Goal: Task Accomplishment & Management: Manage account settings

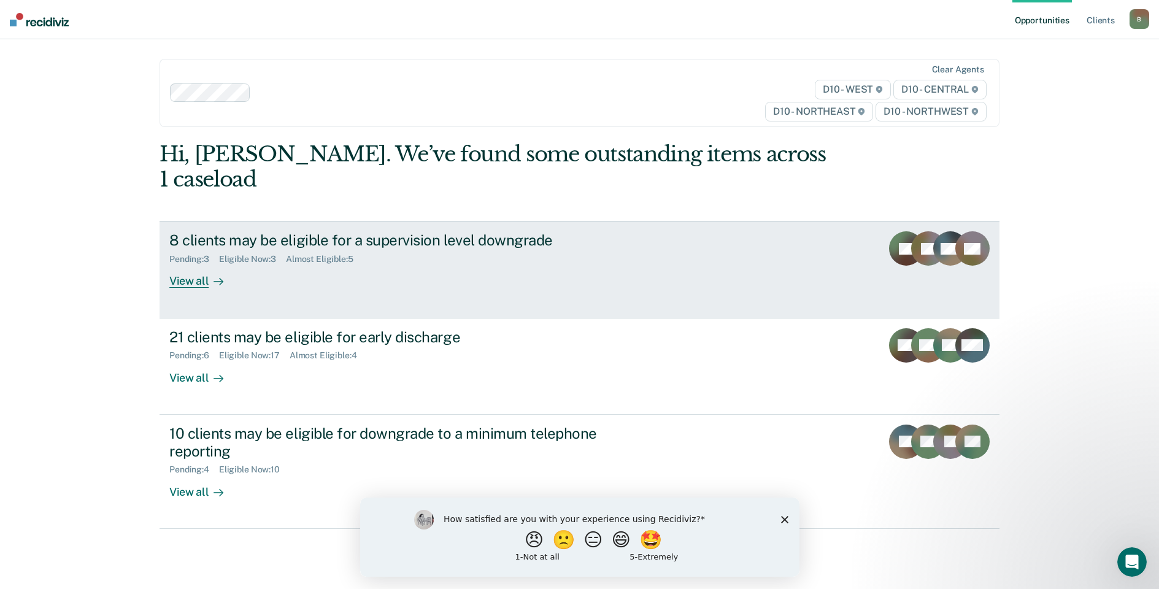
click at [182, 264] on div "View all" at bounding box center [203, 276] width 69 height 24
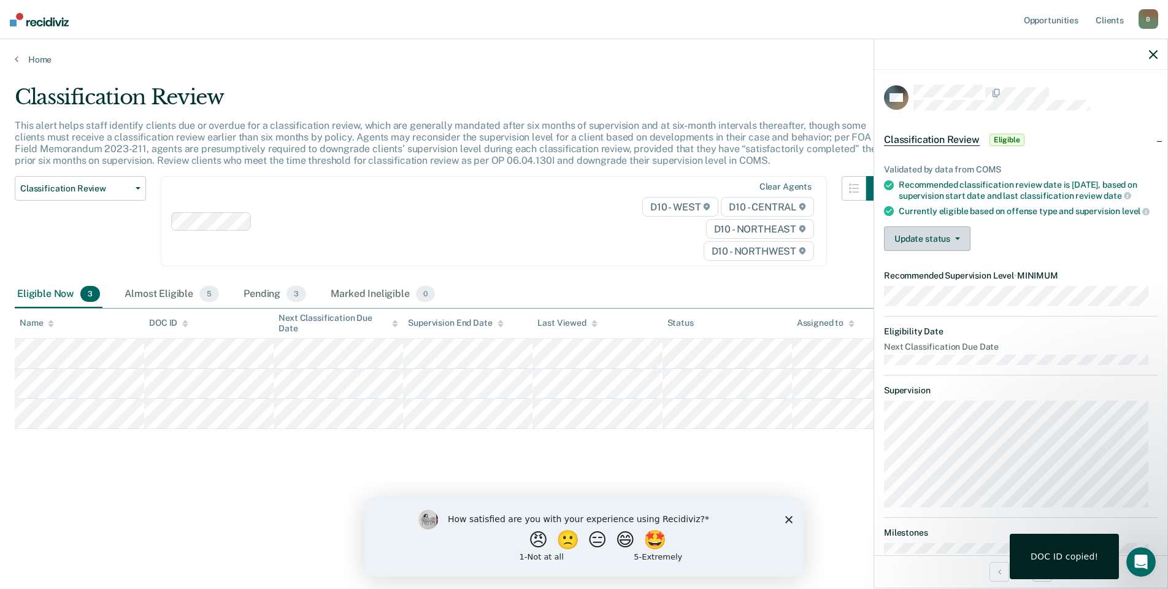
click at [932, 251] on button "Update status" at bounding box center [927, 238] width 86 height 25
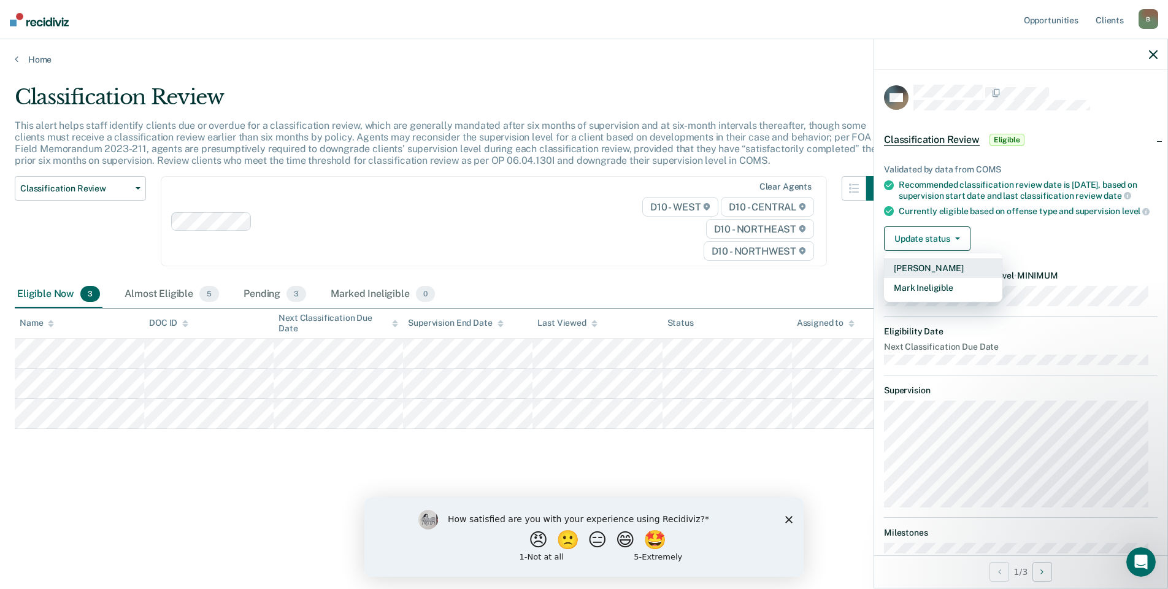
click at [915, 278] on button "[PERSON_NAME]" at bounding box center [943, 268] width 118 height 20
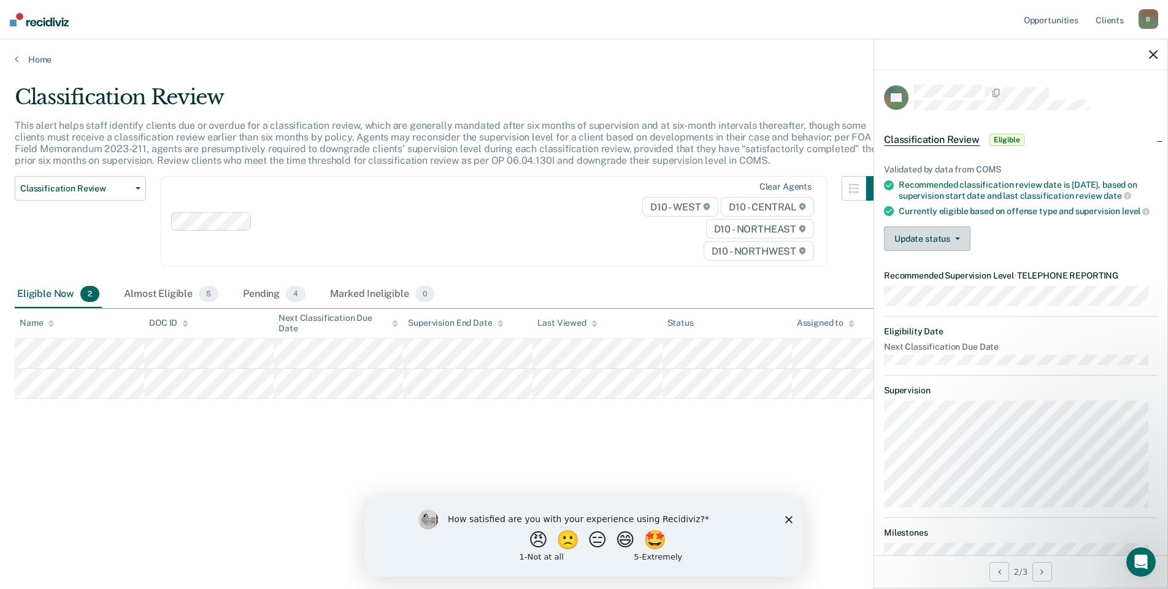
click at [922, 250] on button "Update status" at bounding box center [927, 238] width 86 height 25
click at [916, 278] on button "[PERSON_NAME]" at bounding box center [943, 268] width 118 height 20
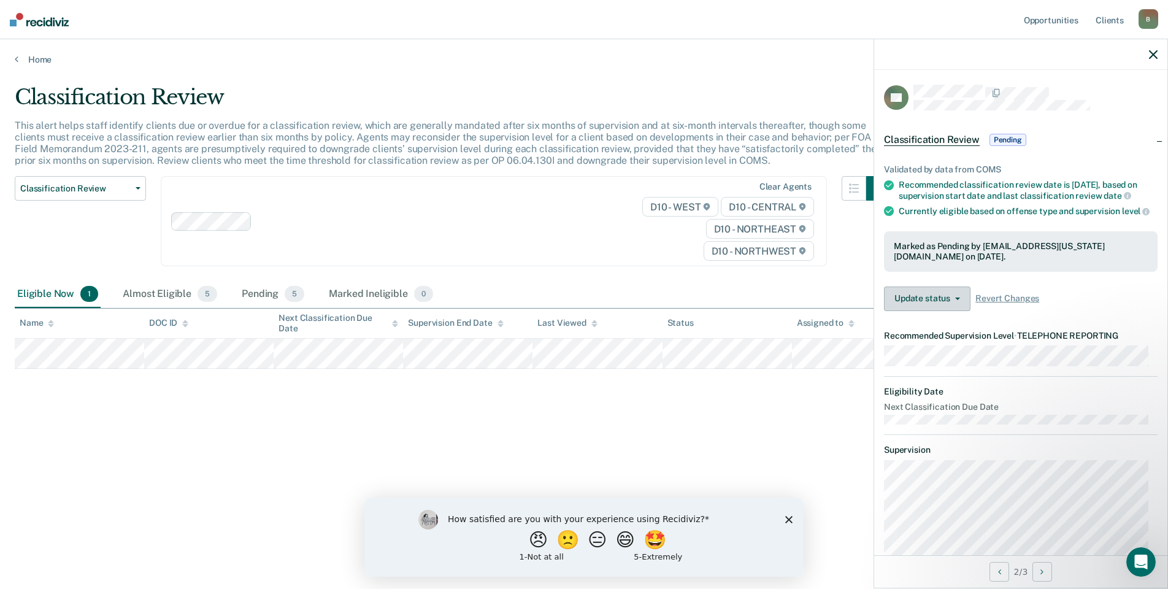
click at [910, 311] on button "Update status" at bounding box center [927, 298] width 86 height 25
drag, startPoint x: 756, startPoint y: 432, endPoint x: 744, endPoint y: 437, distance: 12.4
click at [751, 434] on div "Classification Review This alert helps staff identify clients due or overdue fo…" at bounding box center [584, 291] width 1138 height 412
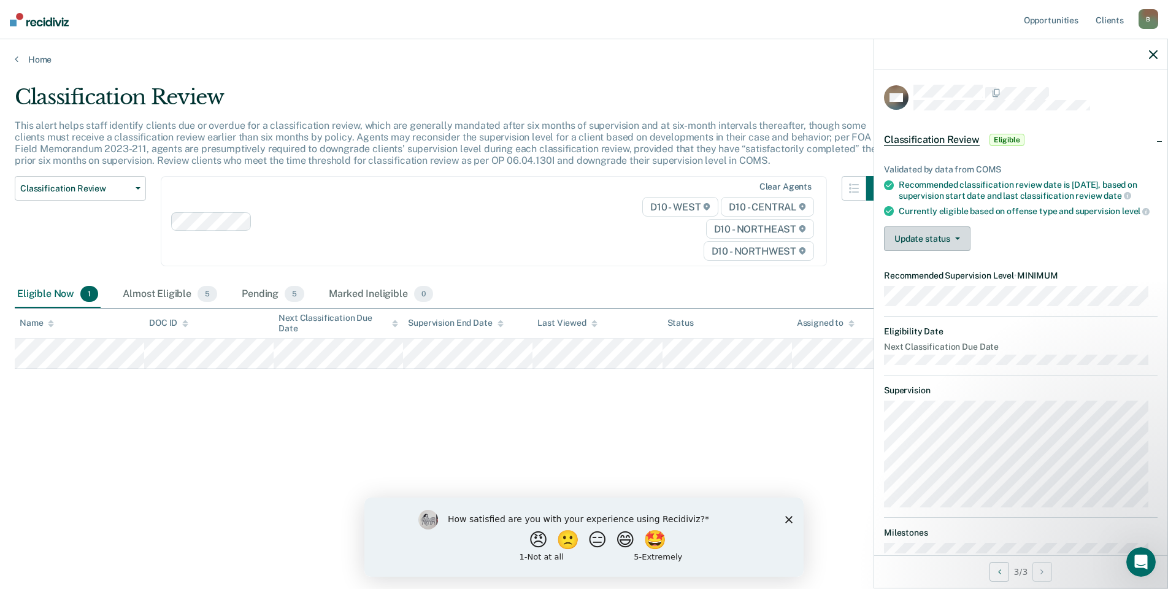
click at [918, 251] on button "Update status" at bounding box center [927, 238] width 86 height 25
click at [921, 278] on button "[PERSON_NAME]" at bounding box center [943, 268] width 118 height 20
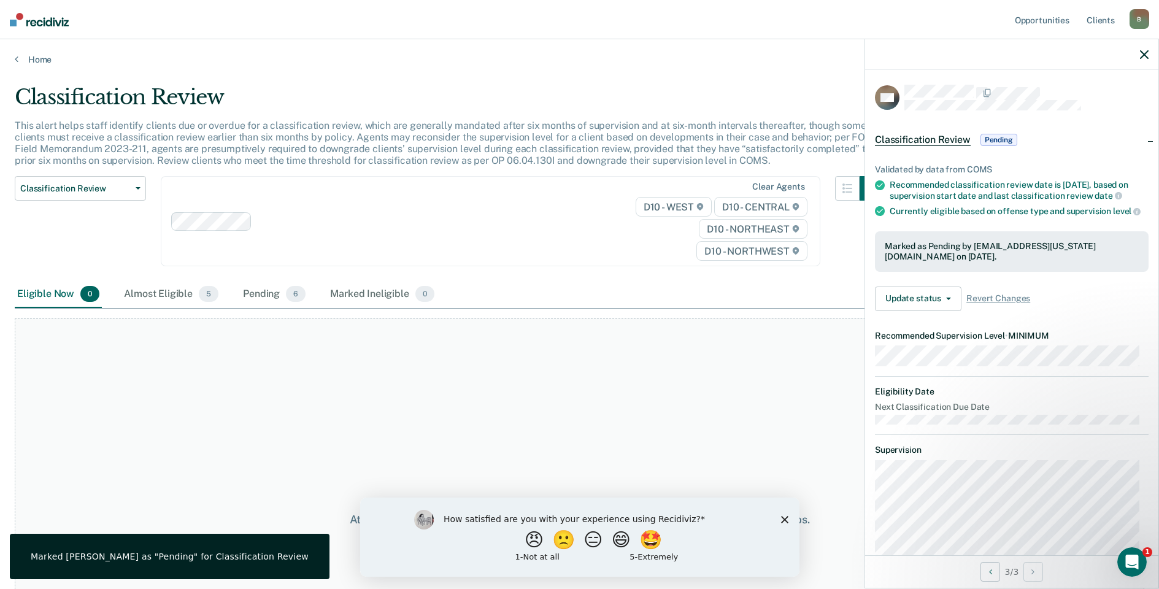
click at [780, 518] on icon "Close survey" at bounding box center [783, 518] width 7 height 7
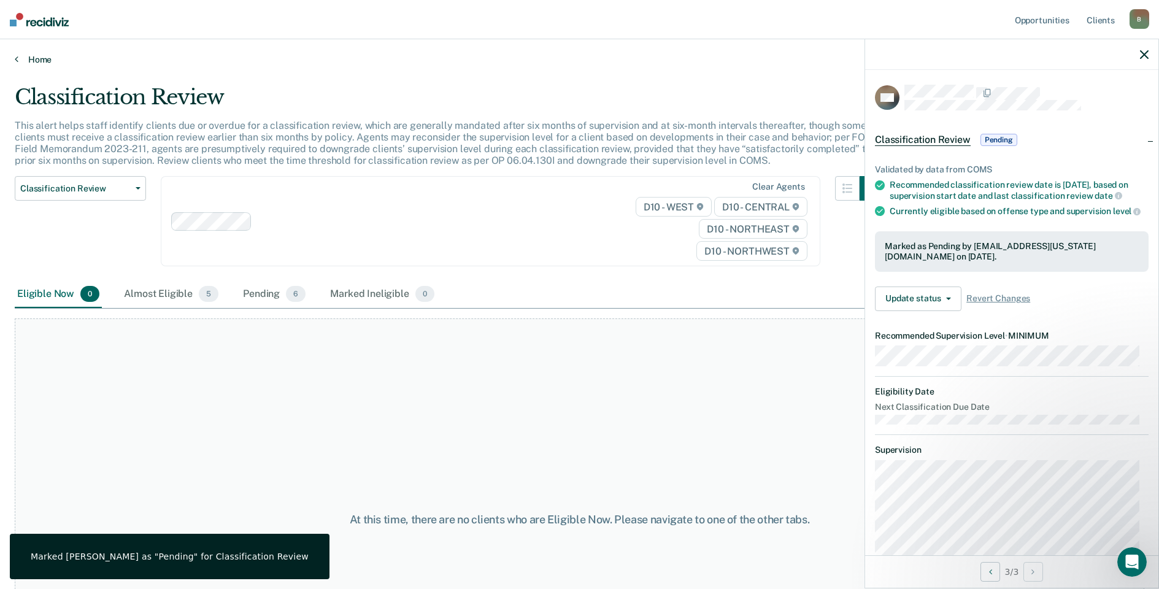
click at [30, 55] on link "Home" at bounding box center [579, 59] width 1129 height 11
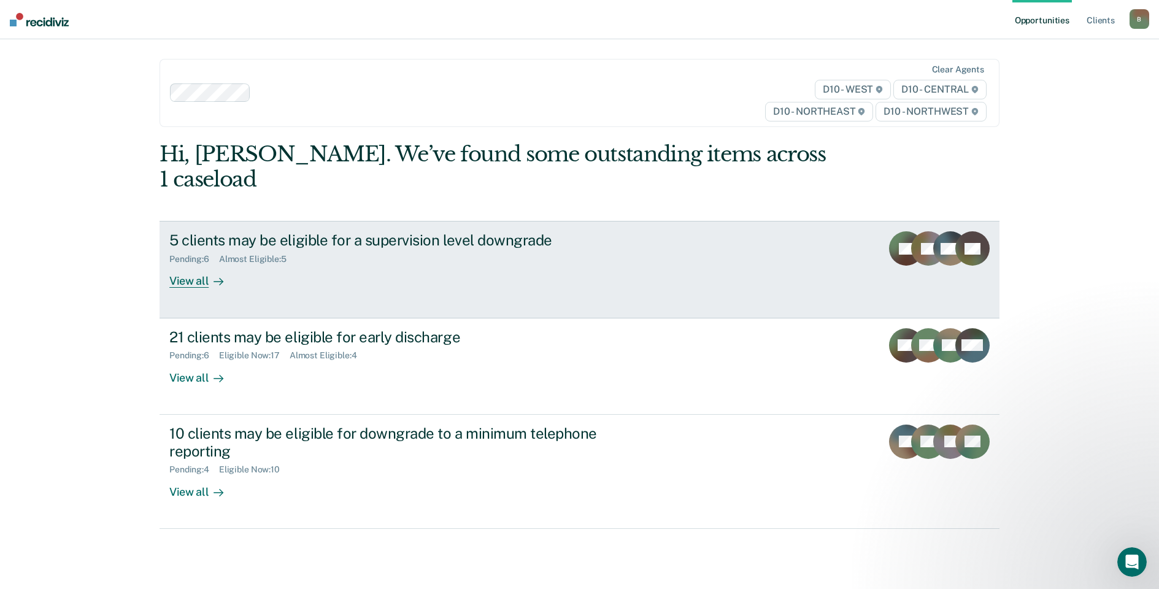
click at [185, 264] on div "View all" at bounding box center [203, 276] width 69 height 24
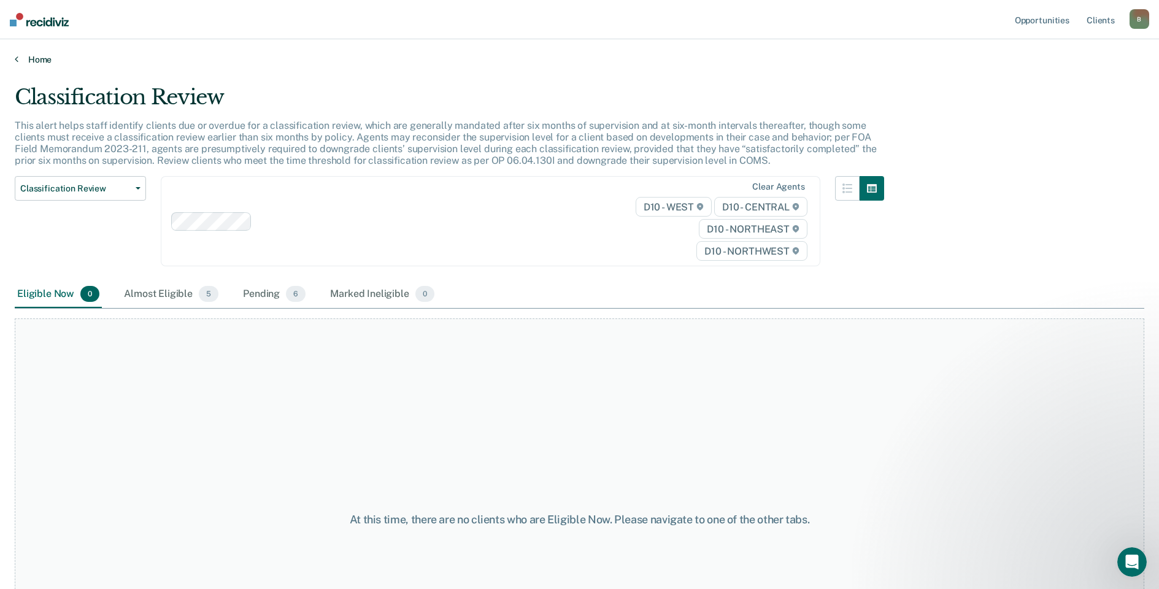
click at [38, 56] on link "Home" at bounding box center [579, 59] width 1129 height 11
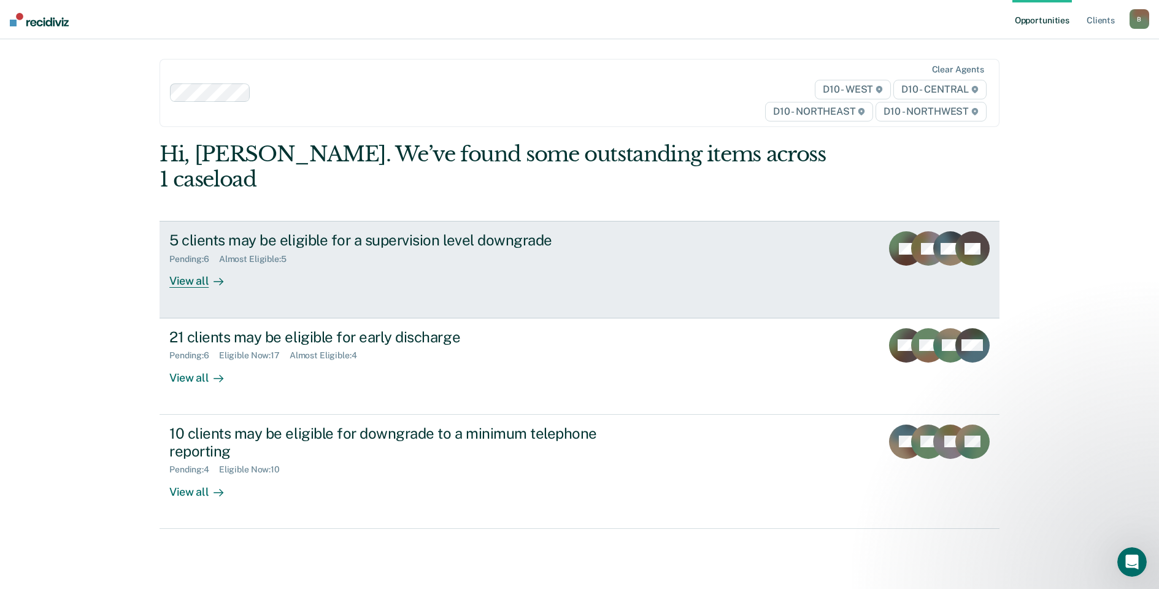
click at [191, 264] on div "View all" at bounding box center [203, 276] width 69 height 24
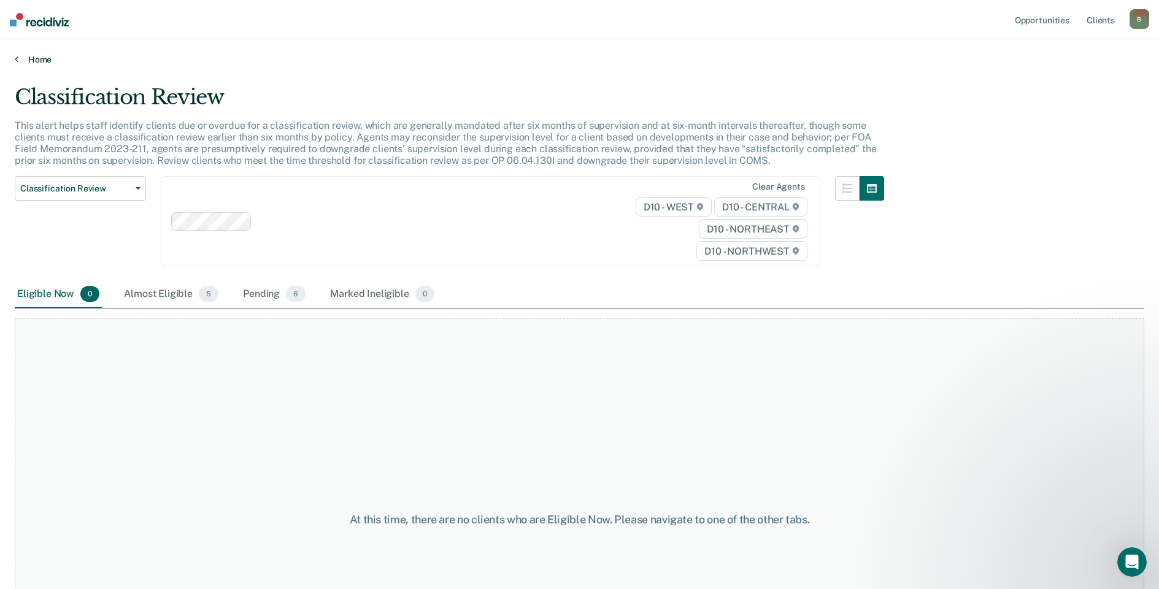
click at [33, 61] on link "Home" at bounding box center [579, 59] width 1129 height 11
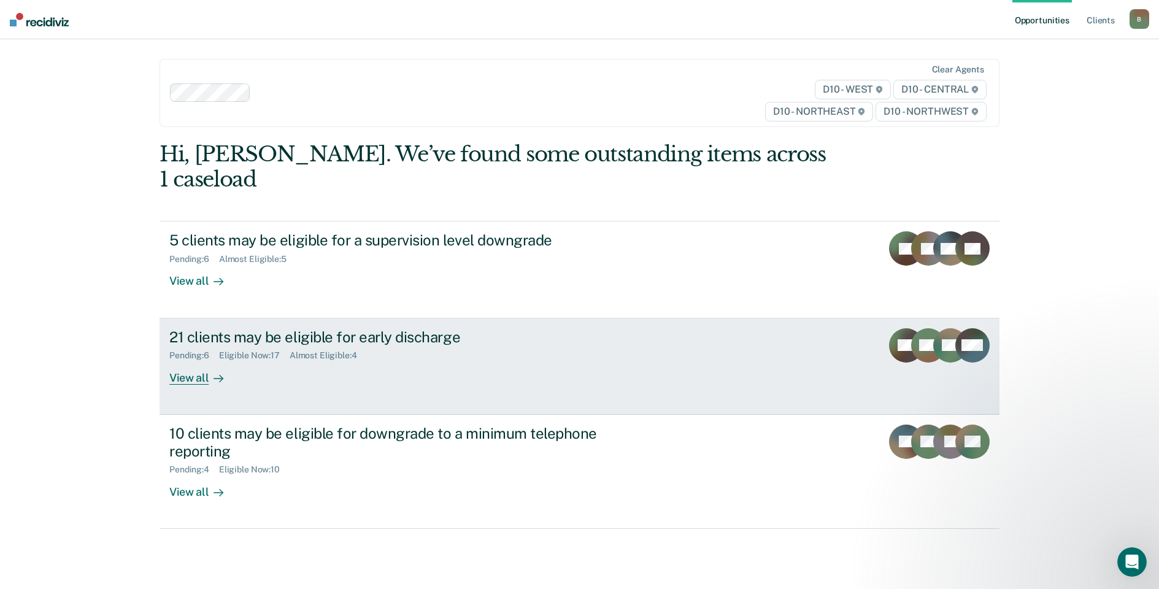
click at [185, 361] on div "View all" at bounding box center [203, 373] width 69 height 24
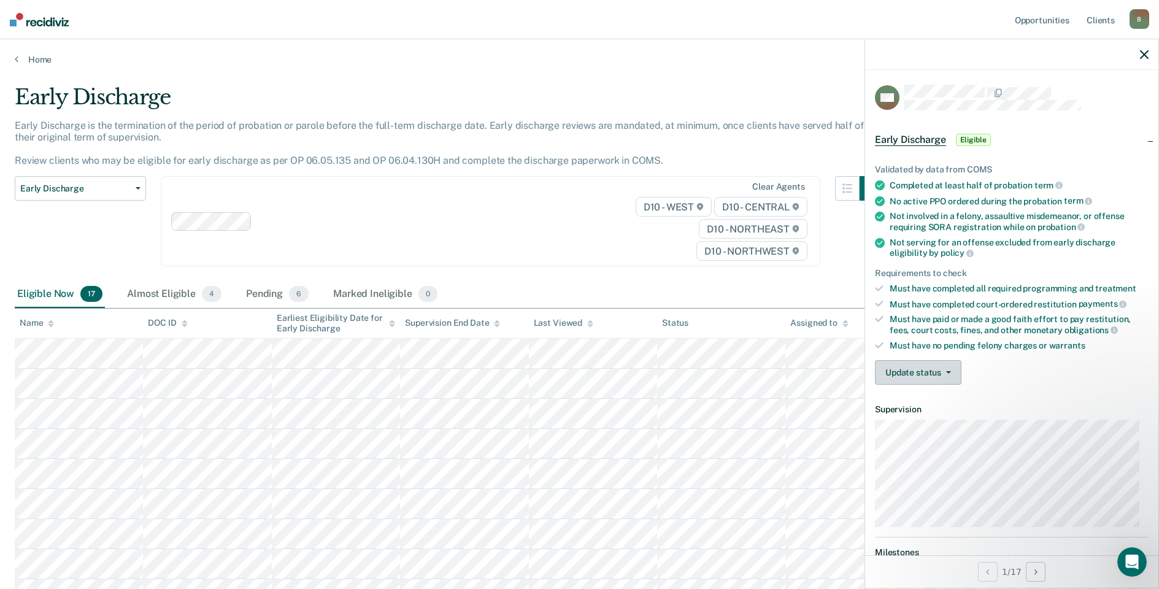
click at [930, 370] on button "Update status" at bounding box center [918, 372] width 86 height 25
click at [912, 426] on button "Mark Ineligible" at bounding box center [934, 422] width 118 height 20
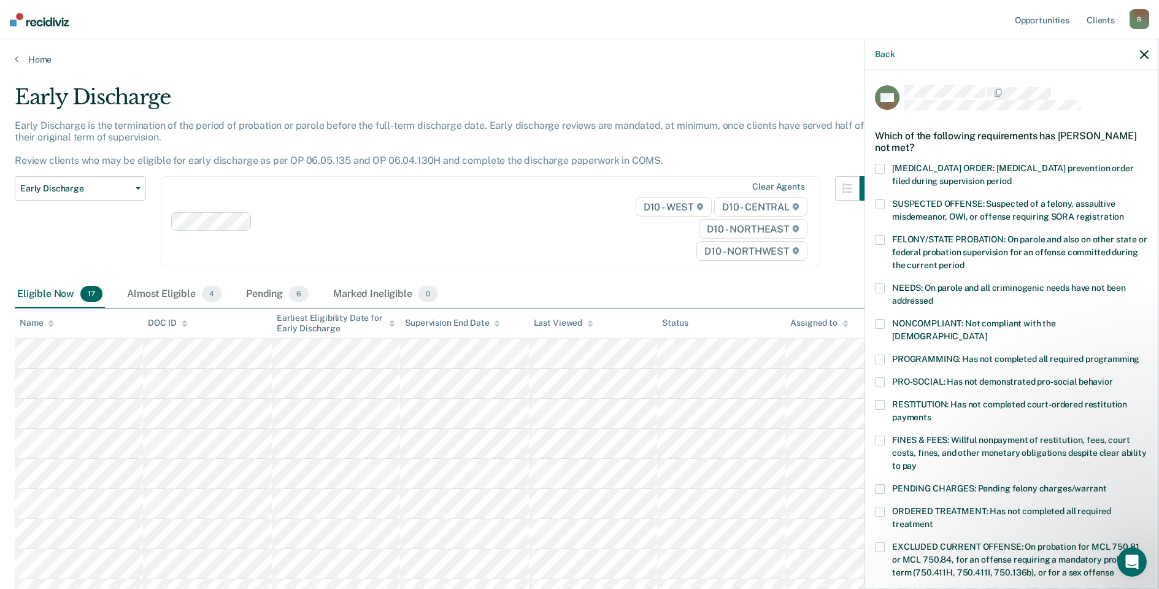
click at [881, 355] on span at bounding box center [880, 360] width 10 height 10
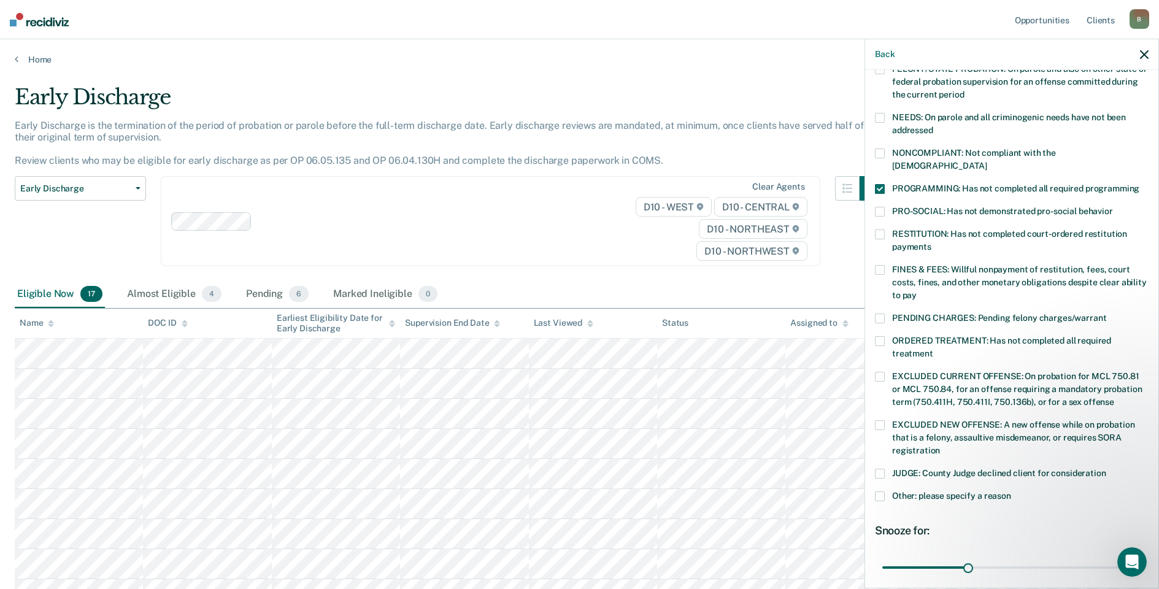
scroll to position [266, 0]
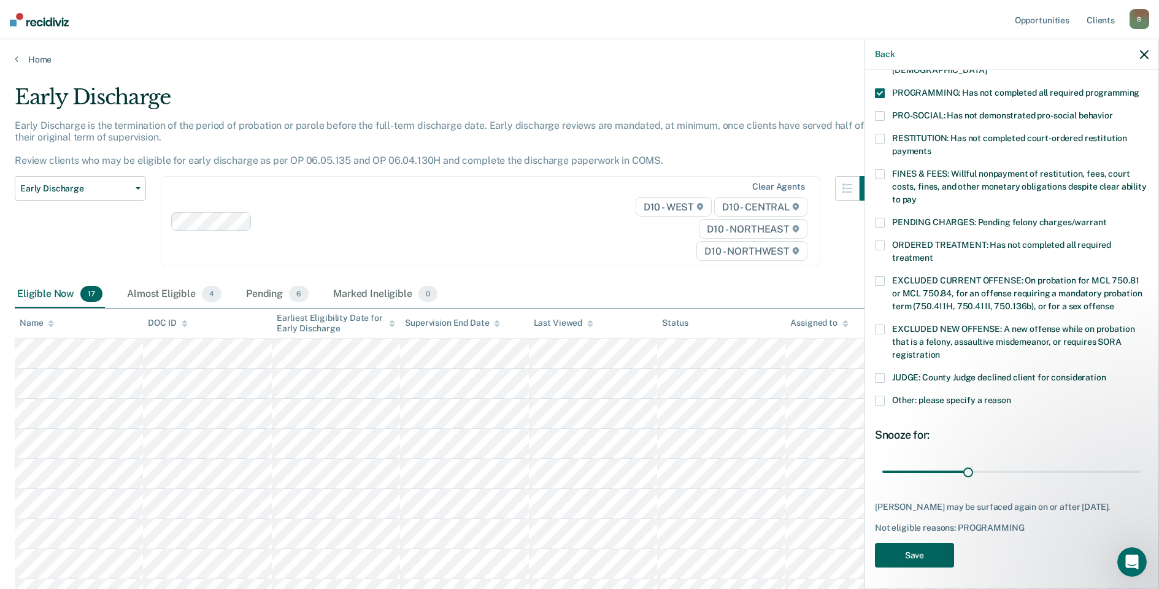
click at [934, 554] on button "Save" at bounding box center [914, 555] width 79 height 25
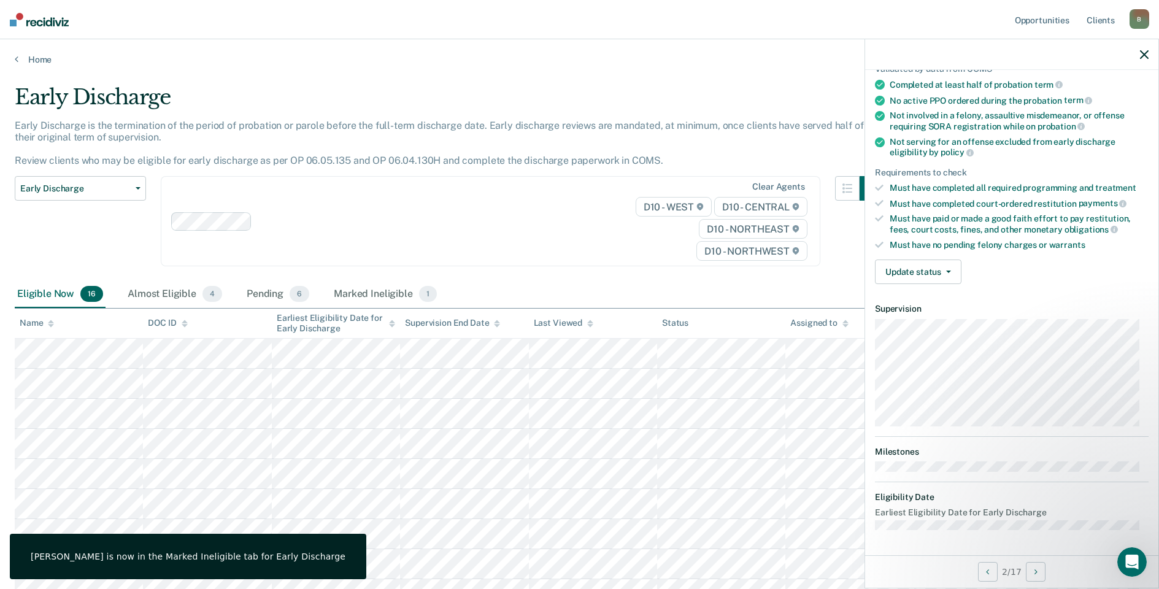
scroll to position [99, 0]
click at [945, 267] on button "Update status" at bounding box center [918, 273] width 86 height 25
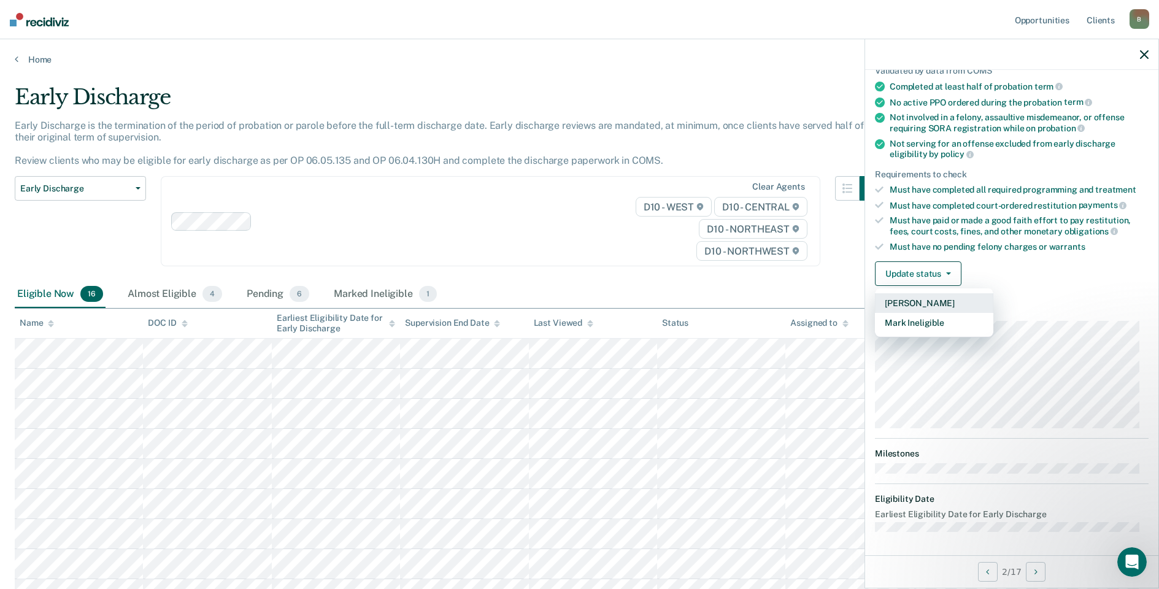
click at [934, 306] on button "[PERSON_NAME]" at bounding box center [934, 303] width 118 height 20
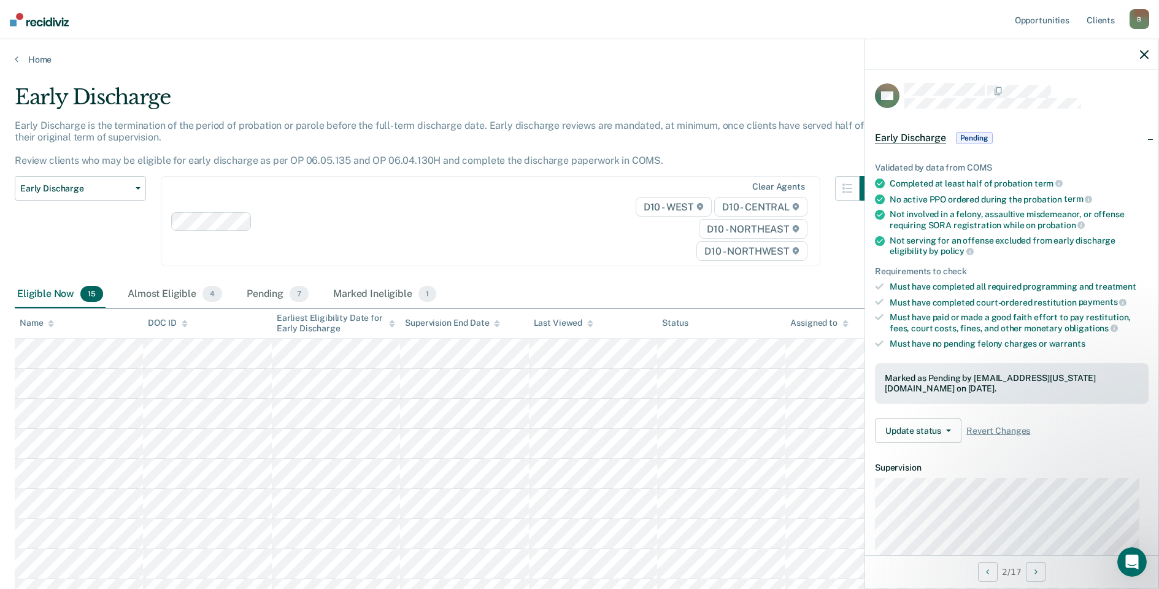
scroll to position [0, 0]
click at [909, 432] on button "Update status" at bounding box center [918, 432] width 86 height 25
click at [788, 55] on link "Home" at bounding box center [579, 59] width 1129 height 11
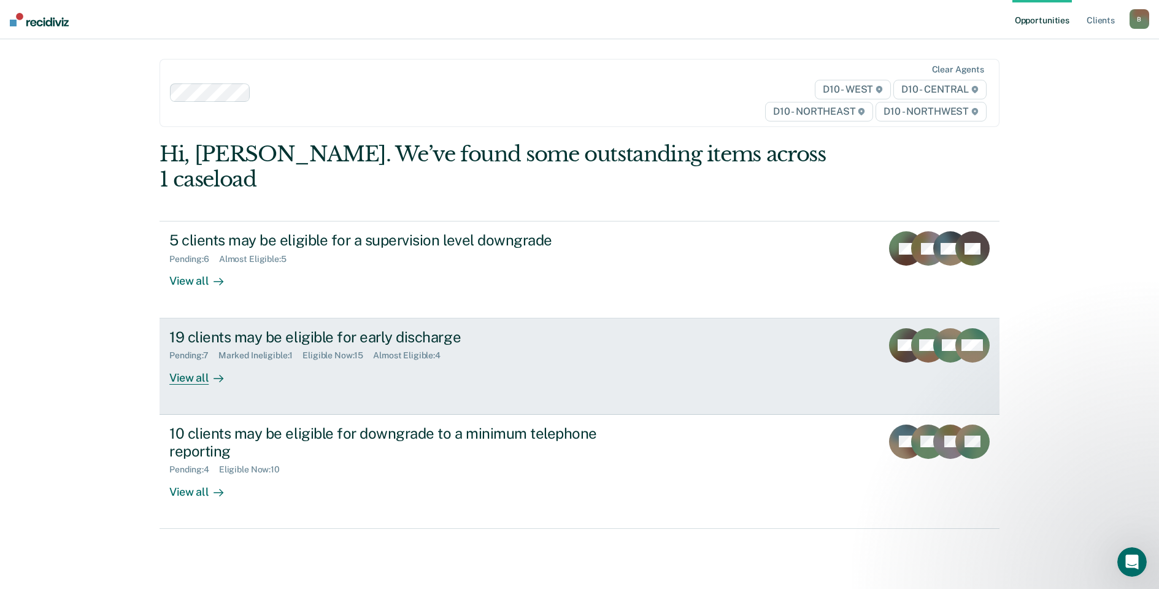
click at [192, 361] on div "View all" at bounding box center [203, 373] width 69 height 24
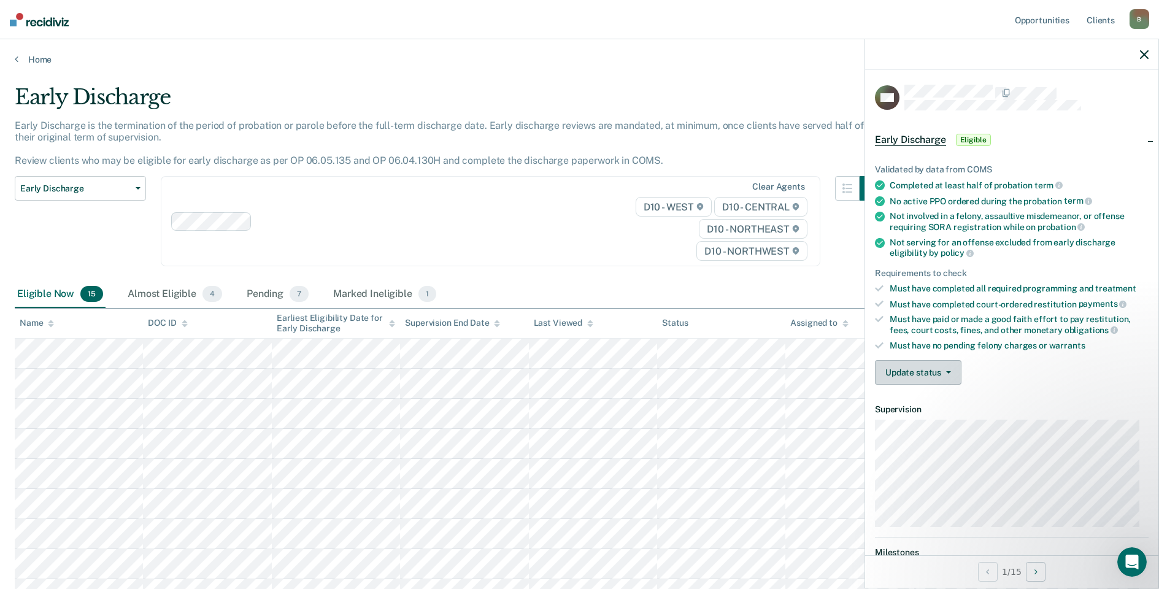
click at [931, 374] on button "Update status" at bounding box center [918, 372] width 86 height 25
click at [933, 421] on button "Mark Ineligible" at bounding box center [934, 422] width 118 height 20
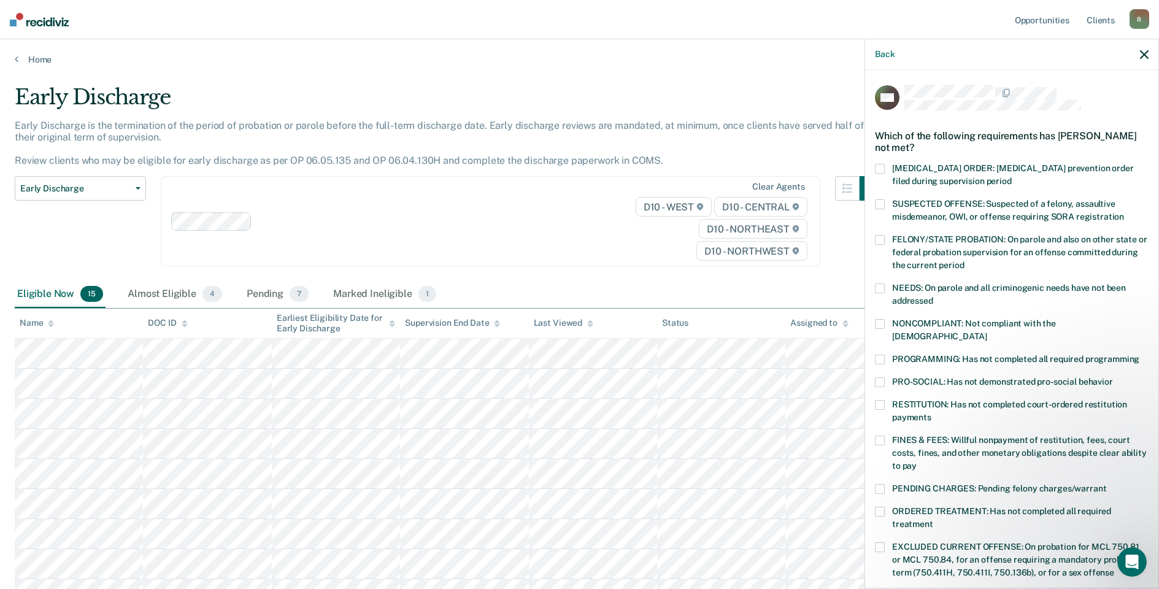
click at [881, 355] on span at bounding box center [880, 360] width 10 height 10
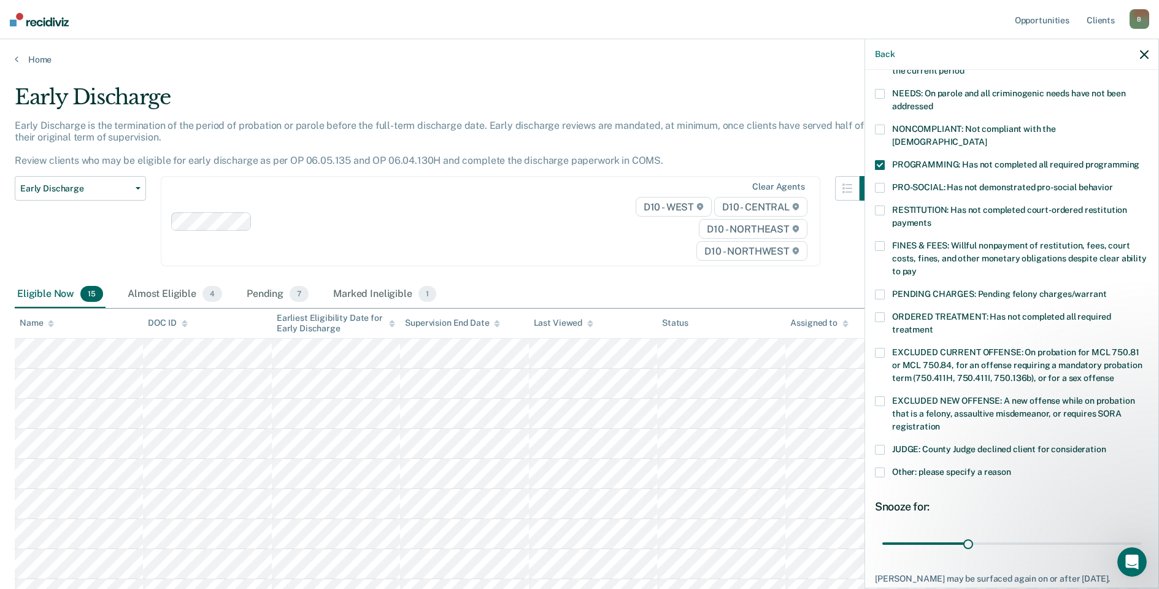
scroll to position [266, 0]
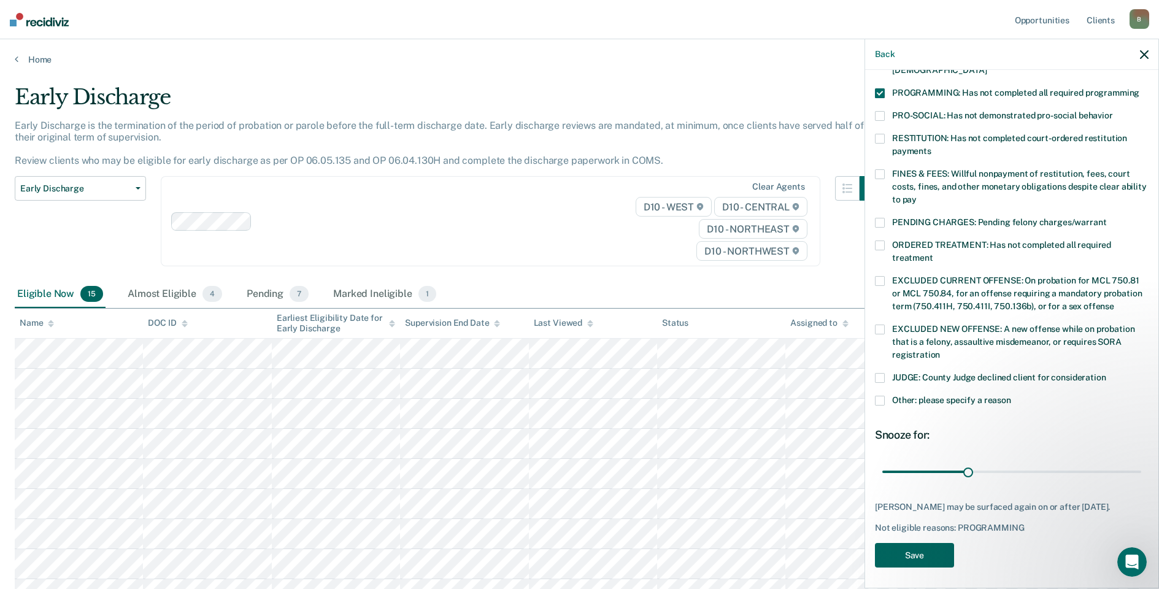
click at [907, 558] on button "Save" at bounding box center [914, 555] width 79 height 25
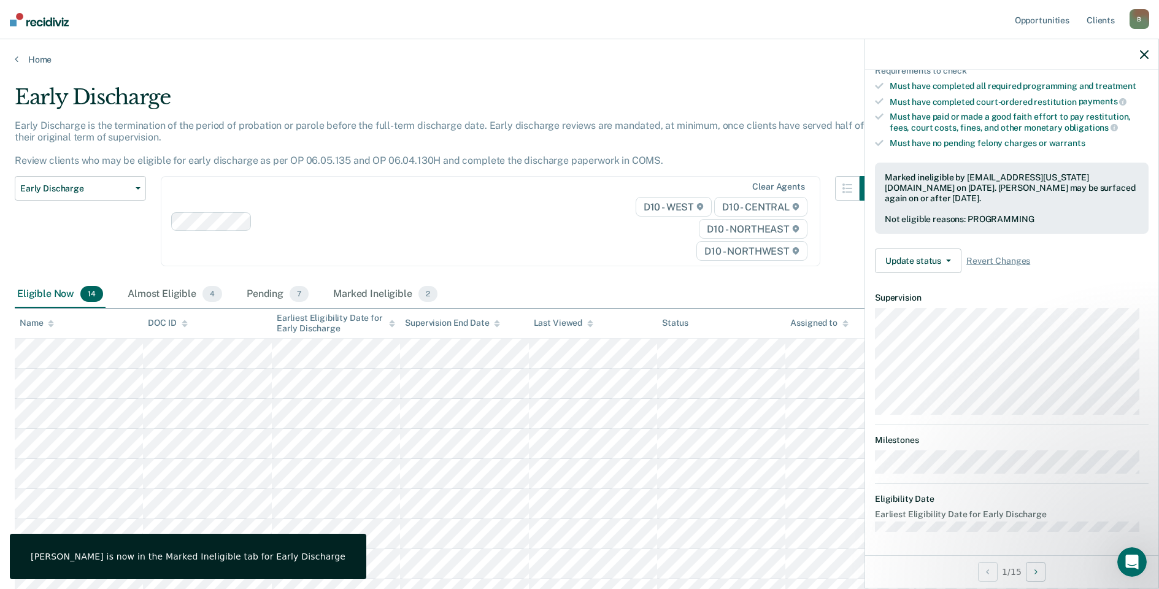
scroll to position [99, 0]
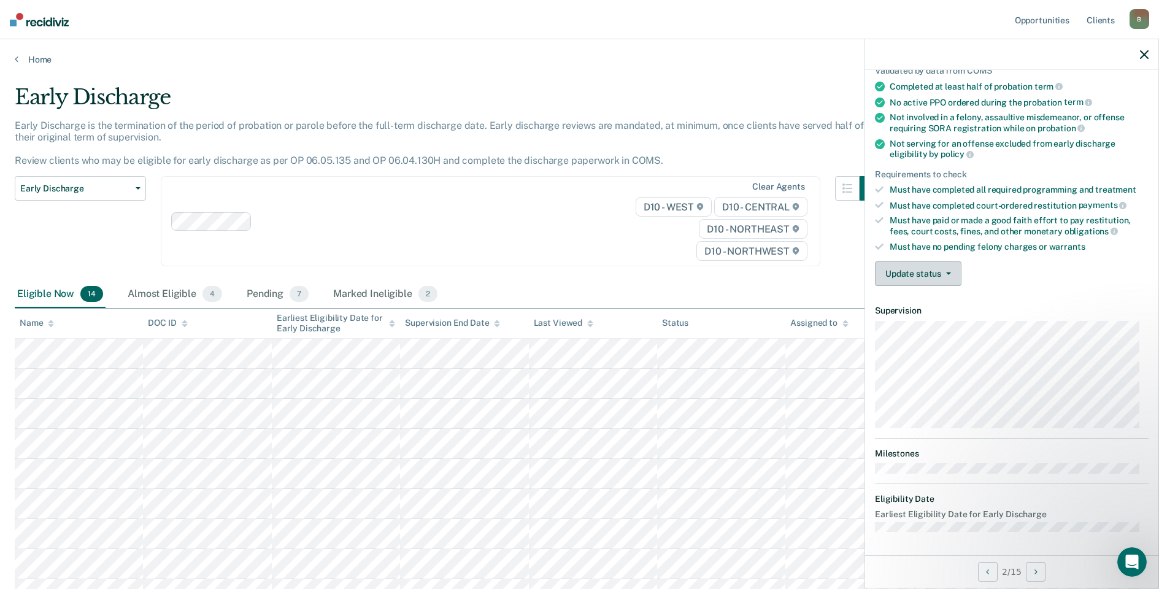
click at [923, 271] on button "Update status" at bounding box center [918, 273] width 86 height 25
click at [945, 324] on button "Mark Ineligible" at bounding box center [934, 323] width 118 height 20
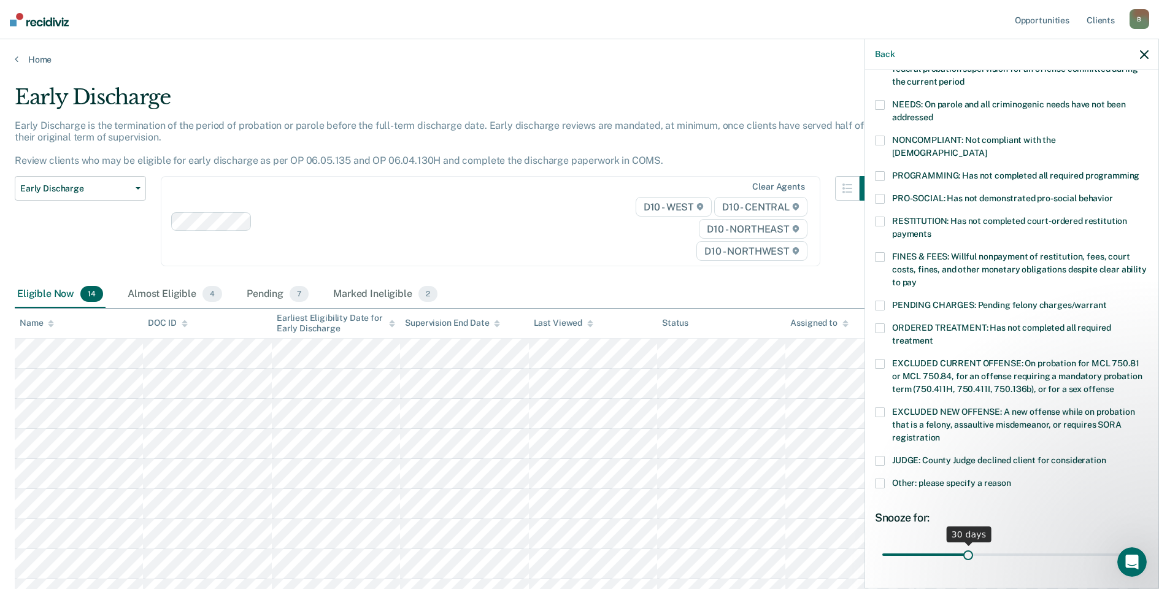
scroll to position [184, 0]
click at [877, 478] on span at bounding box center [880, 483] width 10 height 10
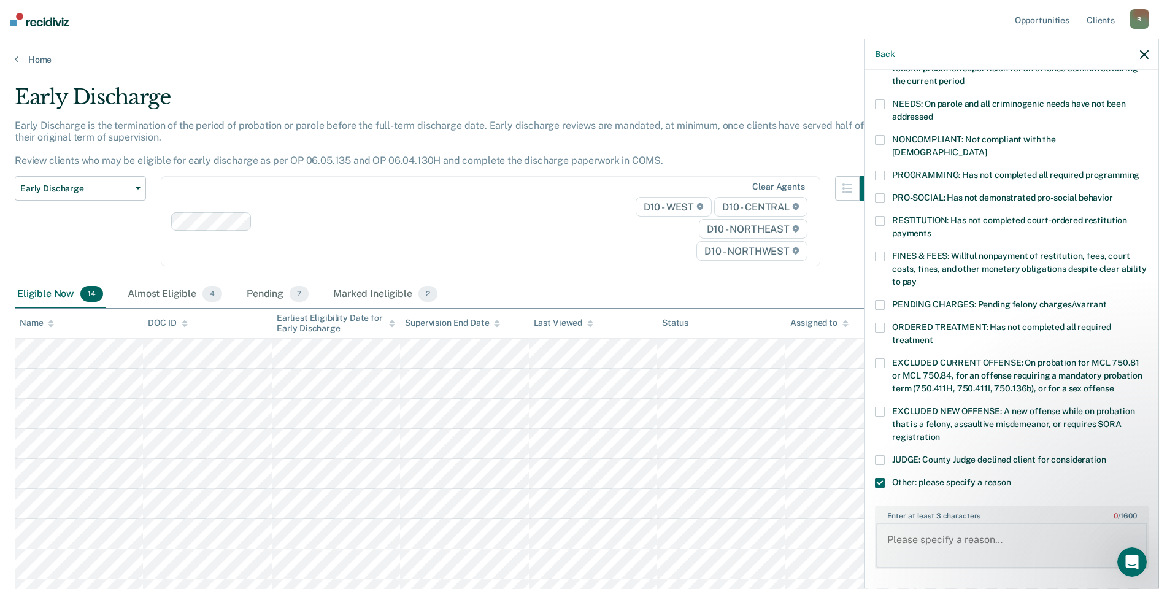
click at [893, 523] on textarea "Enter at least 3 characters 0 / 1600" at bounding box center [1011, 545] width 271 height 45
click at [971, 529] on textarea "Remains in Jail" at bounding box center [1011, 545] width 271 height 45
type textarea "Remains in Jail"
drag, startPoint x: 964, startPoint y: 528, endPoint x: 994, endPoint y: 535, distance: 30.3
click at [994, 535] on textarea "Remains in Jail" at bounding box center [1011, 545] width 271 height 45
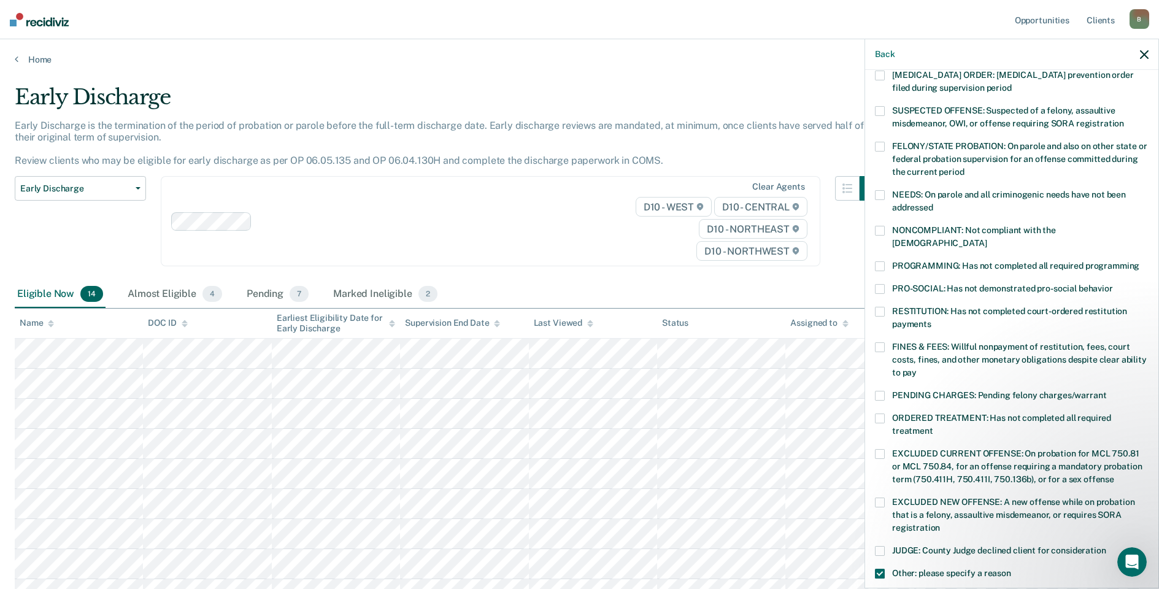
scroll to position [0, 0]
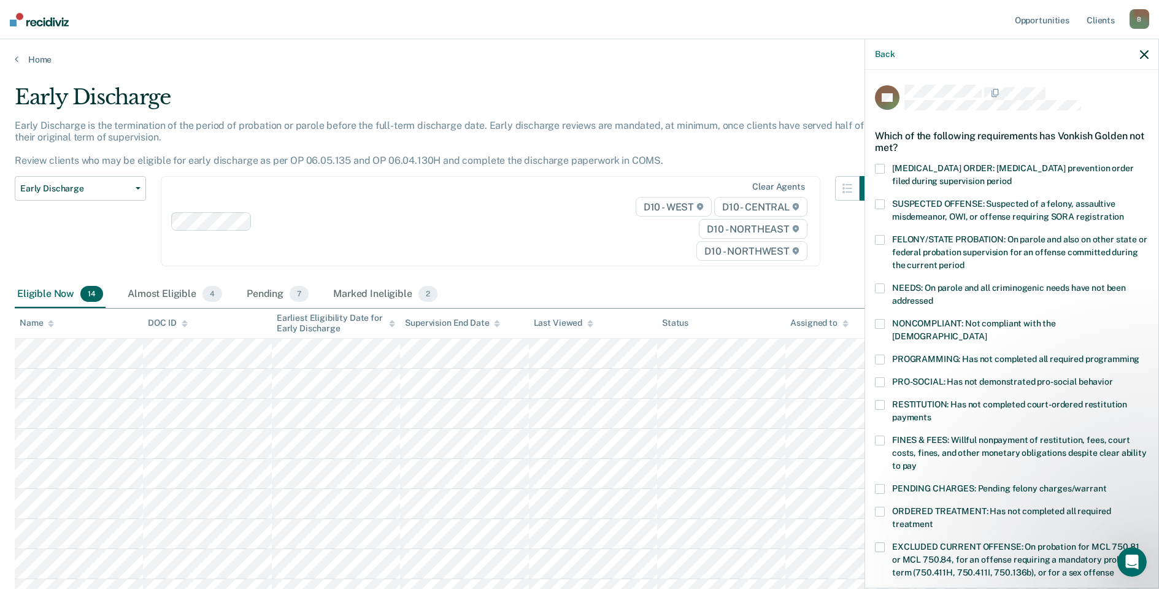
click at [884, 355] on label "PROGRAMMING: Has not completed all required programming" at bounding box center [1012, 361] width 274 height 13
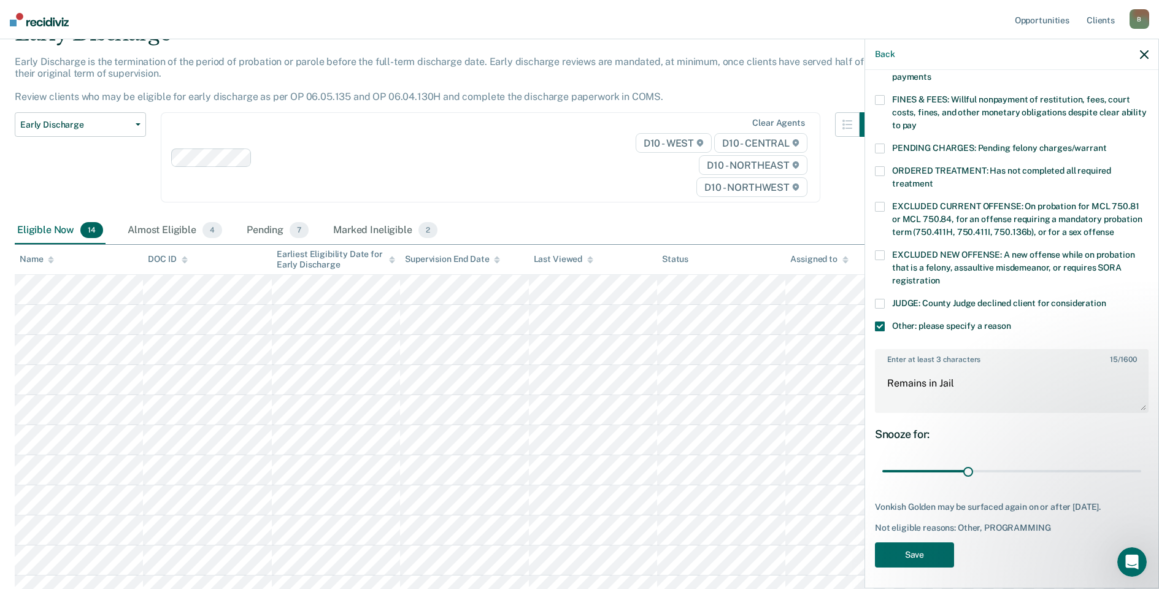
scroll to position [123, 0]
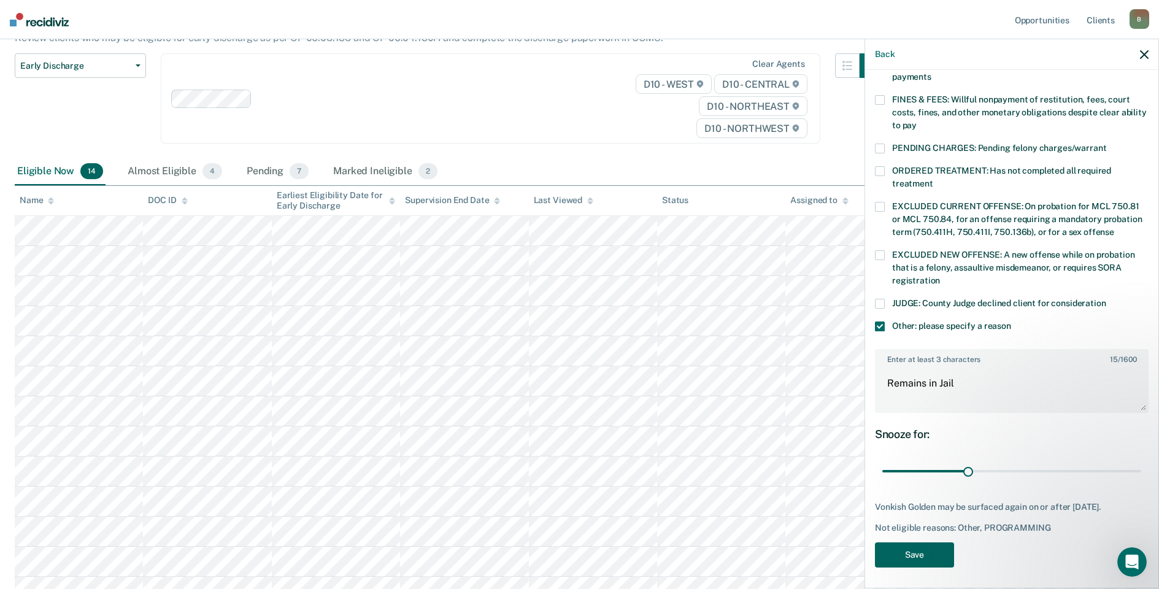
click at [932, 554] on button "Save" at bounding box center [914, 554] width 79 height 25
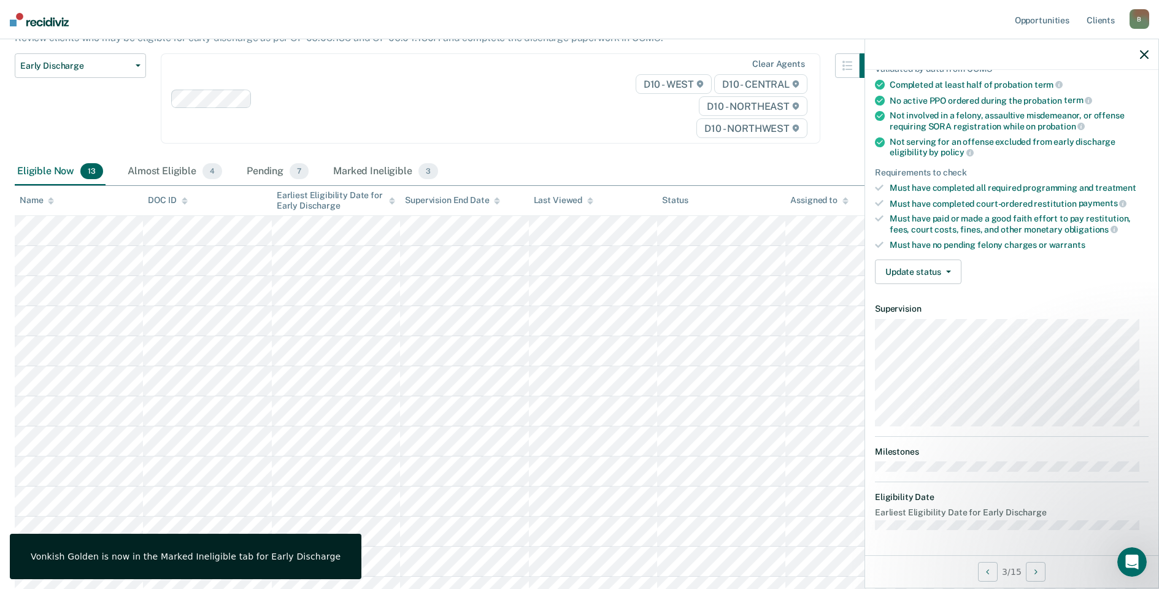
scroll to position [99, 0]
click at [906, 275] on button "Update status" at bounding box center [918, 273] width 86 height 25
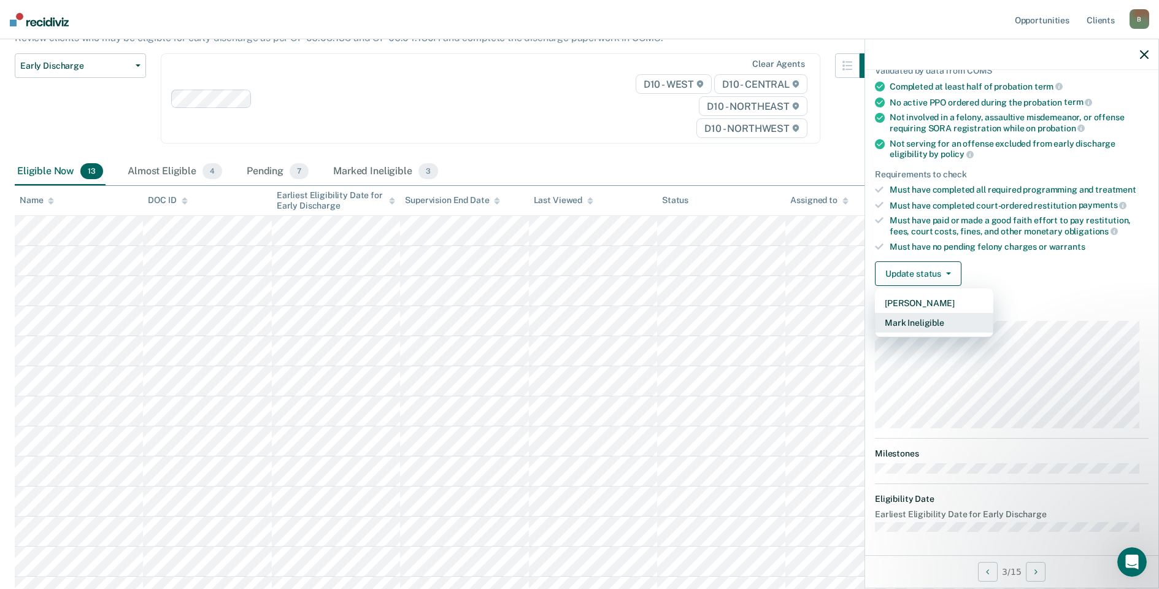
click at [921, 322] on button "Mark Ineligible" at bounding box center [934, 323] width 118 height 20
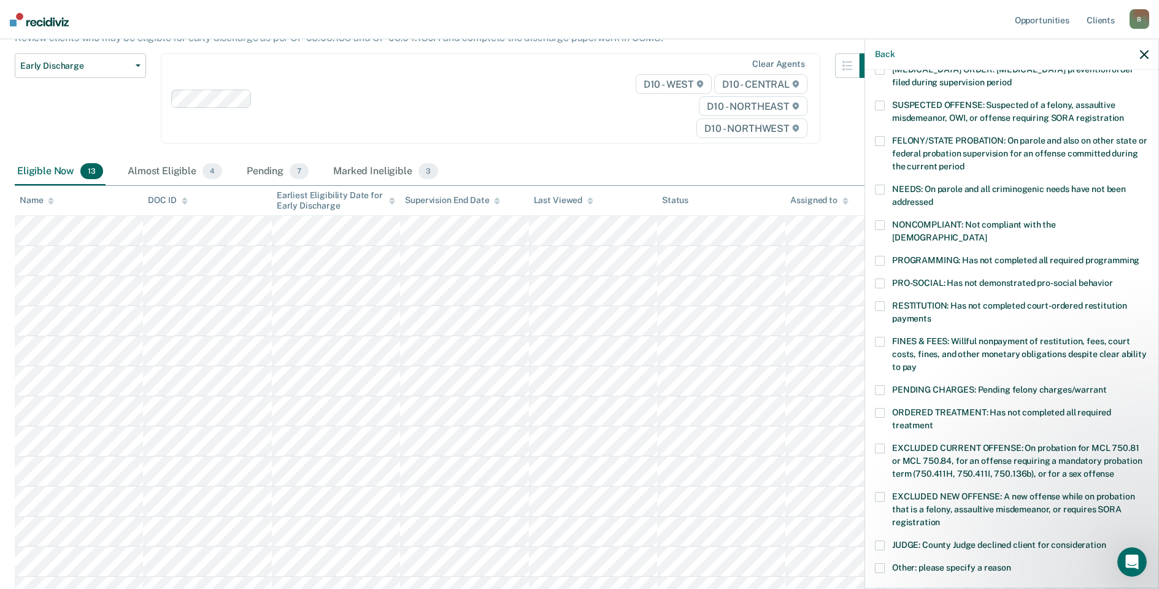
click at [880, 256] on span at bounding box center [880, 261] width 10 height 10
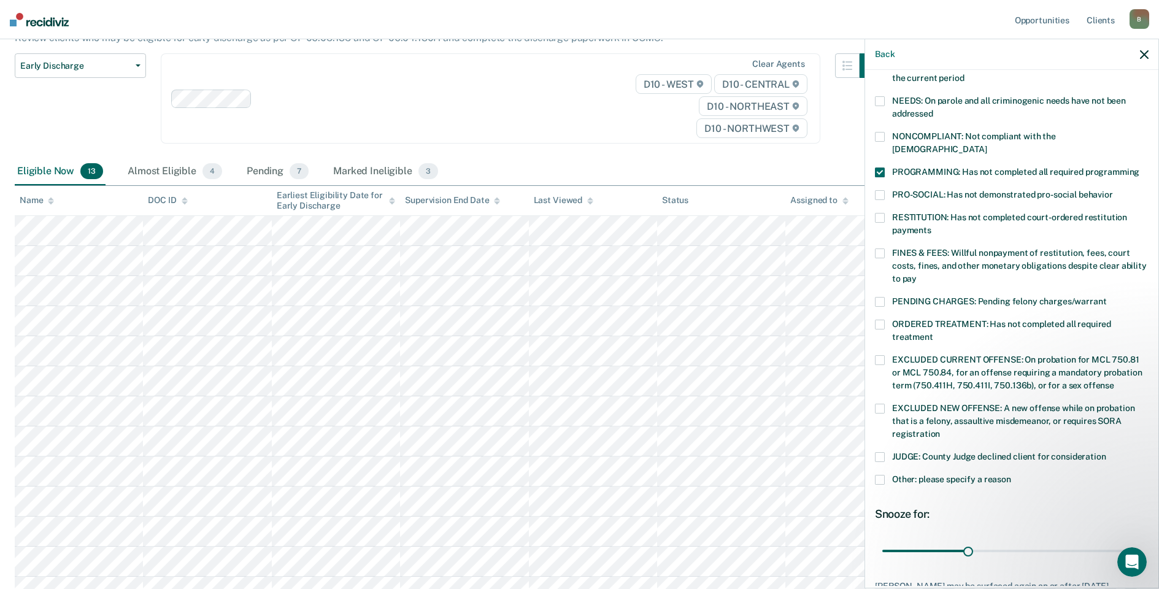
scroll to position [266, 0]
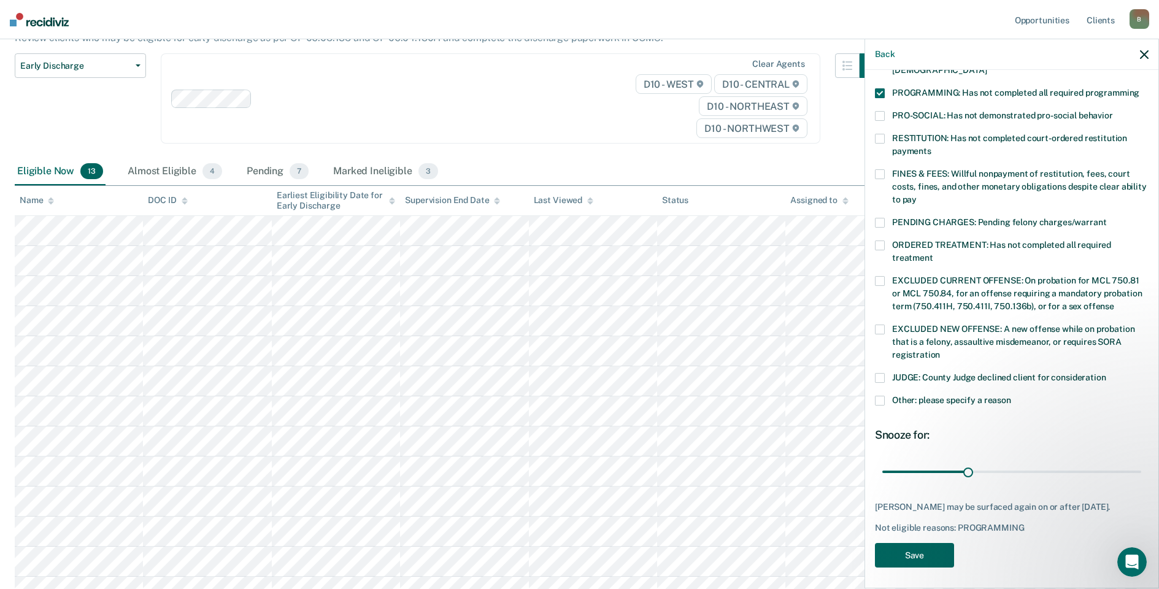
click at [939, 554] on button "Save" at bounding box center [914, 555] width 79 height 25
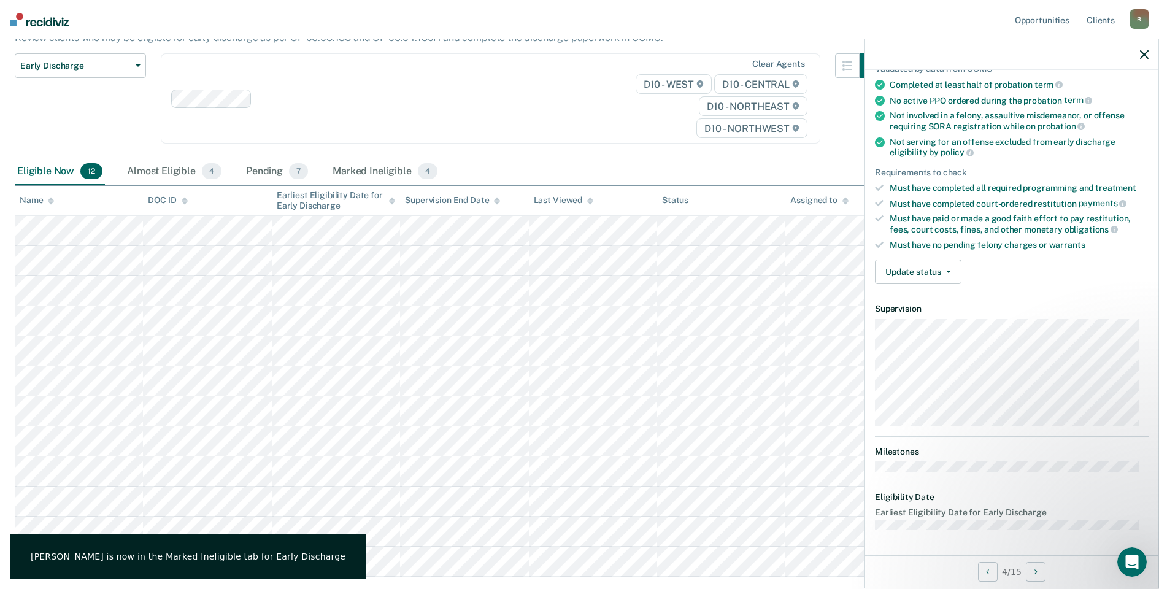
scroll to position [99, 0]
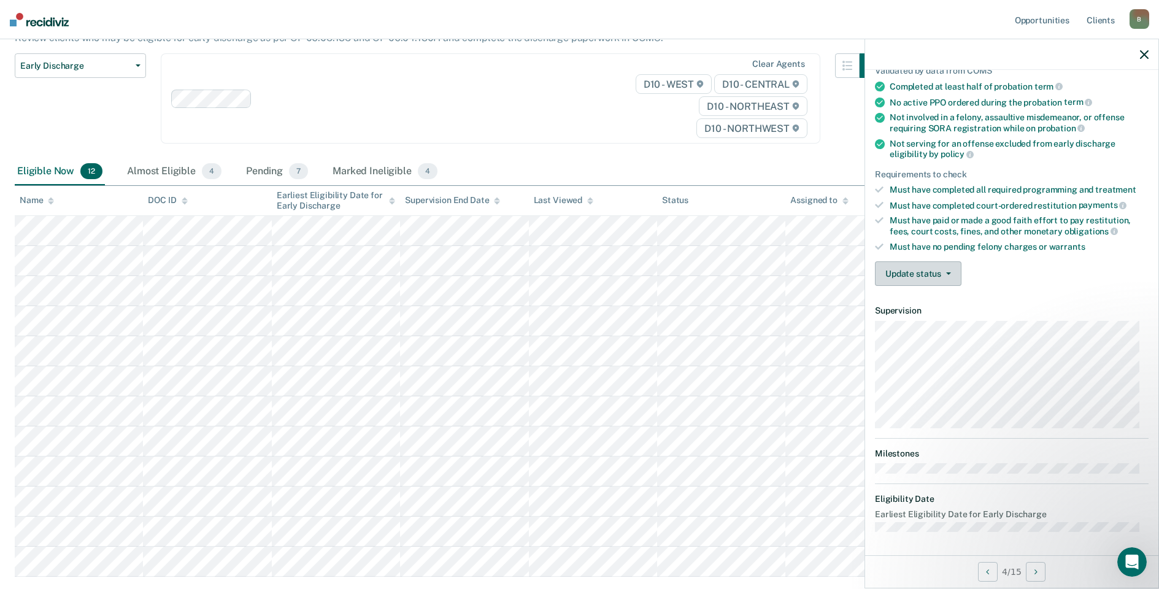
click at [922, 267] on button "Update status" at bounding box center [918, 273] width 86 height 25
click at [931, 319] on button "Mark Ineligible" at bounding box center [934, 323] width 118 height 20
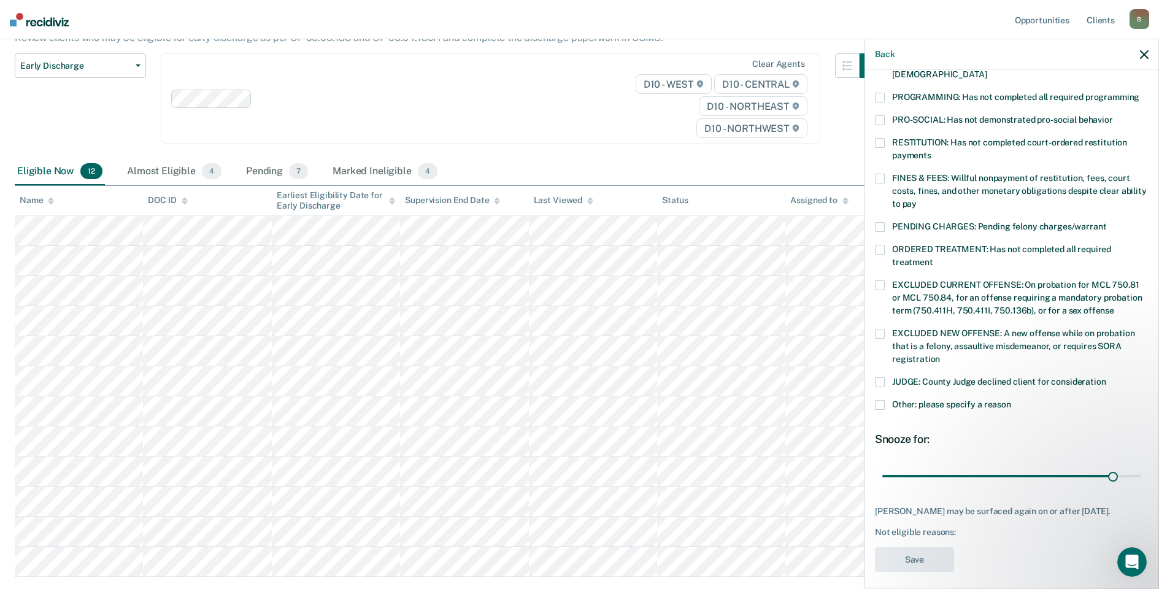
scroll to position [266, 0]
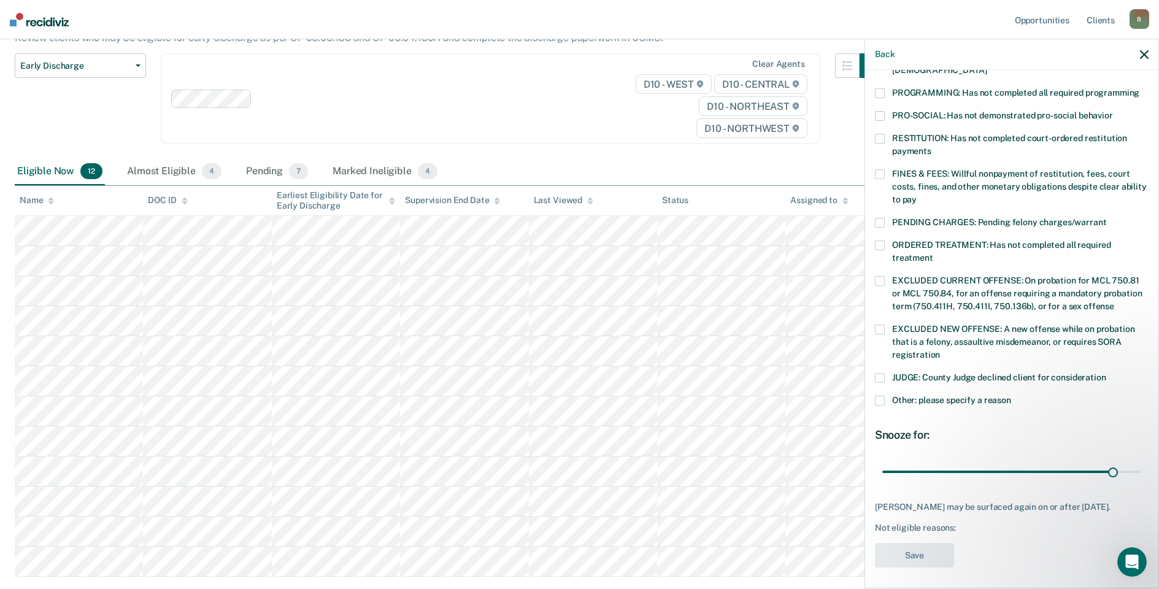
click at [880, 396] on span at bounding box center [880, 401] width 10 height 10
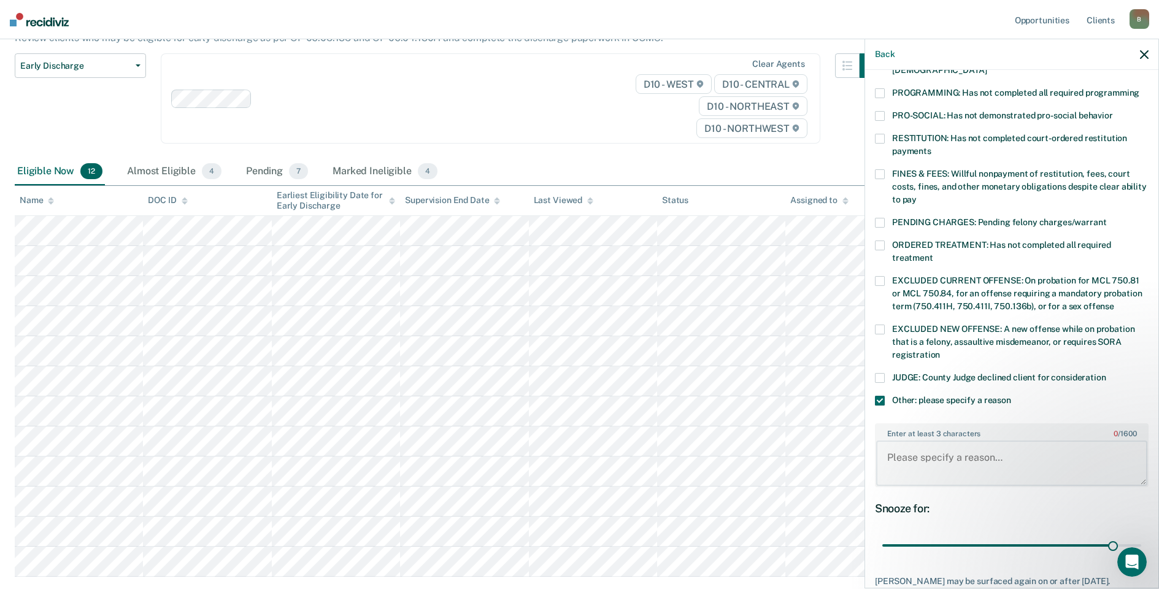
click at [891, 449] on textarea "Enter at least 3 characters 0 / 1600" at bounding box center [1011, 462] width 271 height 45
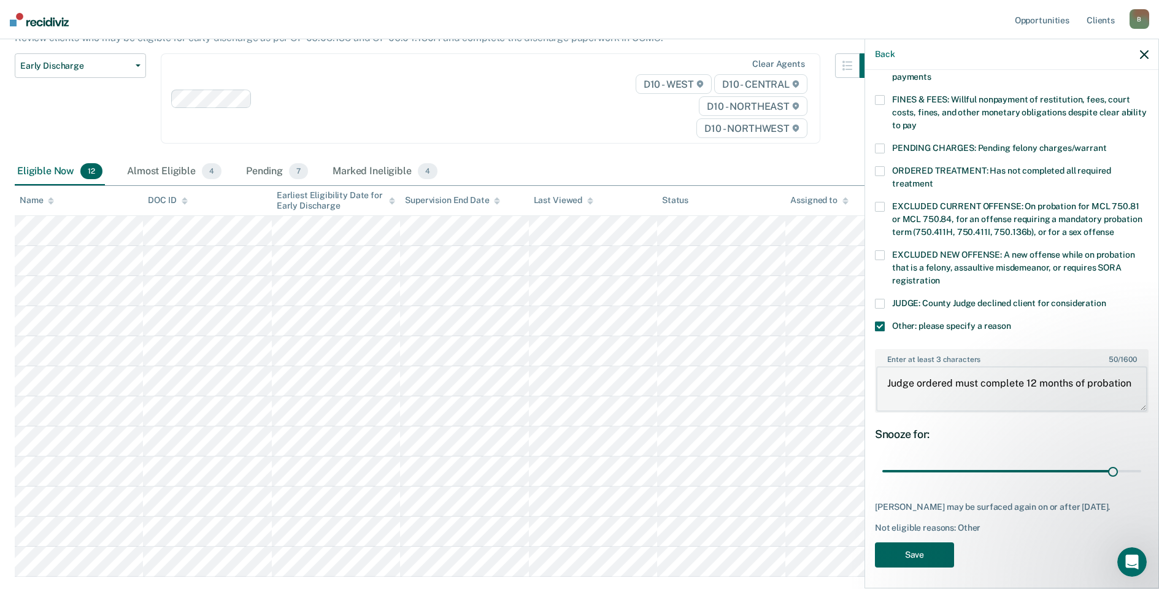
type textarea "Judge ordered must complete 12 months of probation"
click at [921, 551] on button "Save" at bounding box center [914, 554] width 79 height 25
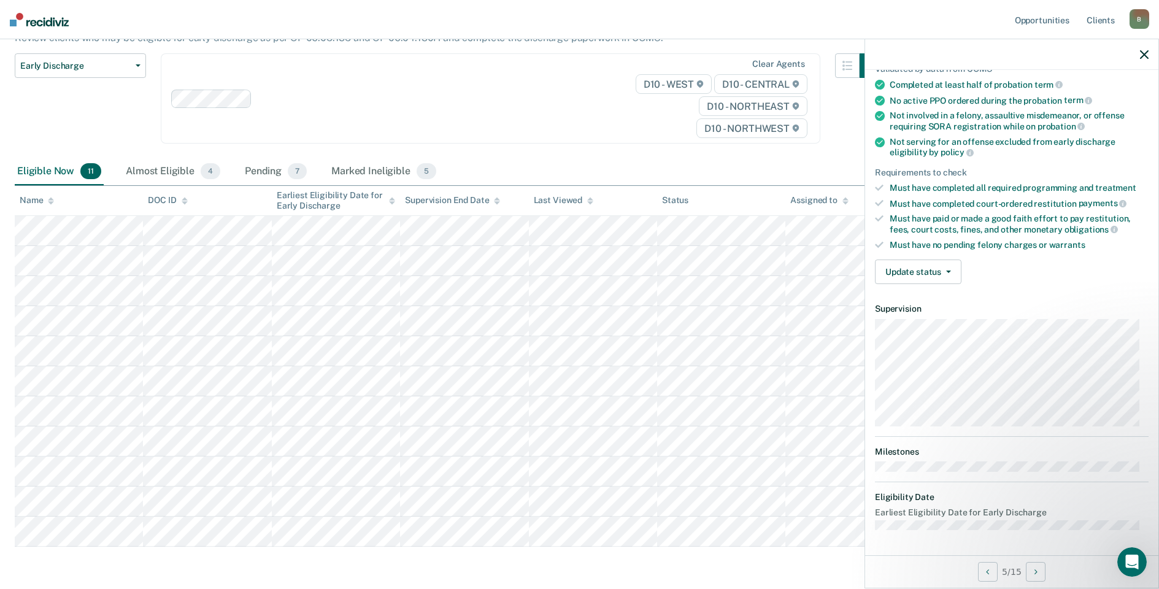
scroll to position [99, 0]
click at [928, 267] on button "Update status" at bounding box center [918, 273] width 86 height 25
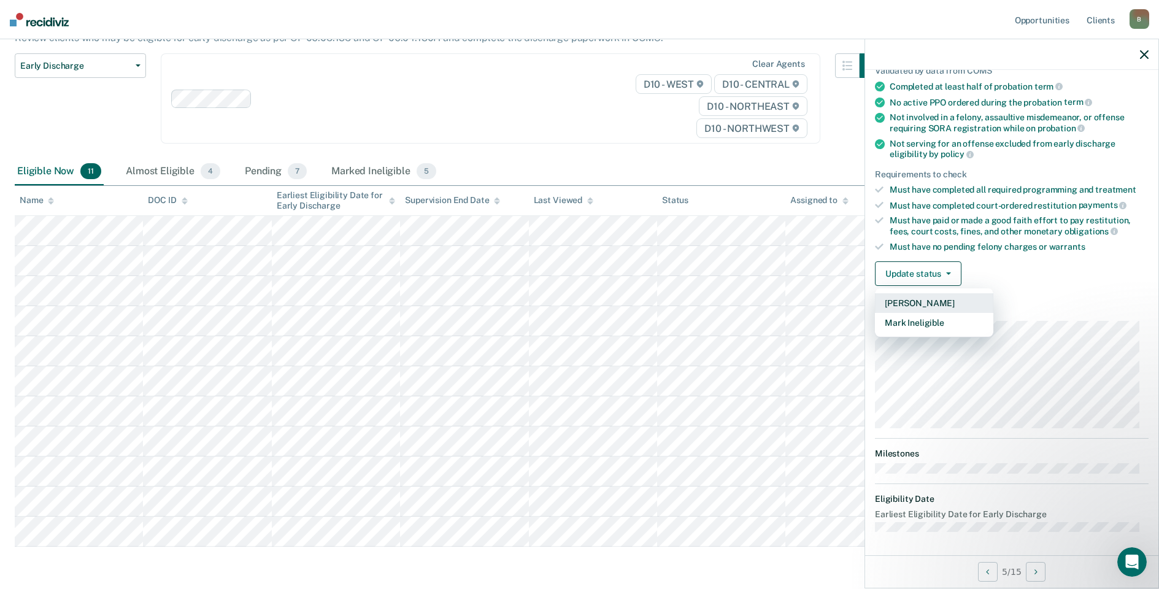
click at [928, 302] on button "[PERSON_NAME]" at bounding box center [934, 303] width 118 height 20
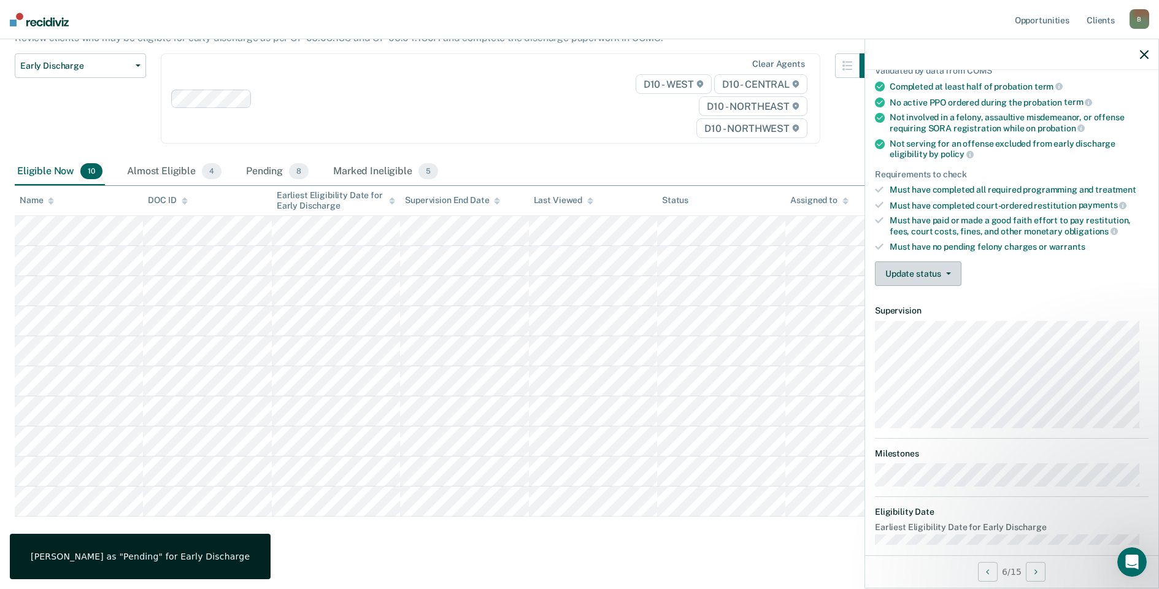
click at [921, 275] on button "Update status" at bounding box center [918, 273] width 86 height 25
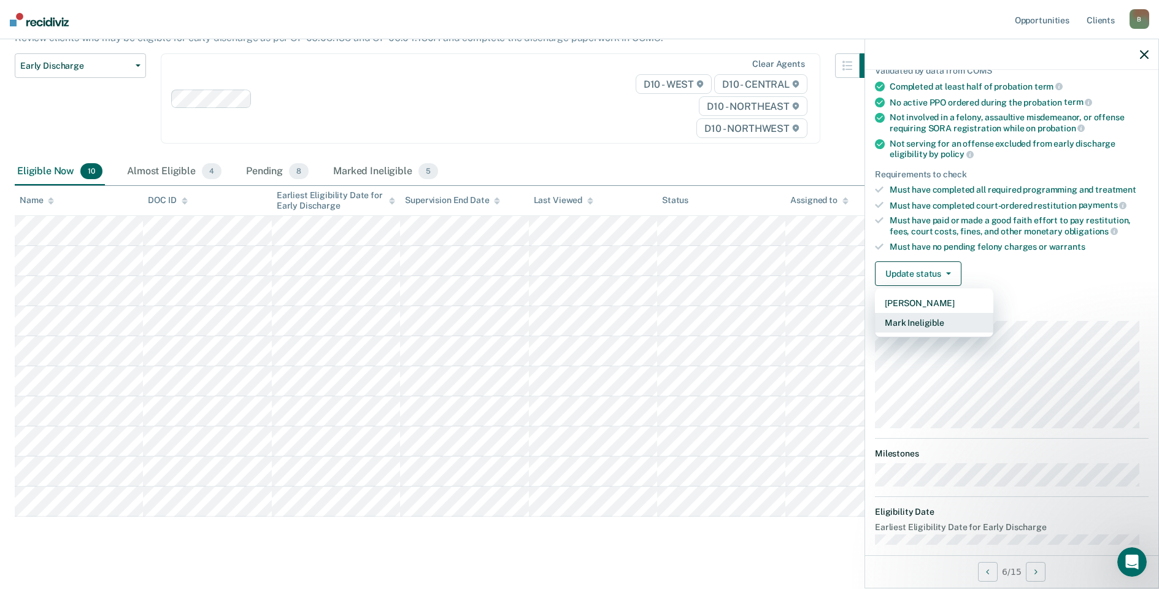
click at [920, 324] on button "Mark Ineligible" at bounding box center [934, 323] width 118 height 20
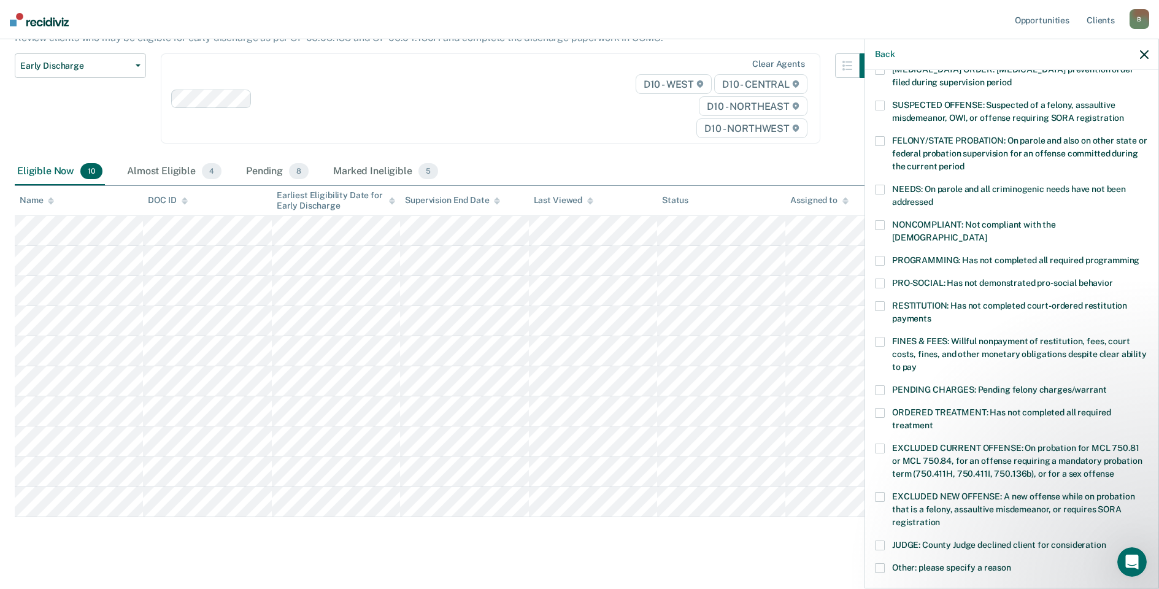
click at [876, 256] on span at bounding box center [880, 261] width 10 height 10
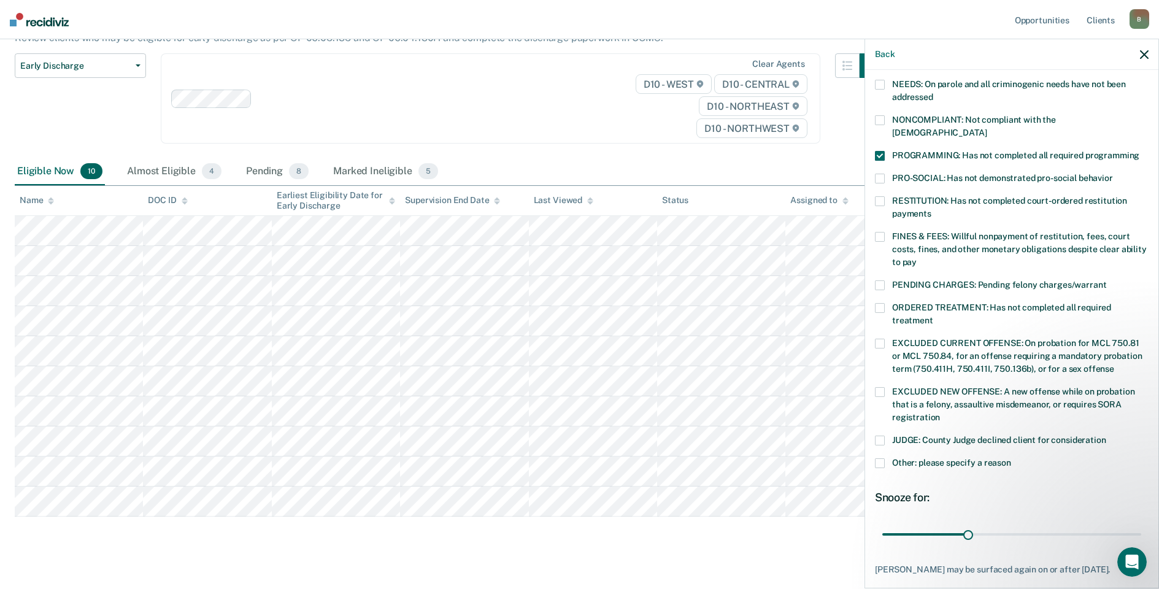
scroll to position [266, 0]
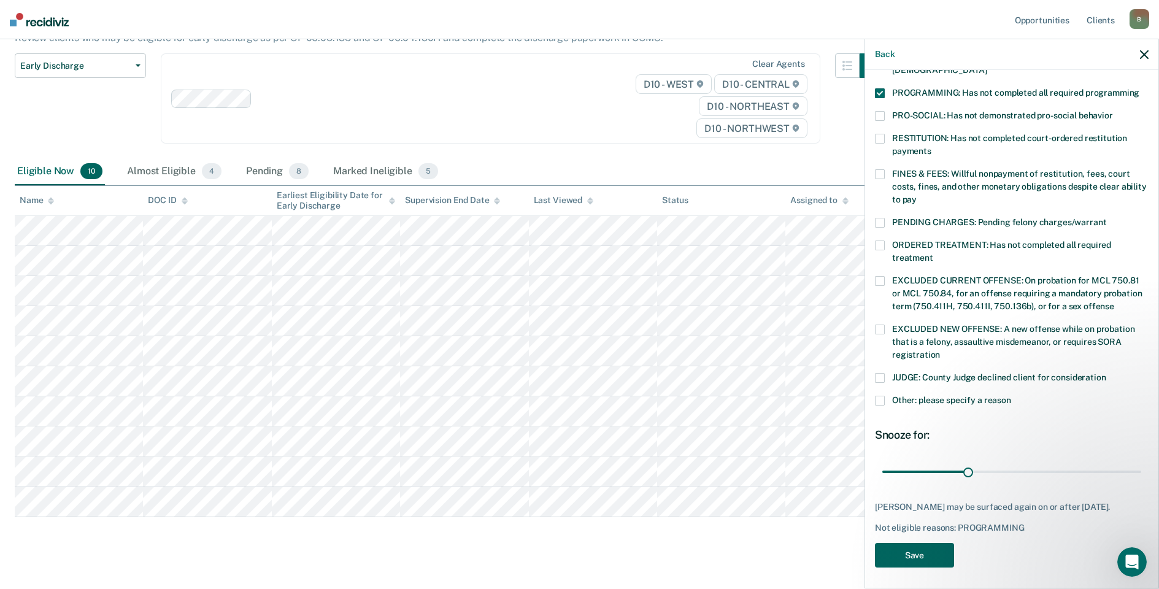
click at [925, 559] on button "Save" at bounding box center [914, 555] width 79 height 25
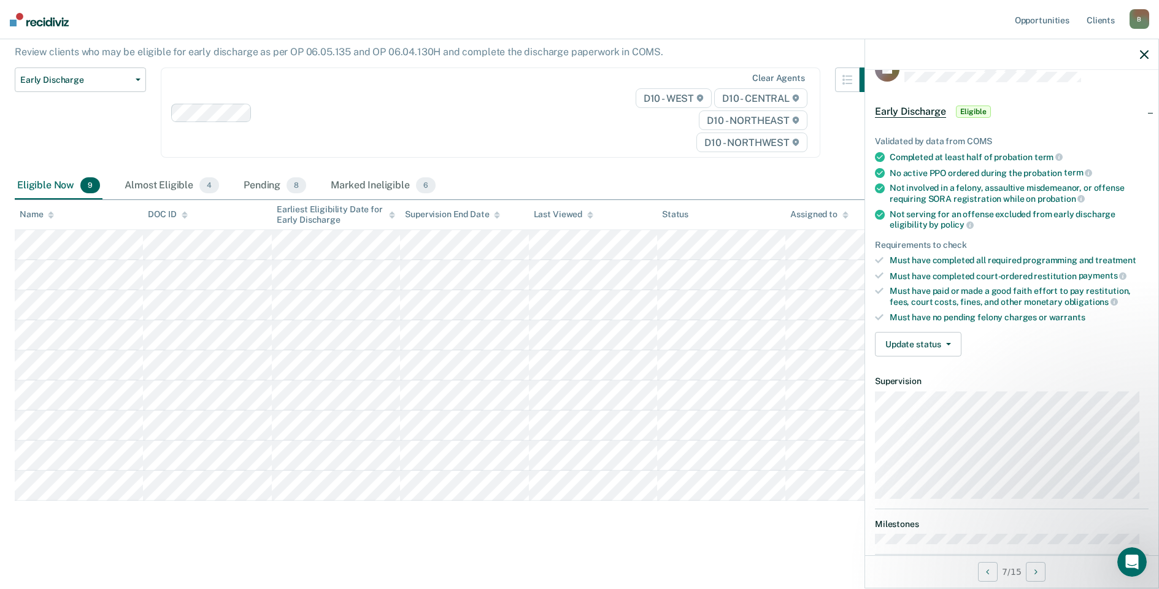
scroll to position [0, 0]
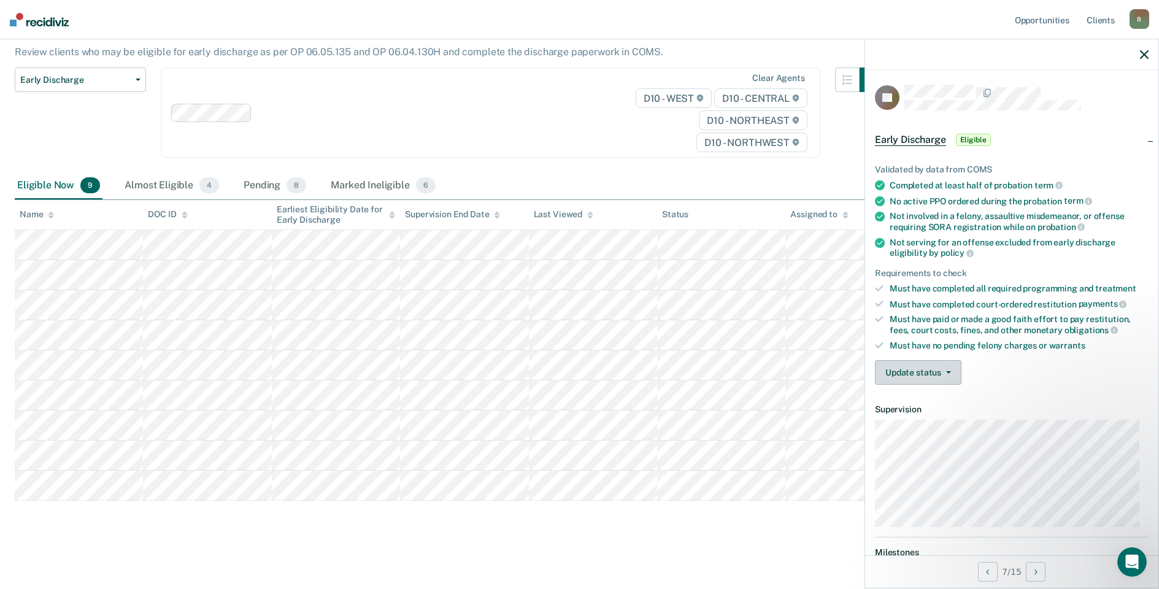
click at [921, 376] on button "Update status" at bounding box center [918, 372] width 86 height 25
click at [923, 417] on button "Mark Ineligible" at bounding box center [934, 422] width 118 height 20
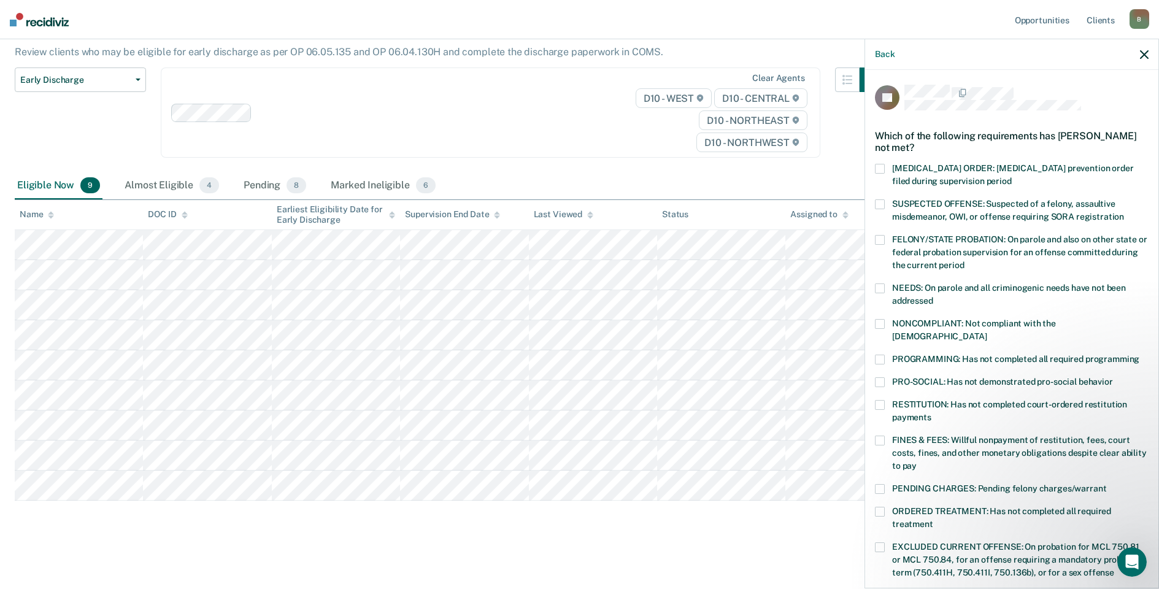
click at [880, 355] on span at bounding box center [880, 360] width 10 height 10
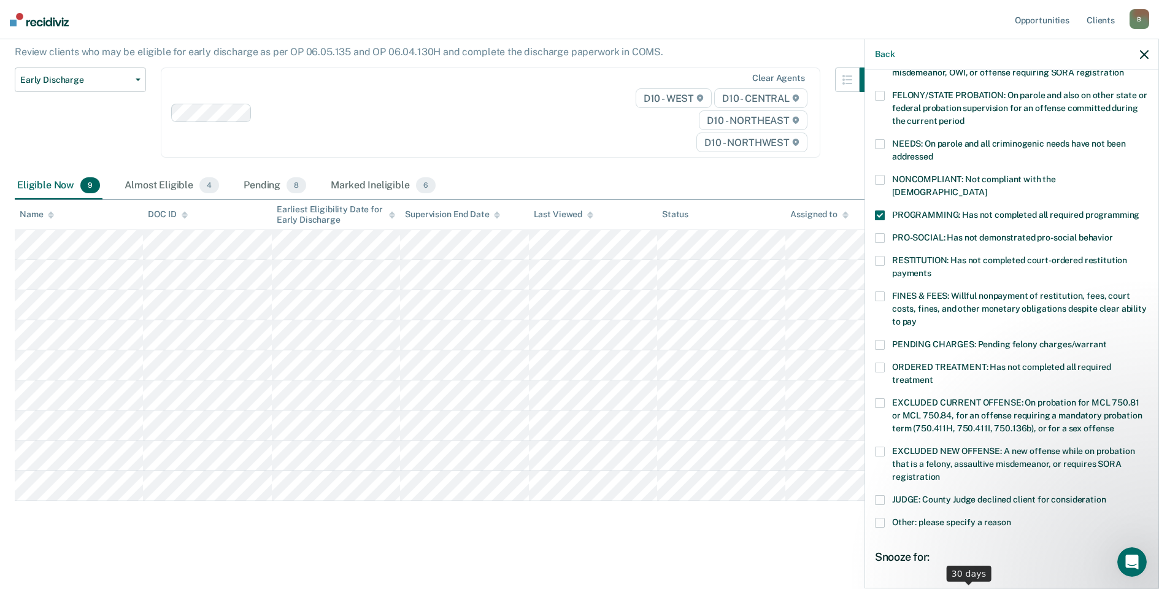
scroll to position [256, 0]
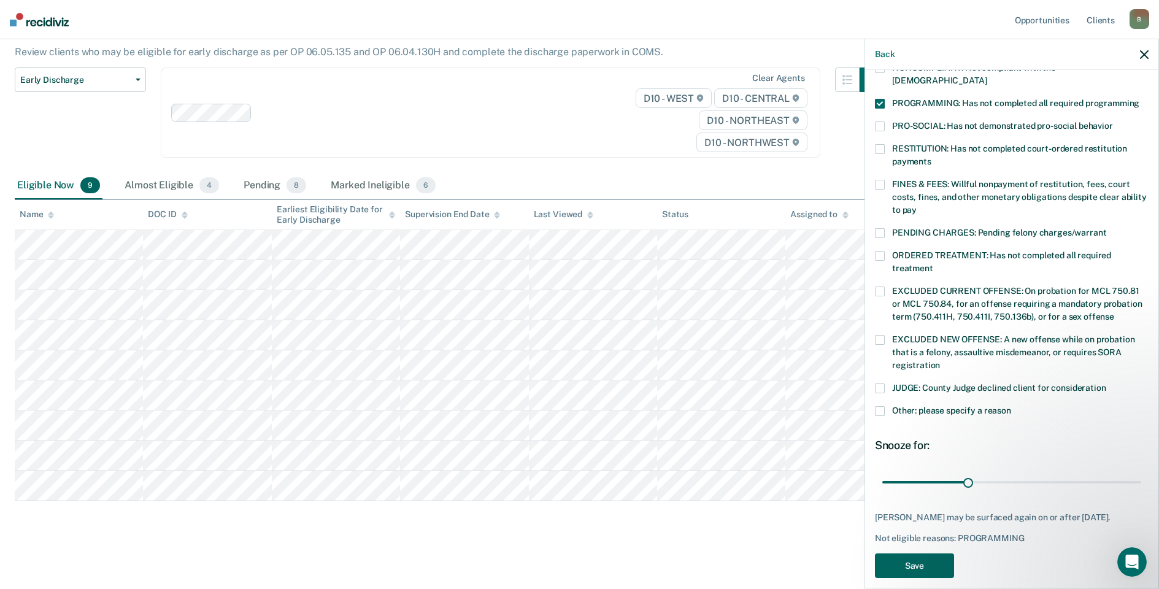
click at [911, 553] on button "Save" at bounding box center [914, 565] width 79 height 25
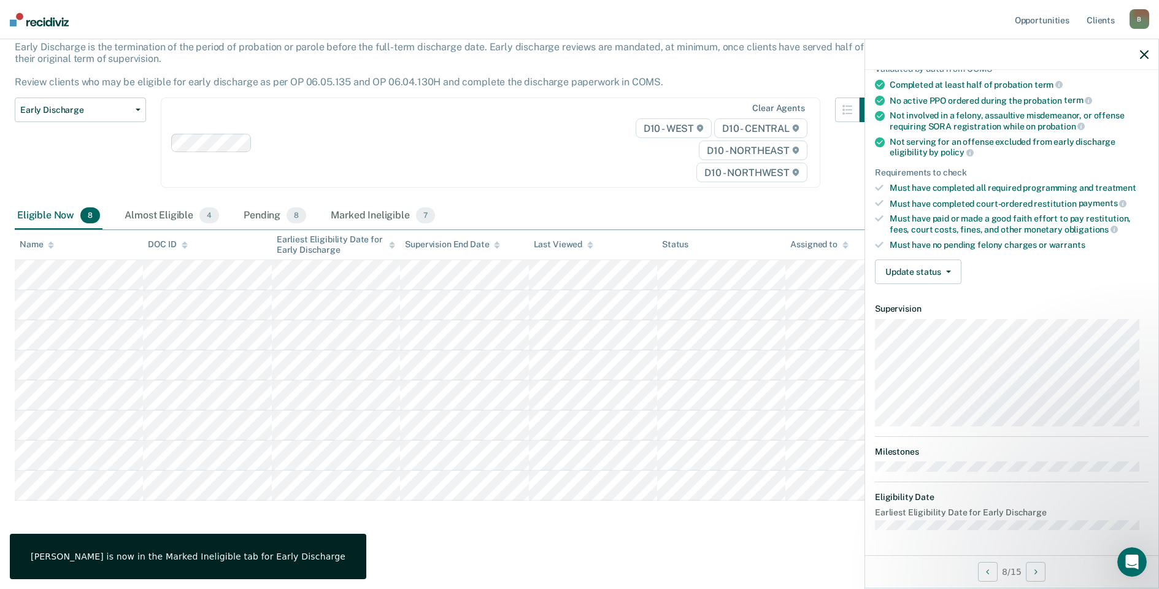
scroll to position [99, 0]
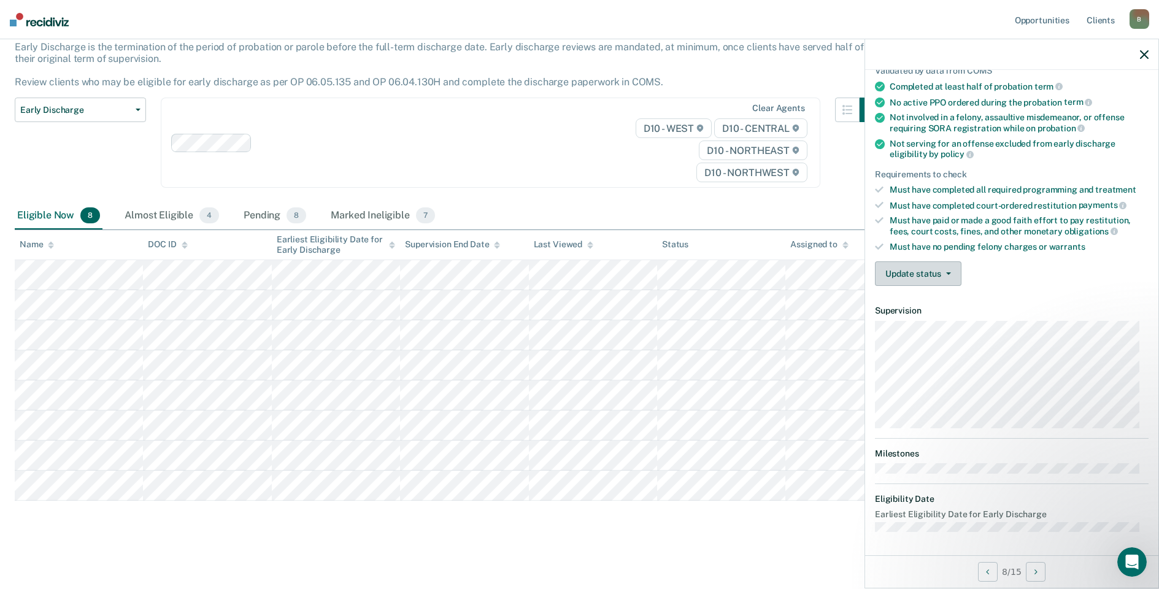
click at [915, 274] on button "Update status" at bounding box center [918, 273] width 86 height 25
click at [938, 322] on button "Mark Ineligible" at bounding box center [934, 323] width 118 height 20
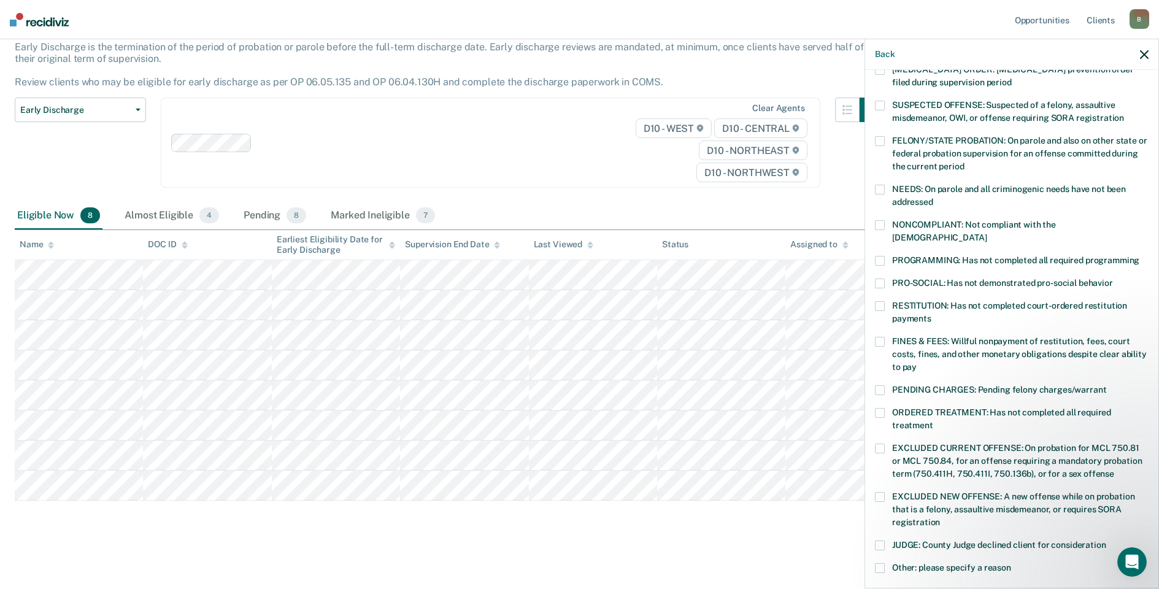
click at [881, 256] on span at bounding box center [880, 261] width 10 height 10
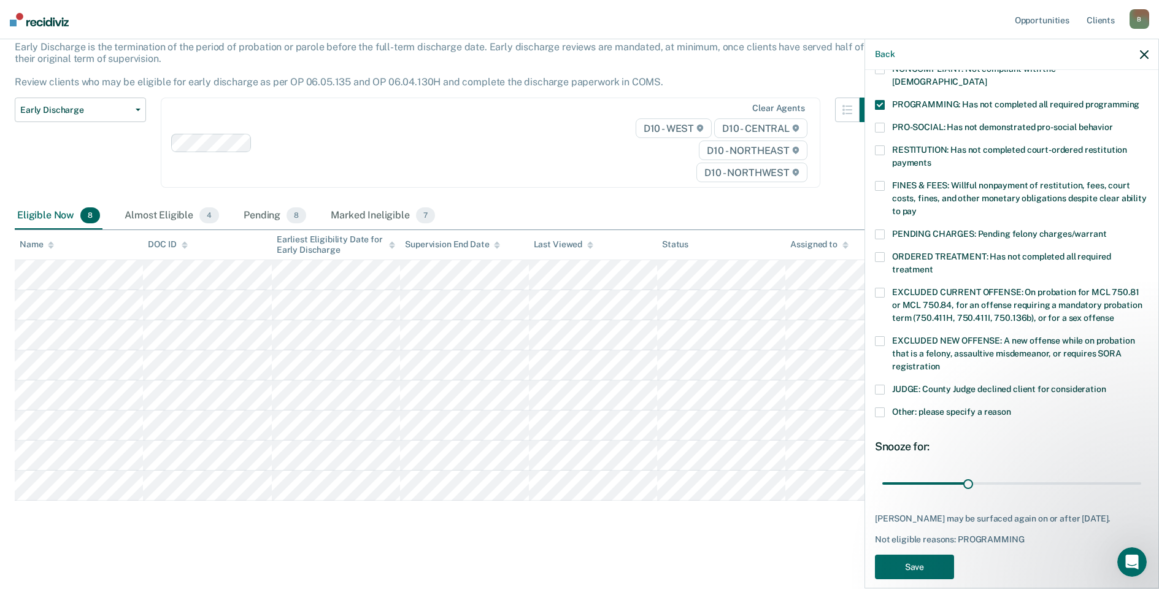
scroll to position [256, 0]
click at [913, 553] on button "Save" at bounding box center [914, 565] width 79 height 25
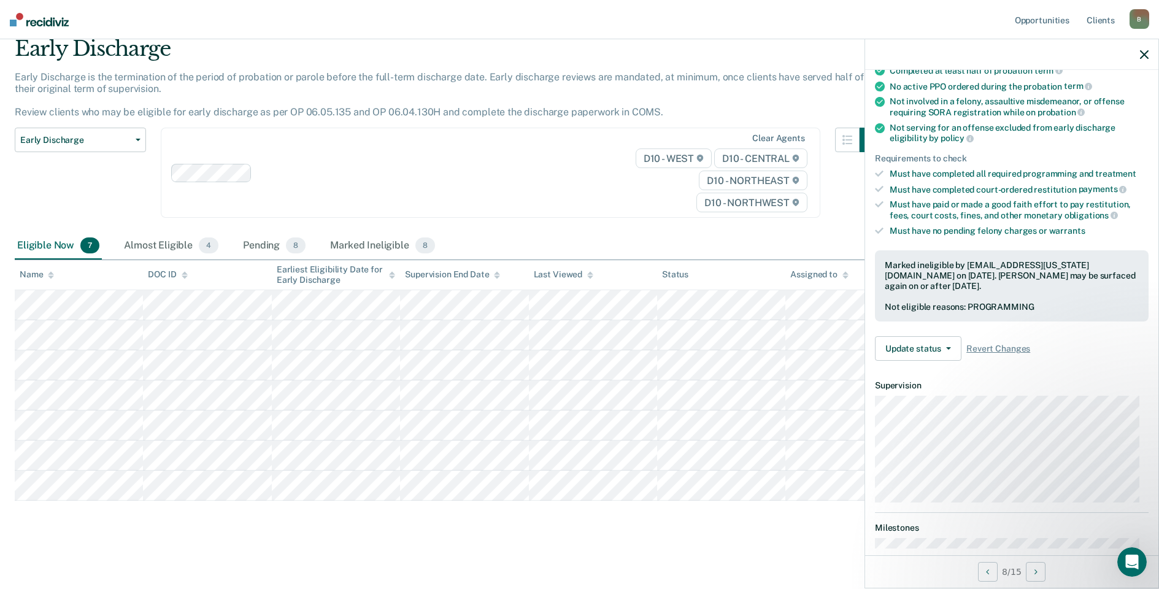
scroll to position [0, 0]
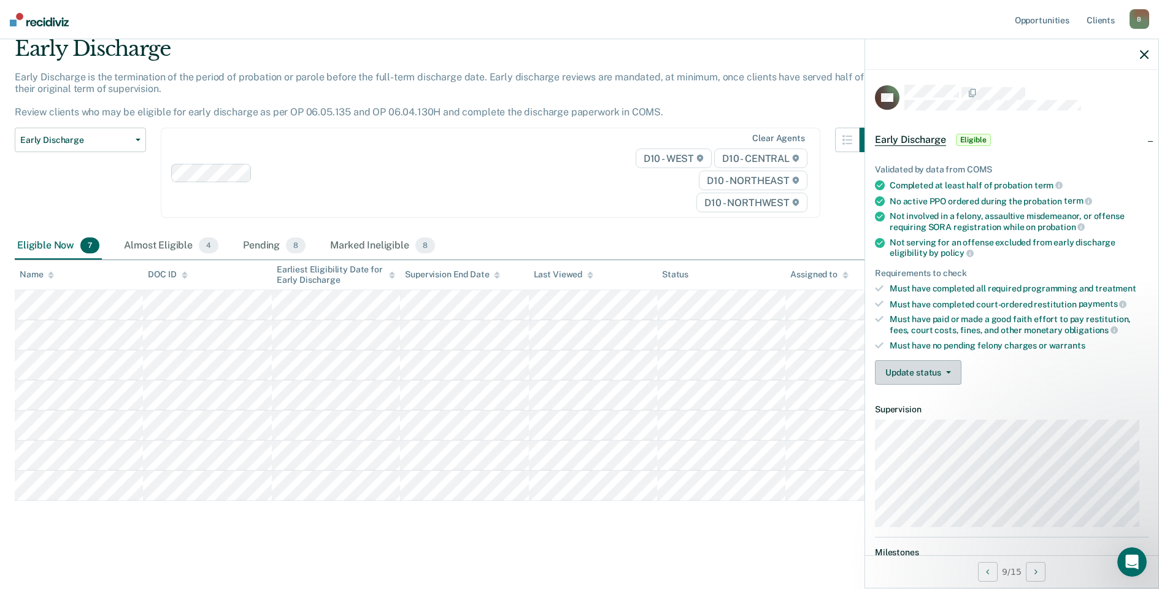
click at [915, 366] on button "Update status" at bounding box center [918, 372] width 86 height 25
click at [934, 431] on article "CH Early Discharge Eligible Validated by data from COMS Completed at least half…" at bounding box center [1012, 358] width 274 height 547
click at [930, 376] on button "Update status" at bounding box center [918, 372] width 86 height 25
click at [938, 420] on button "Mark Ineligible" at bounding box center [934, 422] width 118 height 20
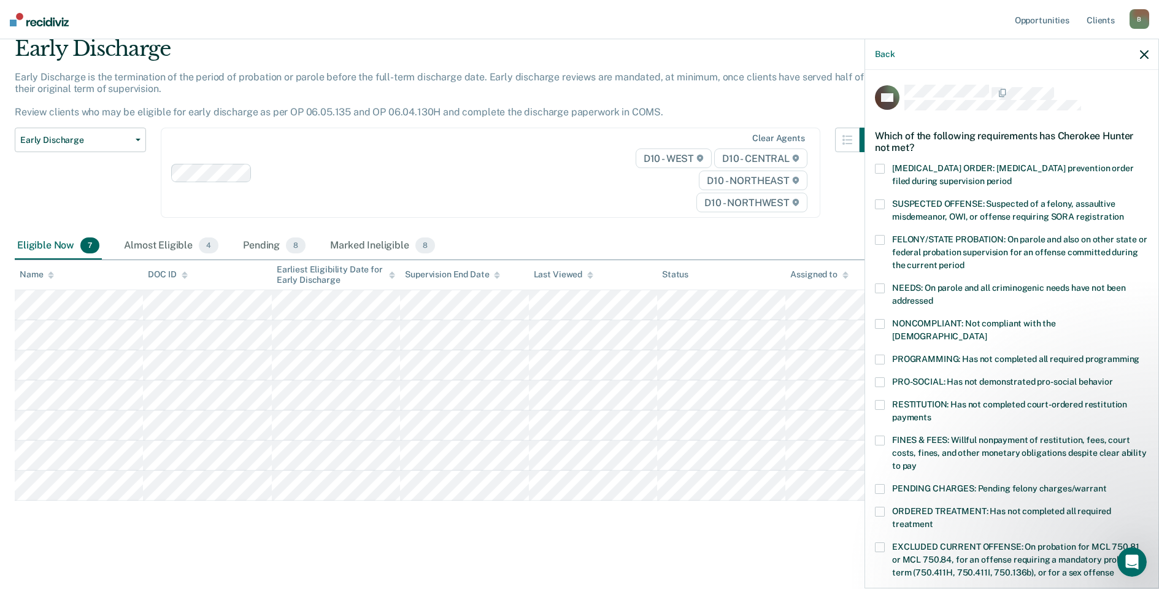
click at [883, 355] on span at bounding box center [880, 360] width 10 height 10
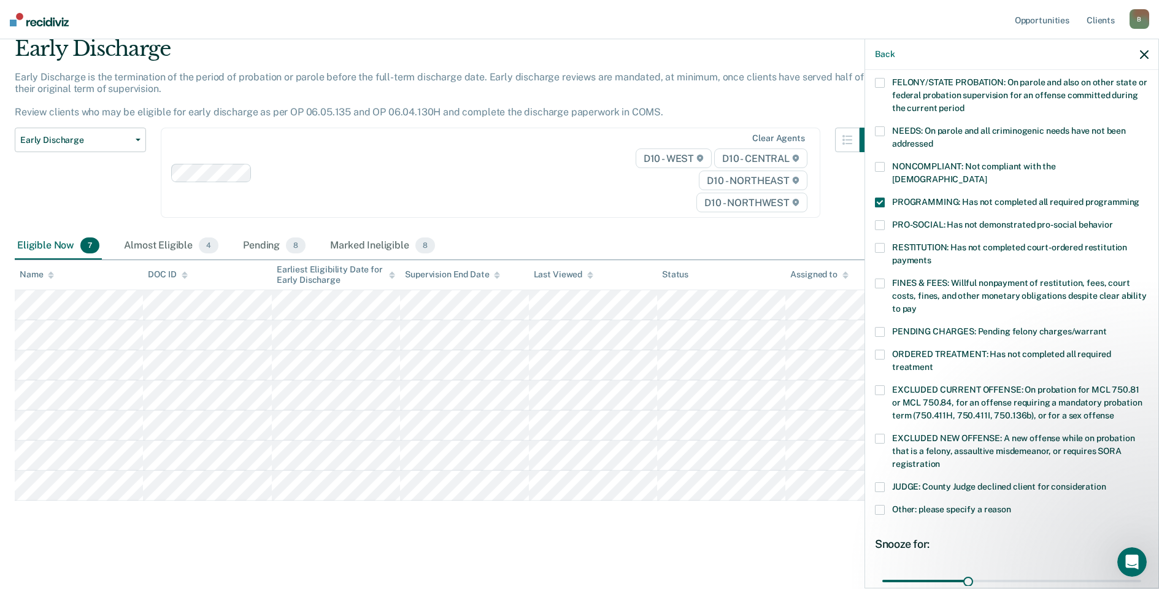
scroll to position [266, 0]
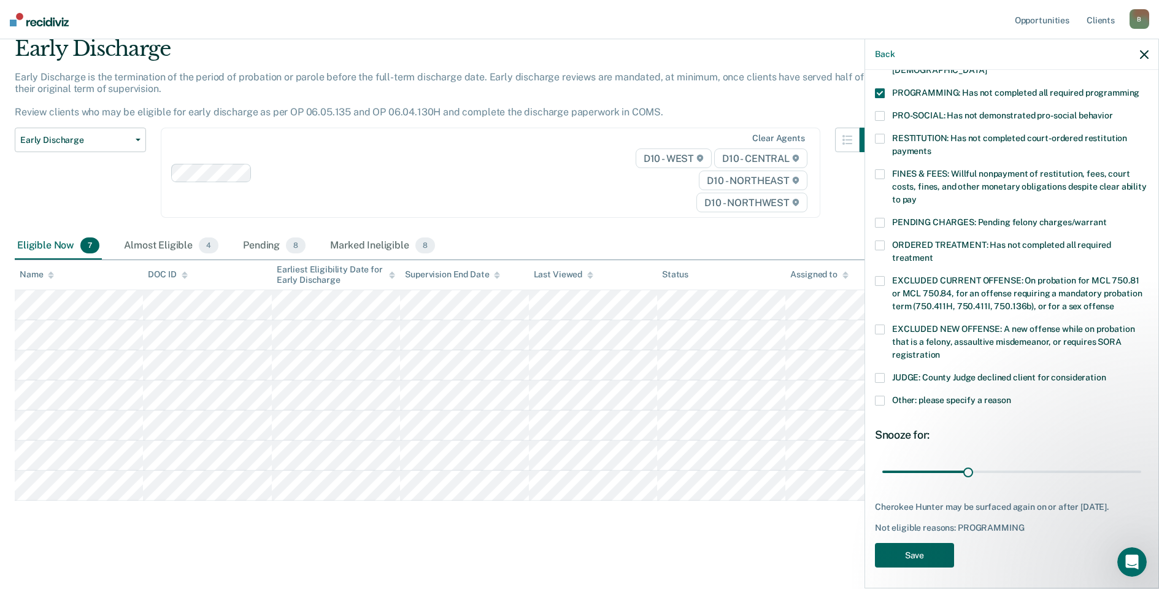
click at [913, 550] on button "Save" at bounding box center [914, 555] width 79 height 25
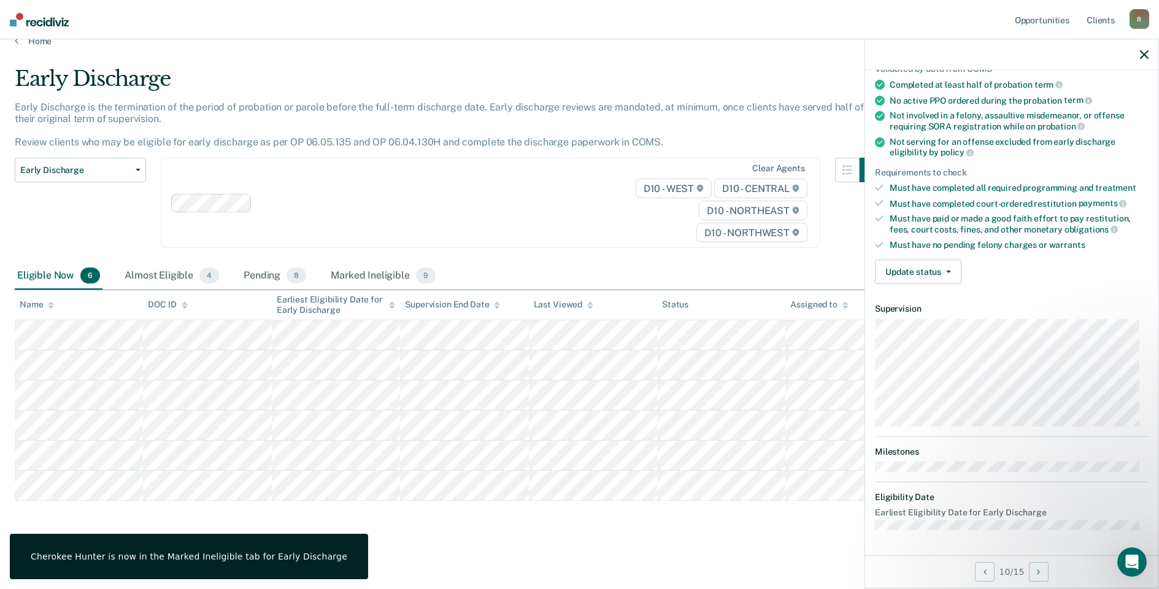
scroll to position [112, 0]
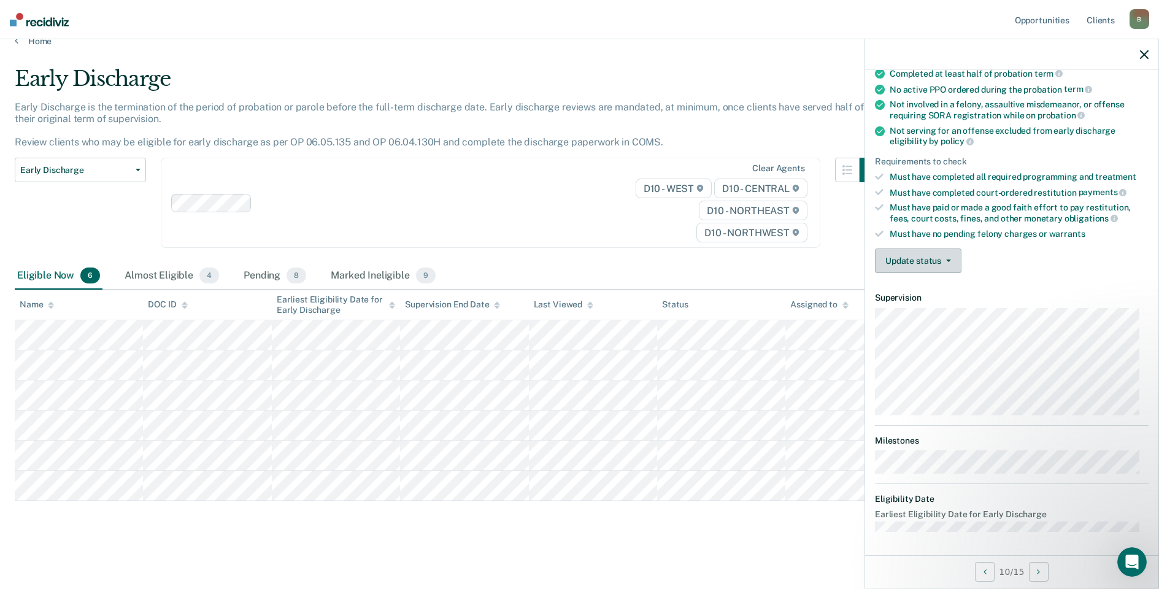
click at [911, 261] on button "Update status" at bounding box center [918, 260] width 86 height 25
click at [932, 311] on button "Mark Ineligible" at bounding box center [934, 310] width 118 height 20
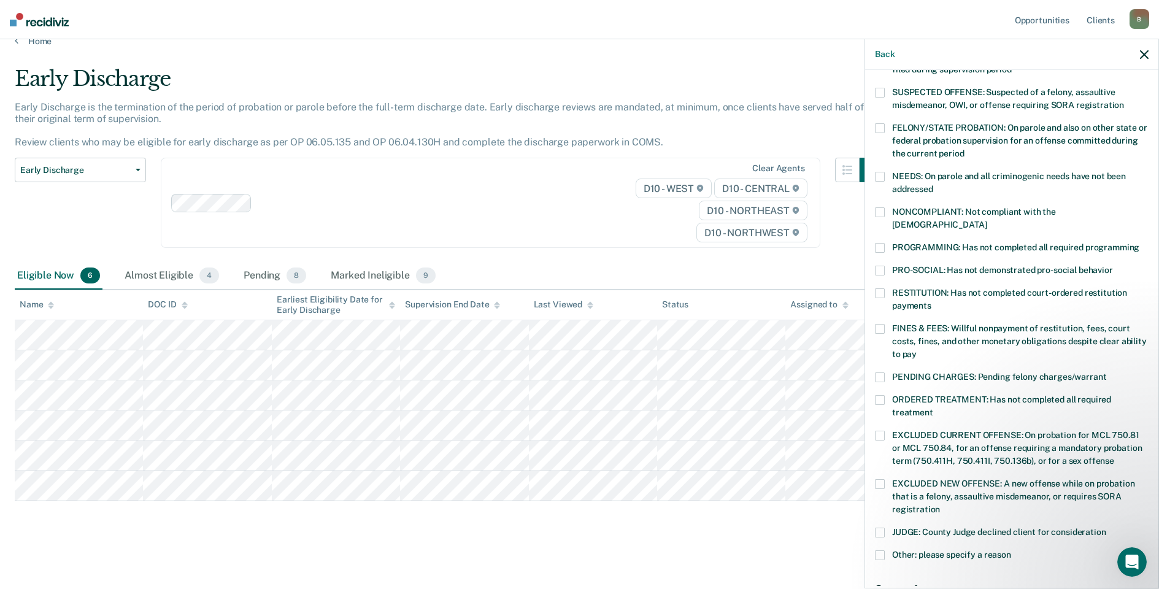
click at [875, 243] on span at bounding box center [880, 248] width 10 height 10
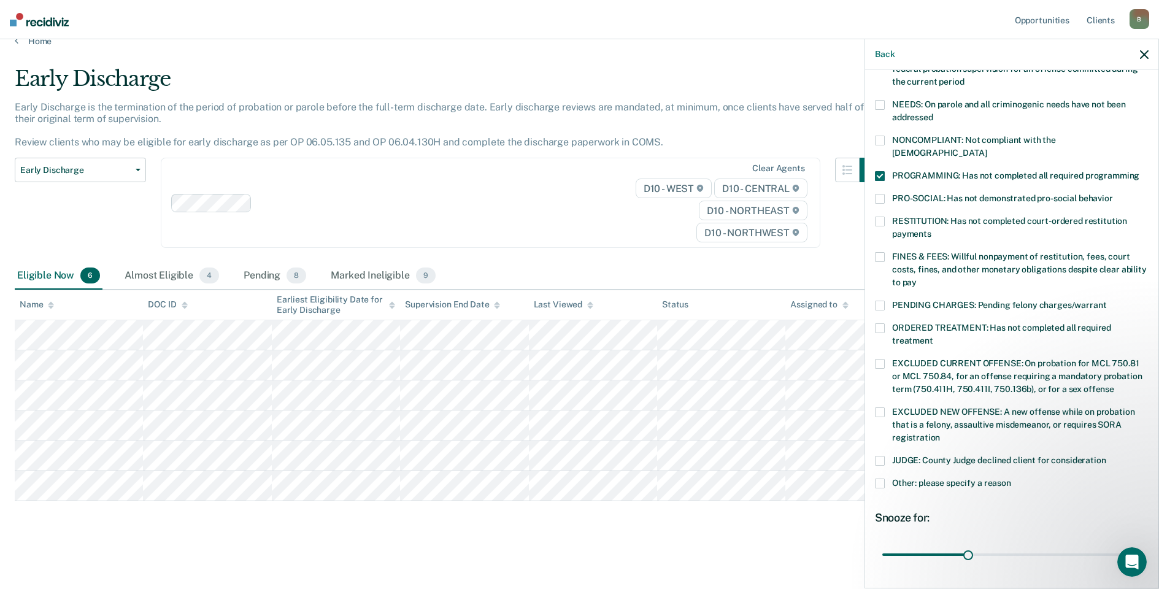
scroll to position [266, 0]
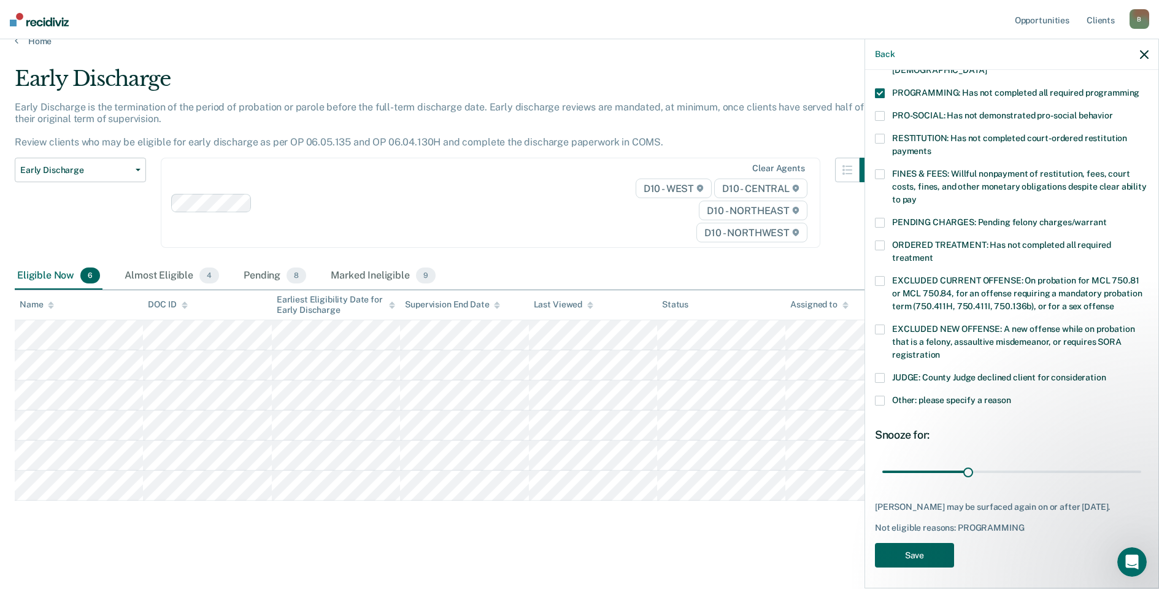
click at [904, 551] on button "Save" at bounding box center [914, 555] width 79 height 25
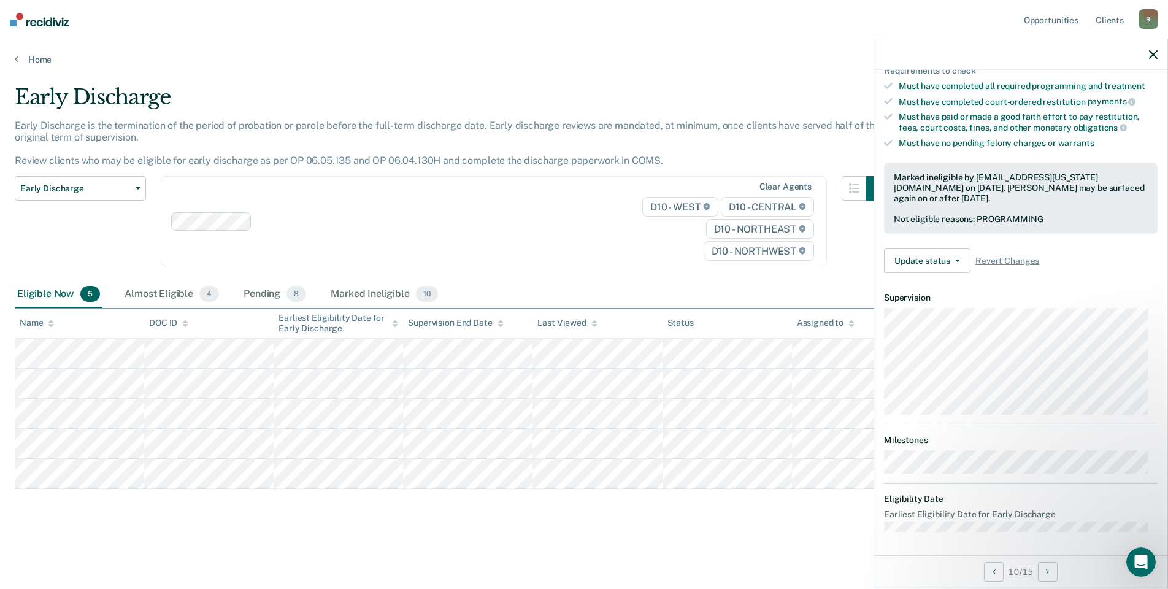
scroll to position [99, 0]
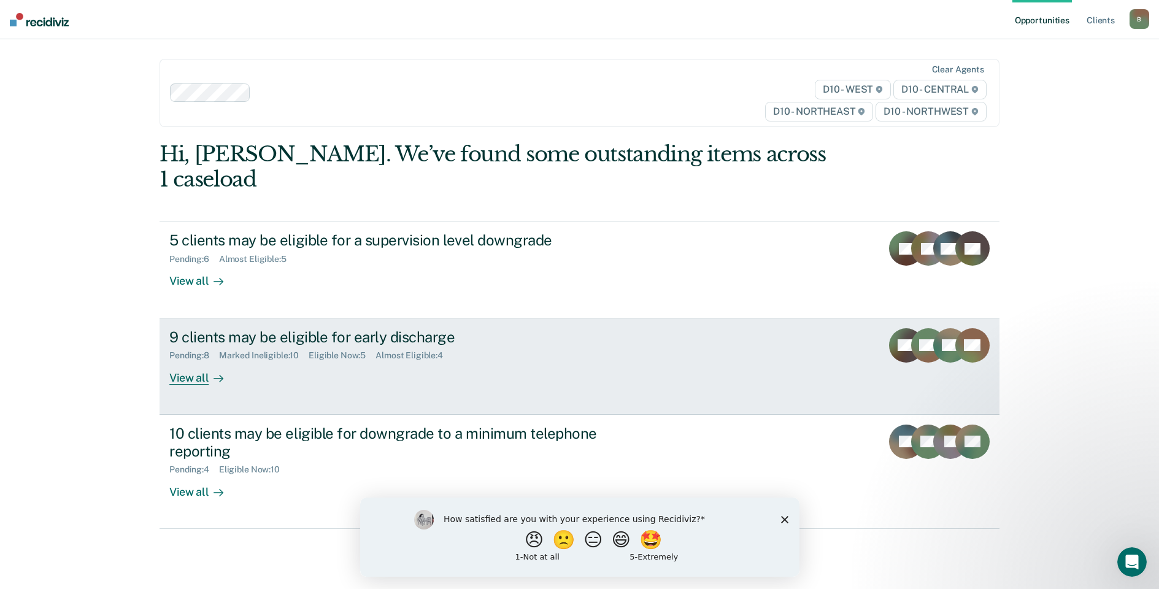
click at [174, 361] on div "View all" at bounding box center [203, 373] width 69 height 24
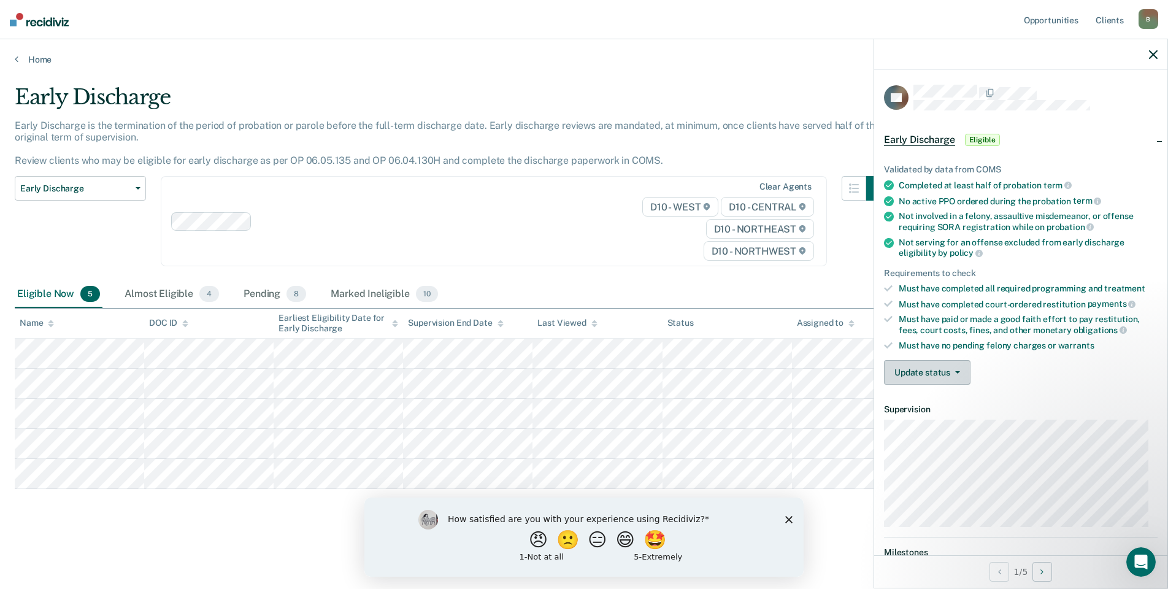
click at [921, 370] on button "Update status" at bounding box center [927, 372] width 86 height 25
click at [927, 423] on button "Mark Ineligible" at bounding box center [943, 422] width 118 height 20
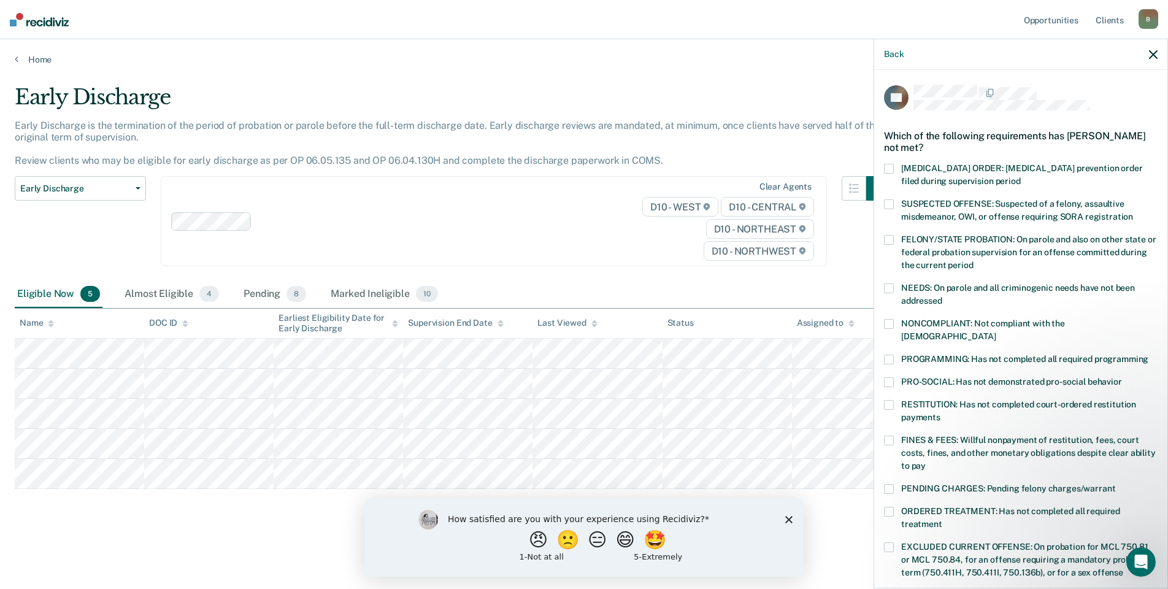
click at [887, 355] on span at bounding box center [889, 360] width 10 height 10
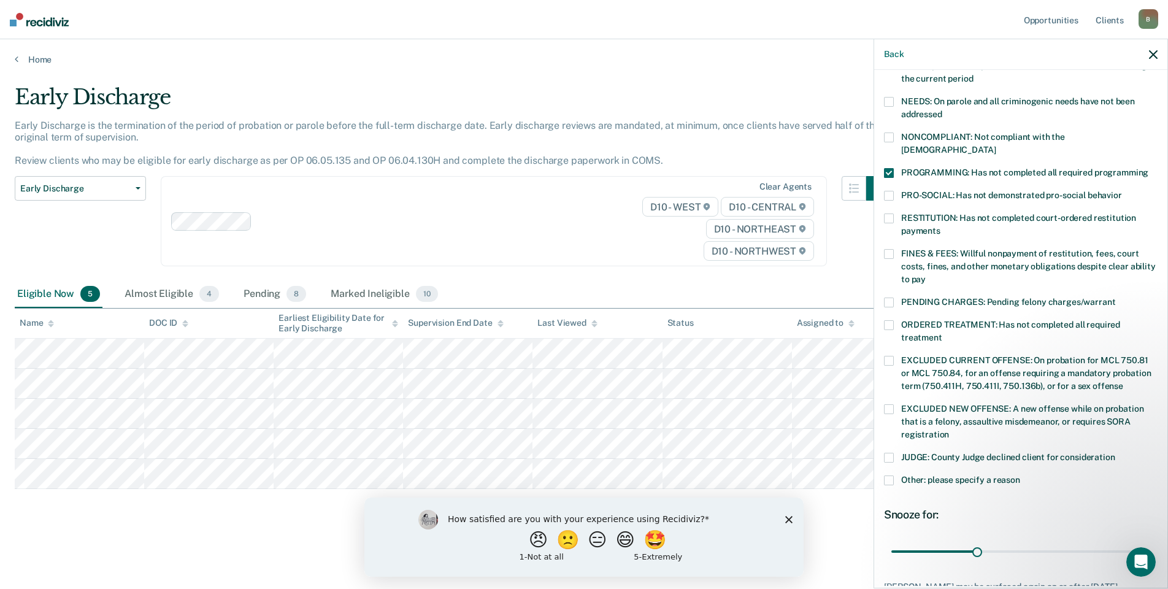
scroll to position [266, 0]
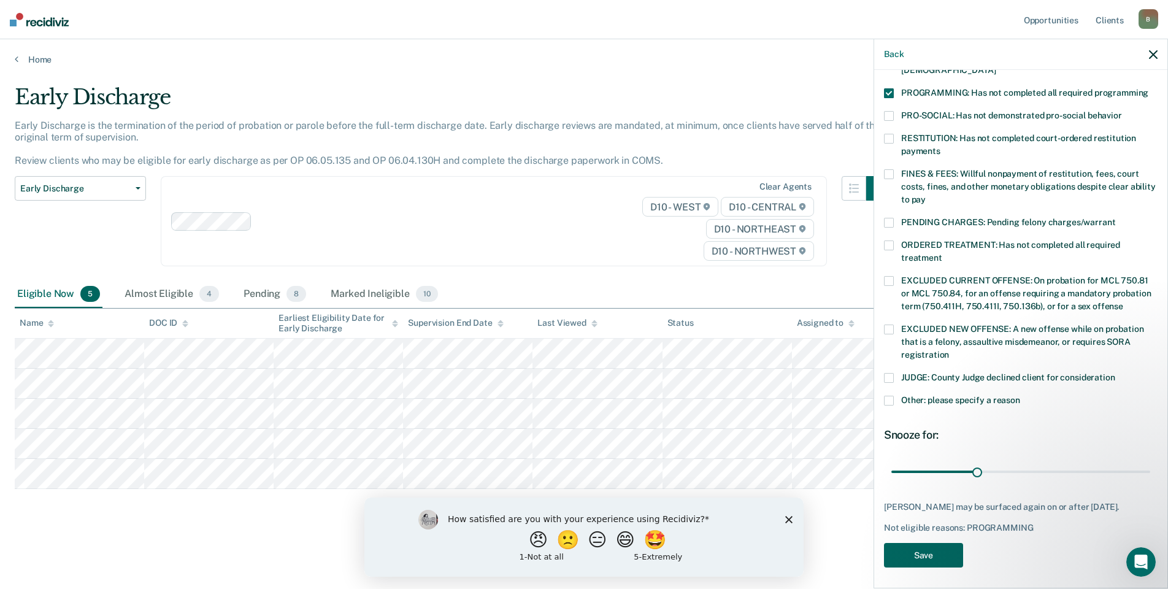
click at [938, 545] on button "Save" at bounding box center [923, 555] width 79 height 25
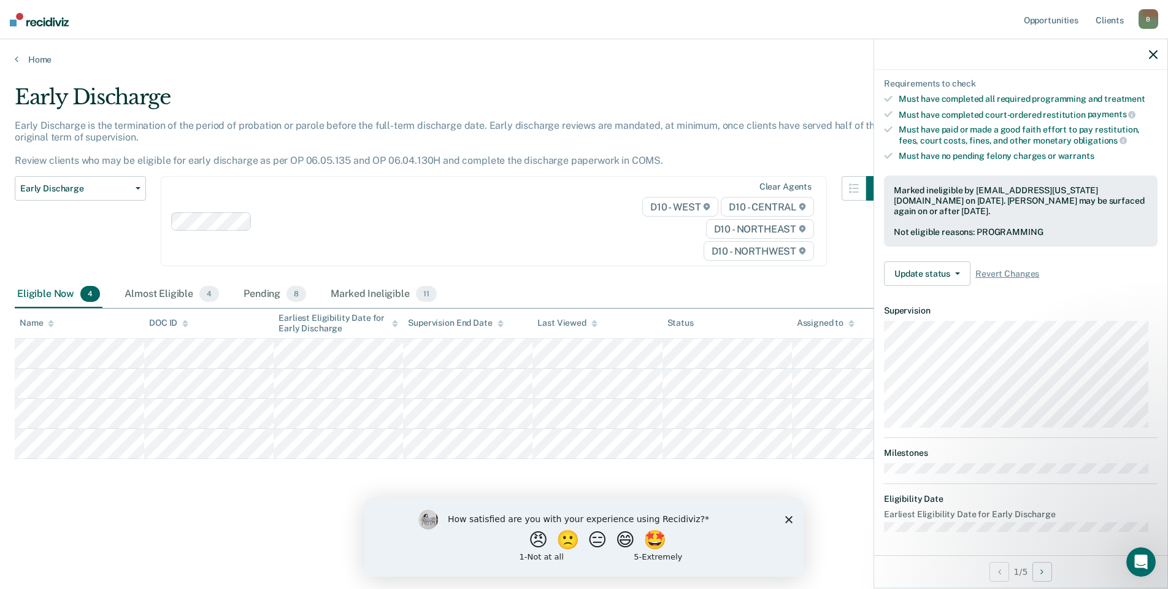
scroll to position [112, 0]
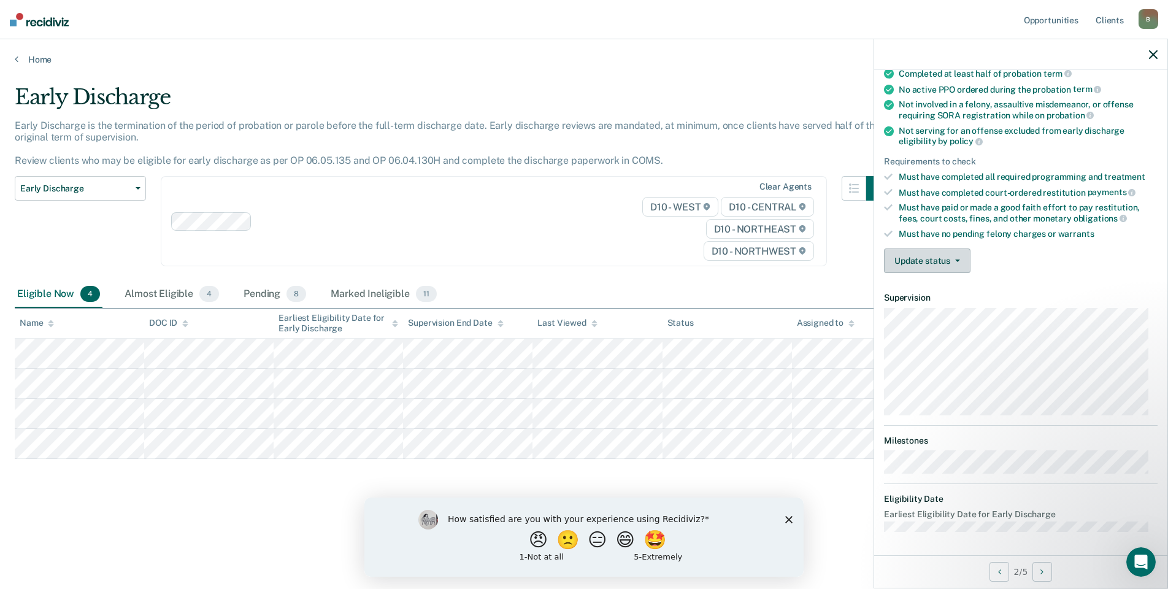
click at [916, 257] on button "Update status" at bounding box center [927, 260] width 86 height 25
click at [927, 307] on button "Mark Ineligible" at bounding box center [943, 310] width 118 height 20
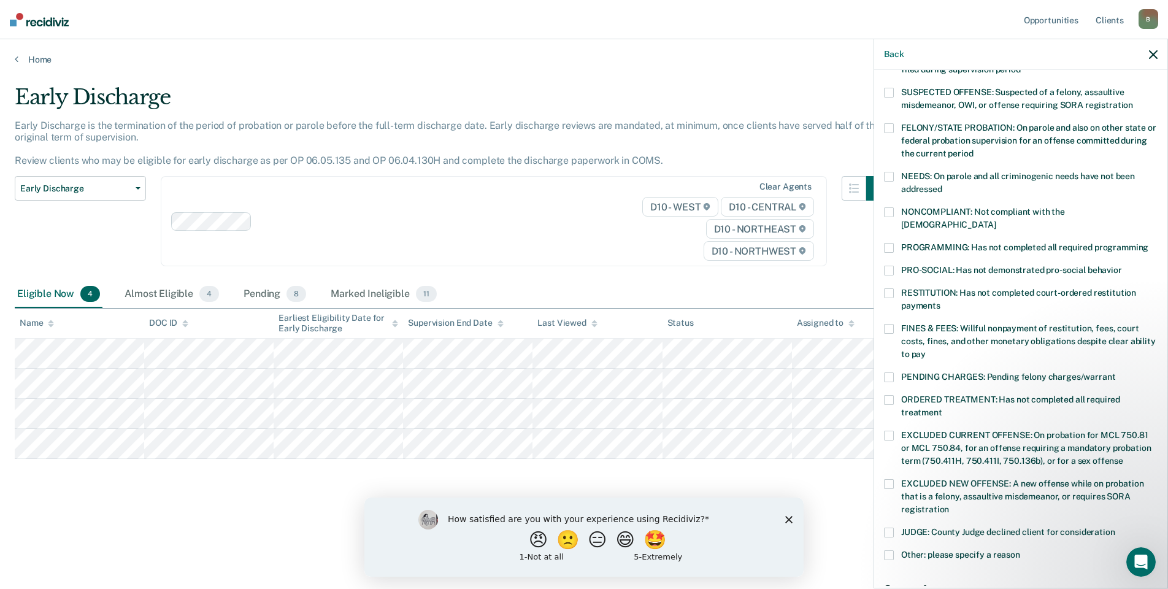
click at [886, 243] on span at bounding box center [889, 248] width 10 height 10
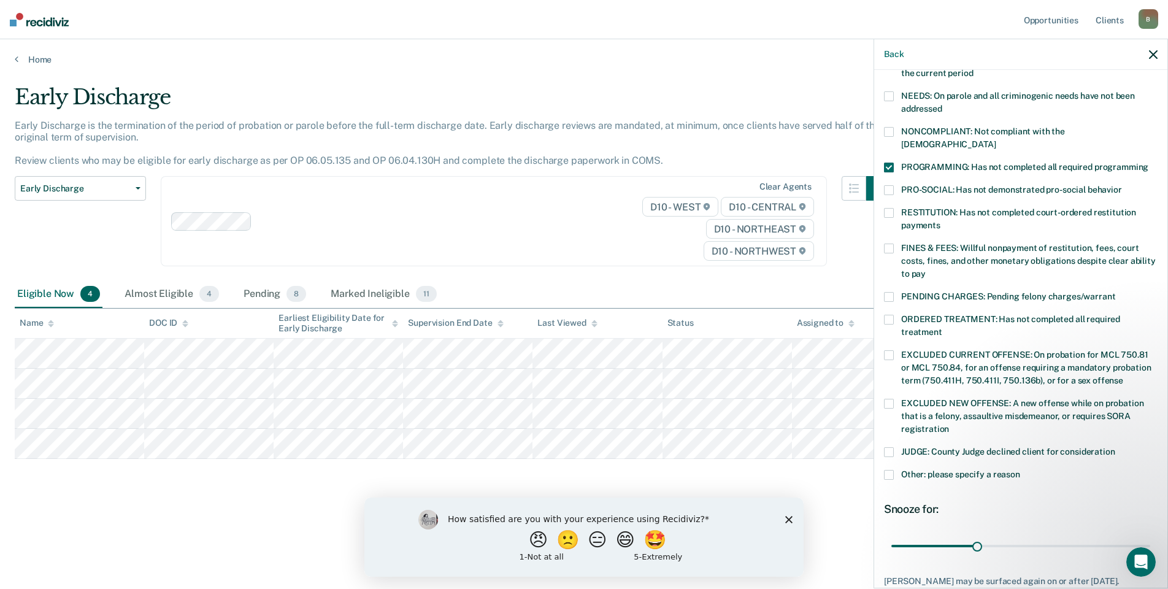
scroll to position [266, 0]
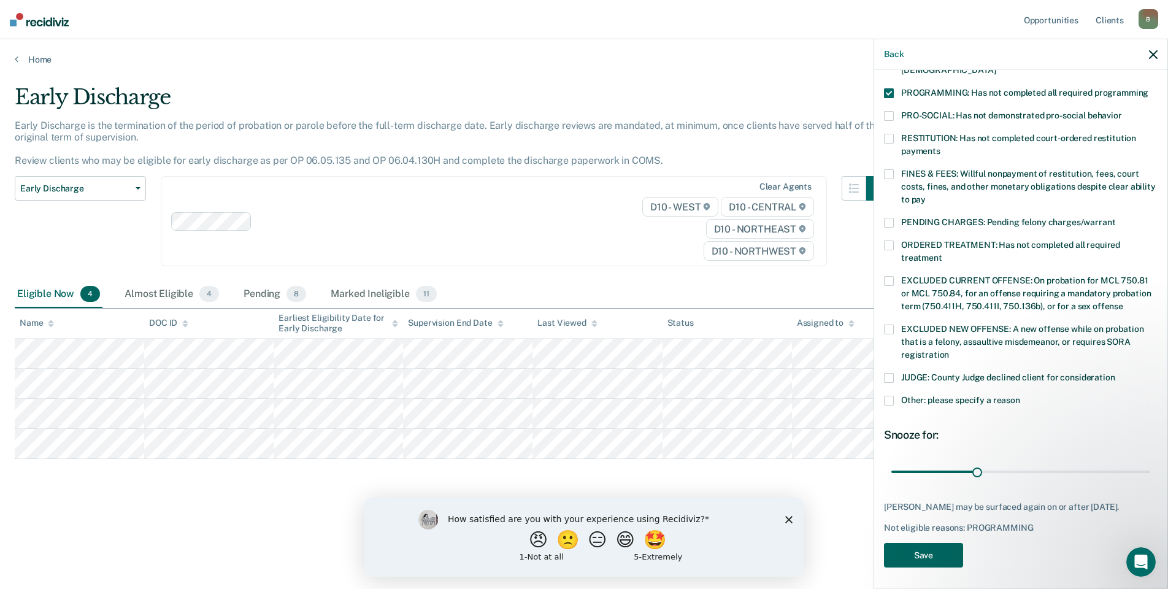
click at [931, 553] on button "Save" at bounding box center [923, 555] width 79 height 25
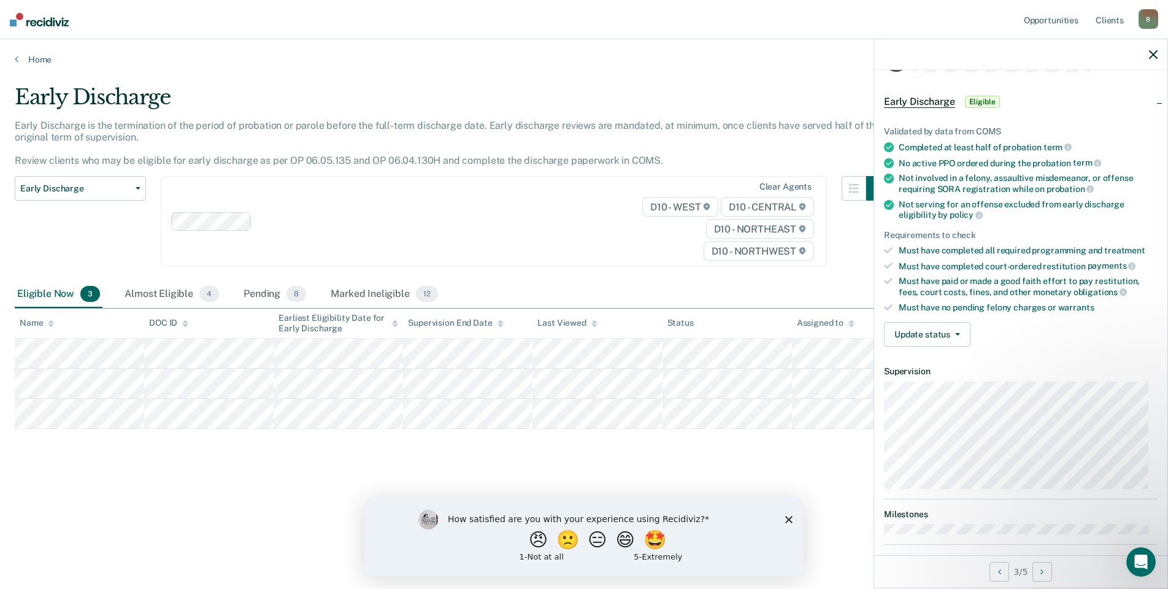
scroll to position [0, 0]
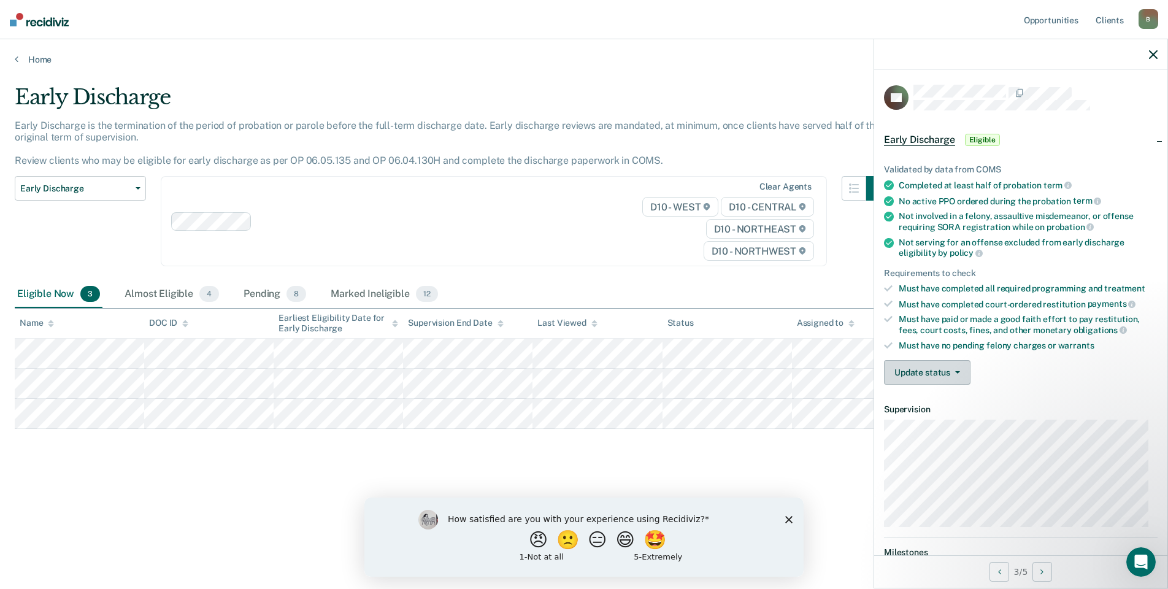
click at [926, 375] on button "Update status" at bounding box center [927, 372] width 86 height 25
click at [932, 400] on button "[PERSON_NAME]" at bounding box center [943, 402] width 118 height 20
click at [924, 372] on button "Update status" at bounding box center [927, 372] width 86 height 25
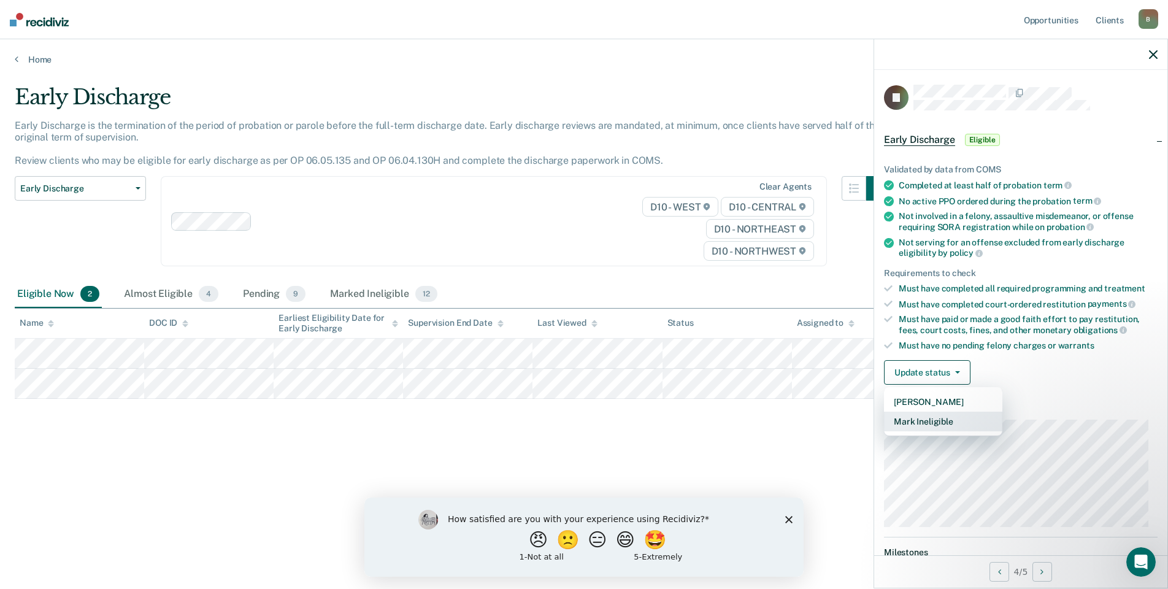
click at [934, 423] on button "Mark Ineligible" at bounding box center [943, 422] width 118 height 20
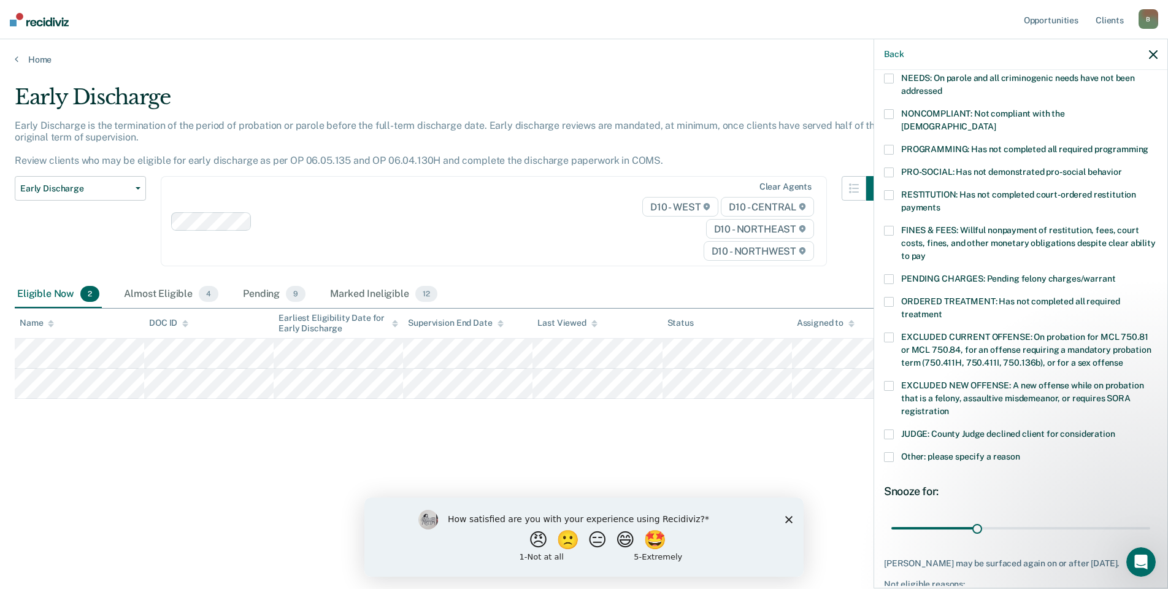
scroll to position [266, 0]
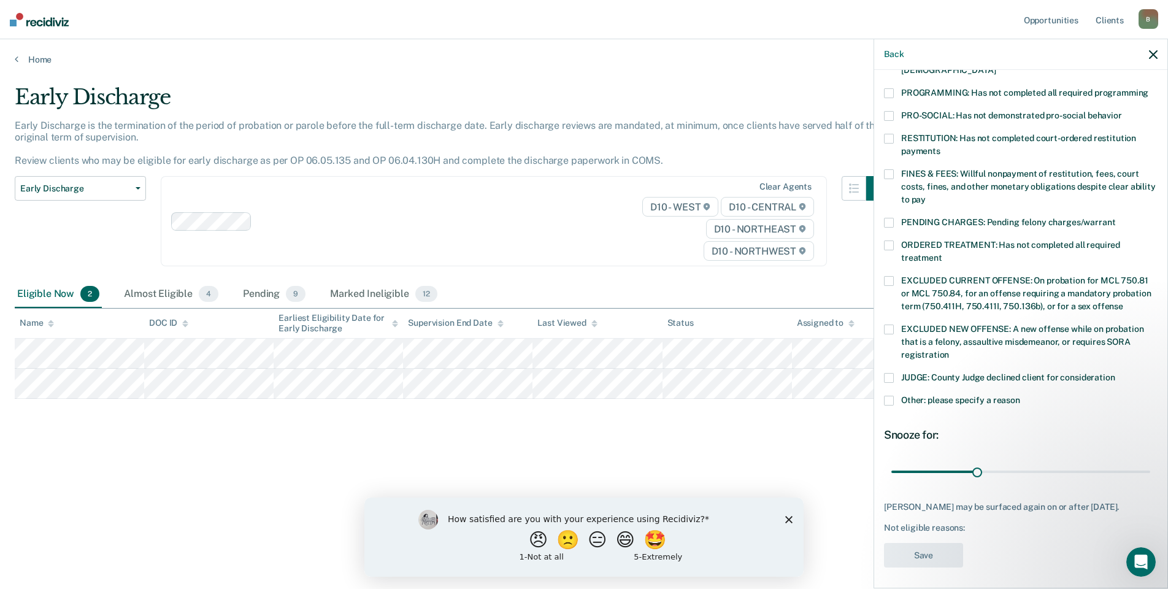
click at [891, 396] on span at bounding box center [889, 401] width 10 height 10
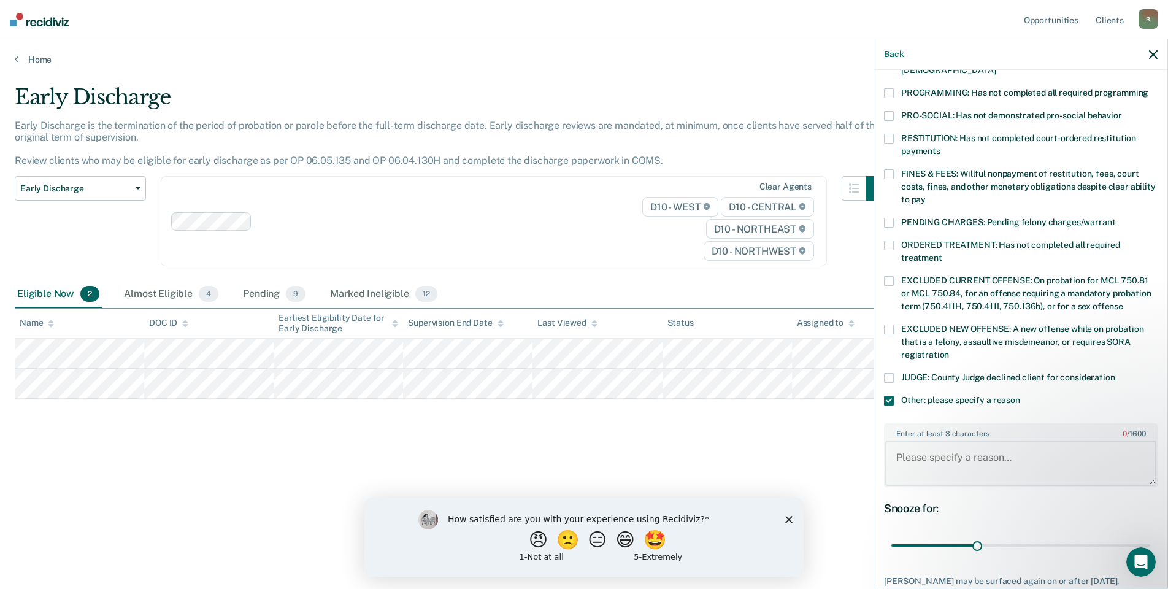
click at [924, 442] on textarea "Enter at least 3 characters 0 / 1600" at bounding box center [1020, 462] width 271 height 45
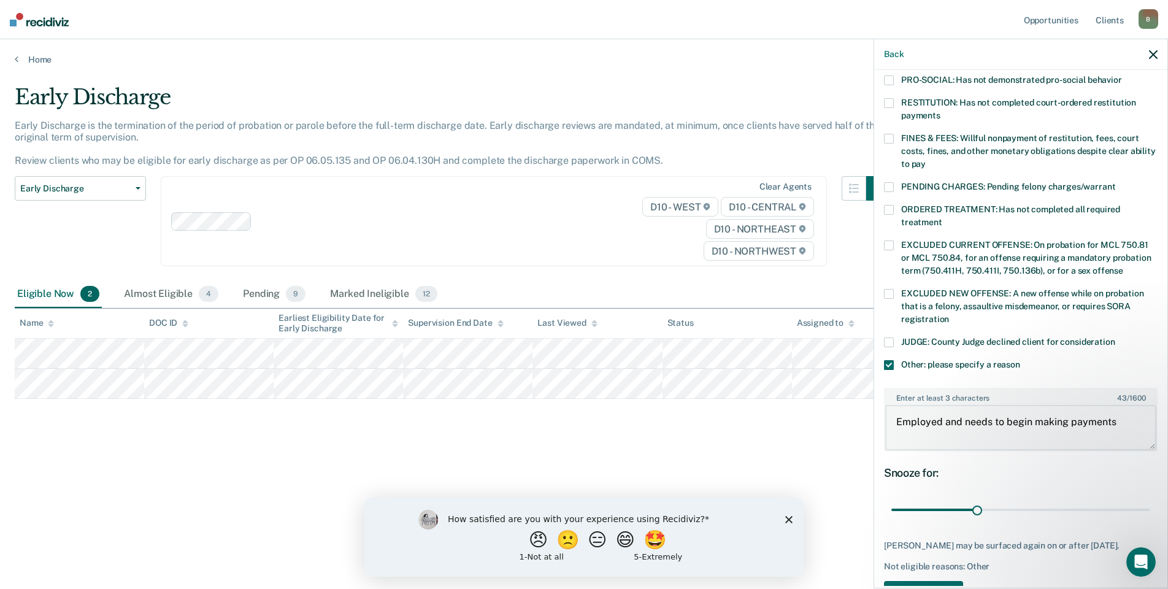
scroll to position [340, 0]
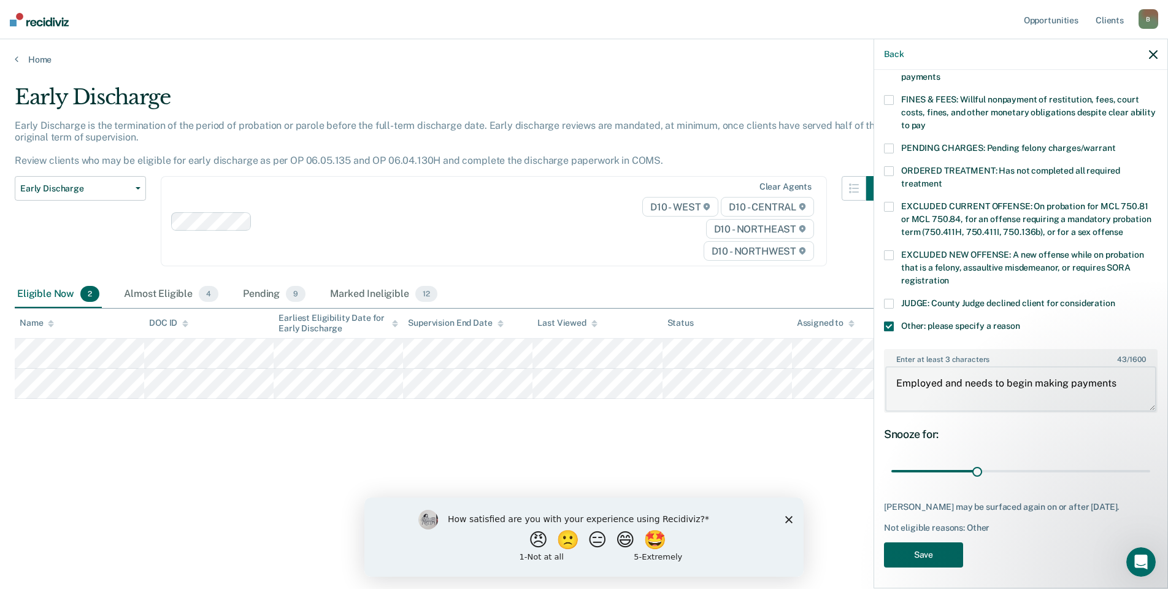
type textarea "Employed and needs to begin making payments"
click at [919, 559] on button "Save" at bounding box center [923, 554] width 79 height 25
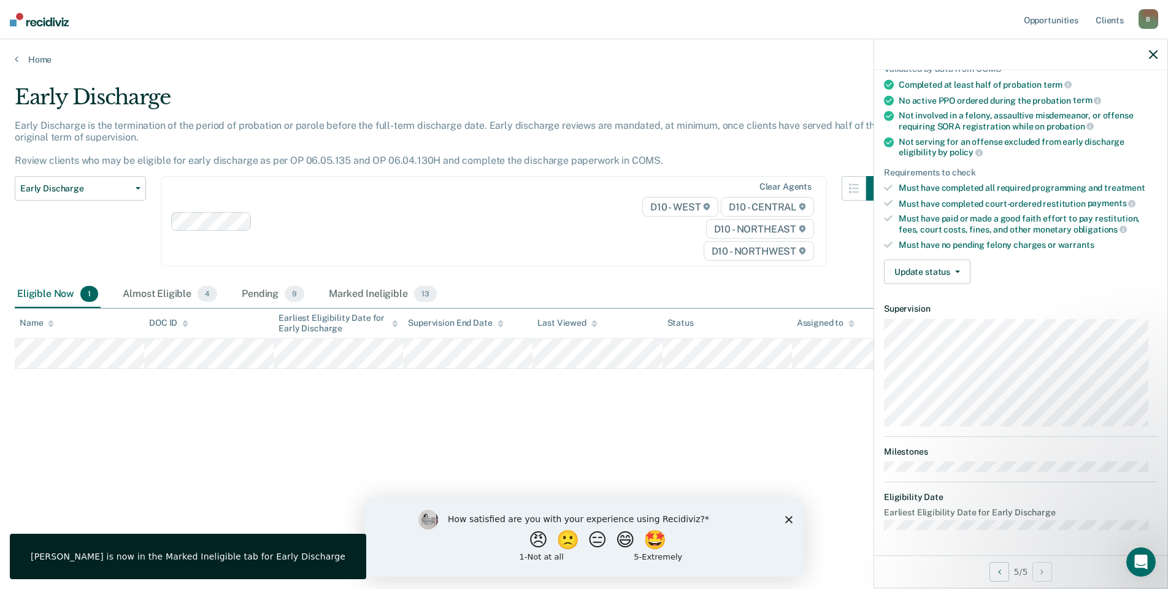
scroll to position [99, 0]
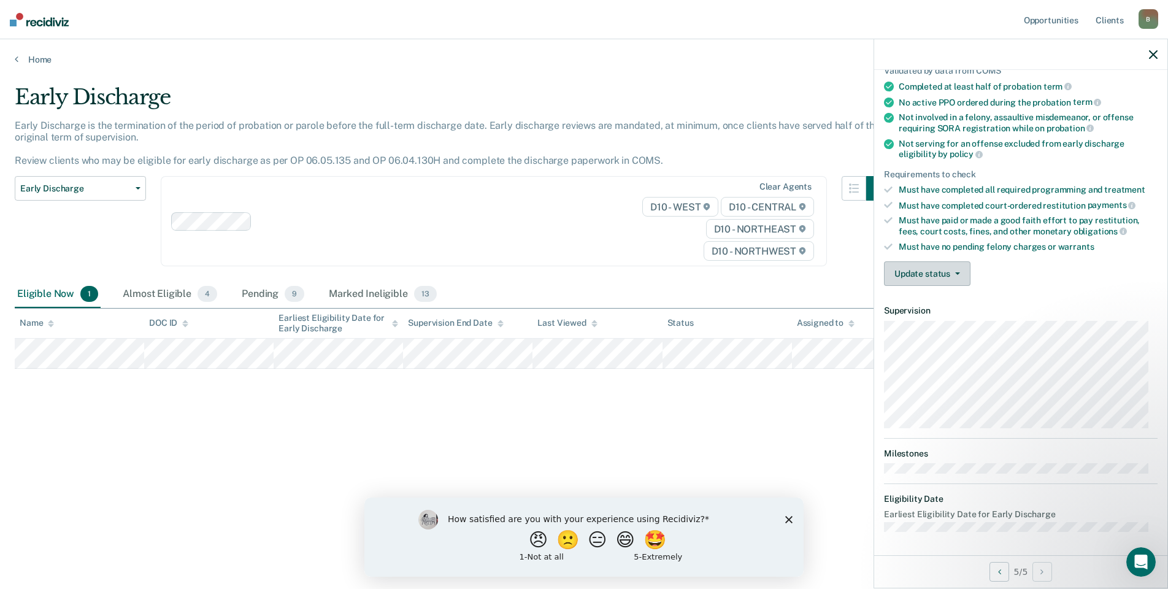
click at [931, 268] on button "Update status" at bounding box center [927, 273] width 86 height 25
click at [928, 323] on button "Mark Ineligible" at bounding box center [943, 323] width 118 height 20
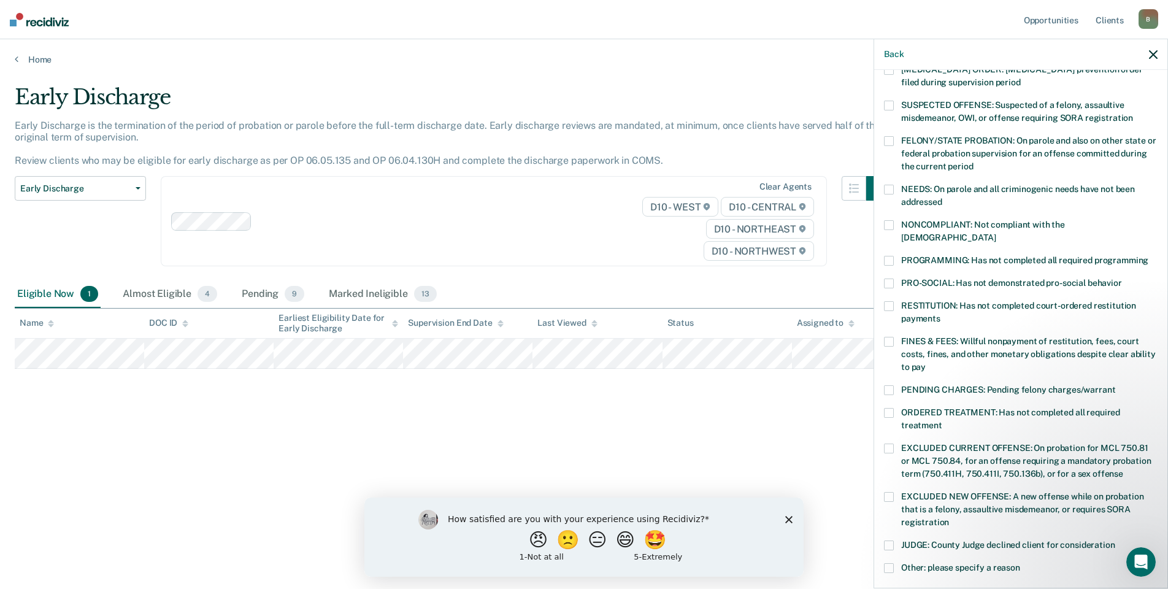
click at [888, 256] on span at bounding box center [889, 261] width 10 height 10
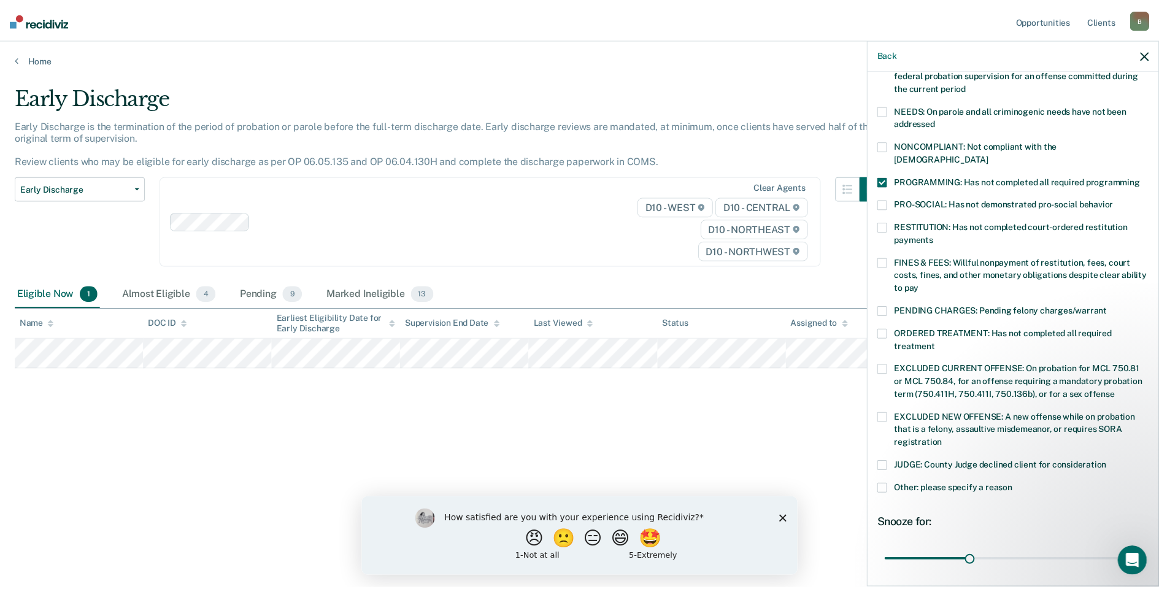
scroll to position [266, 0]
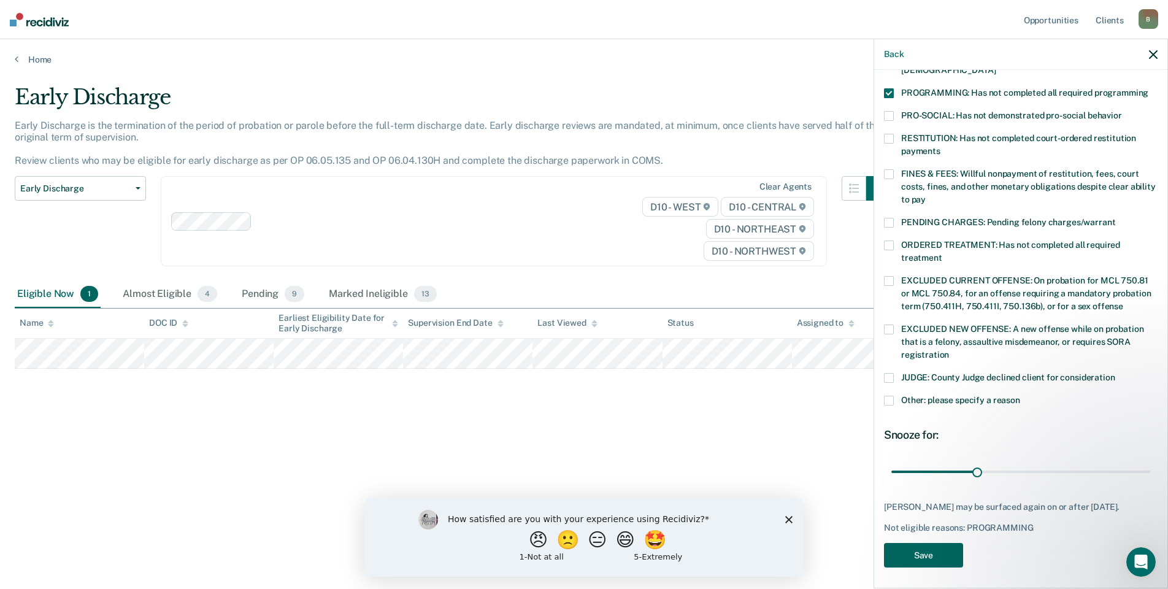
click at [923, 548] on button "Save" at bounding box center [923, 555] width 79 height 25
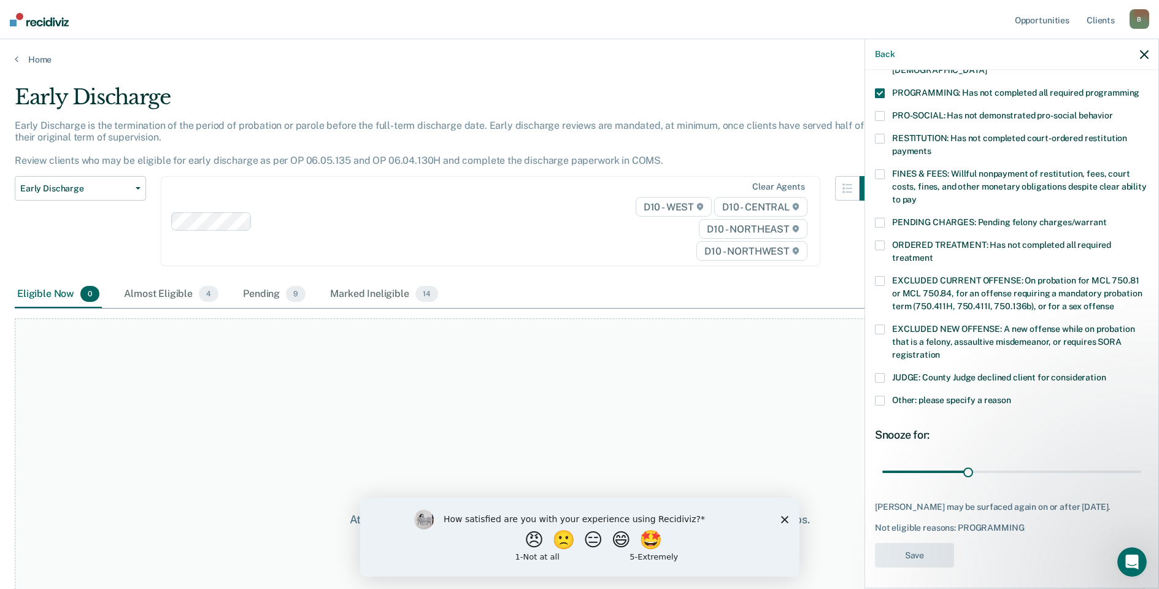
scroll to position [190, 0]
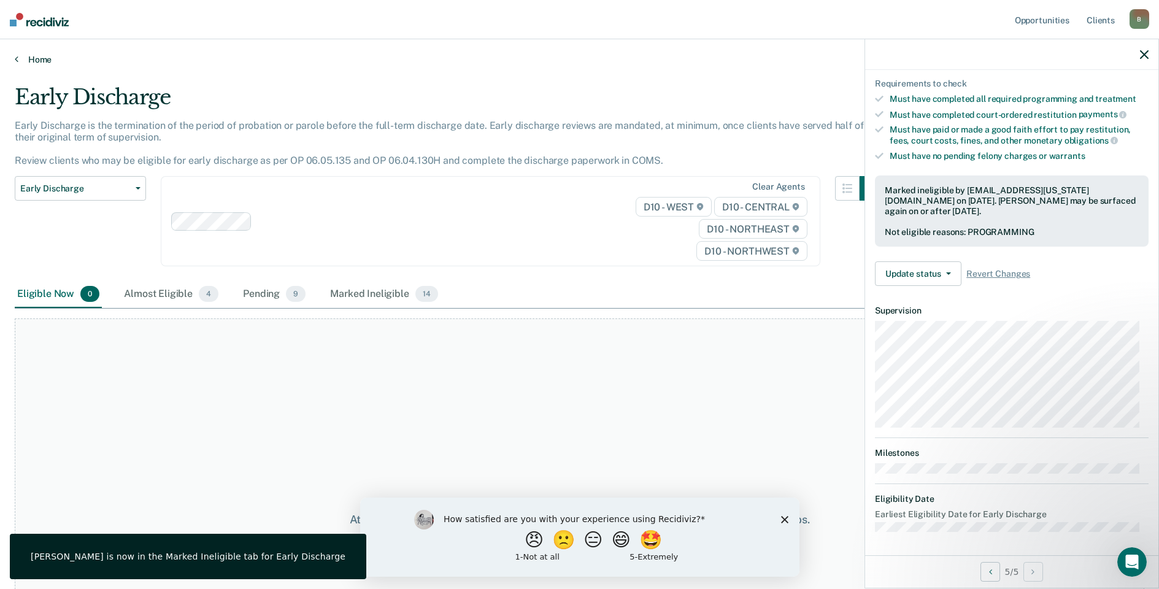
click at [38, 56] on link "Home" at bounding box center [579, 59] width 1129 height 11
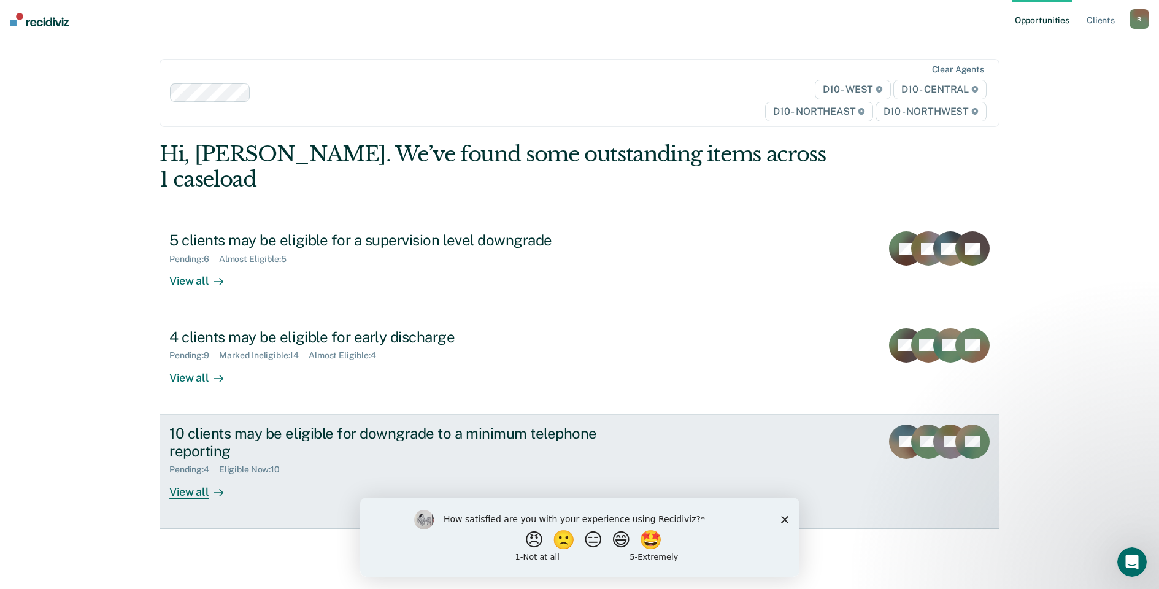
click at [192, 475] on div "View all" at bounding box center [203, 487] width 69 height 24
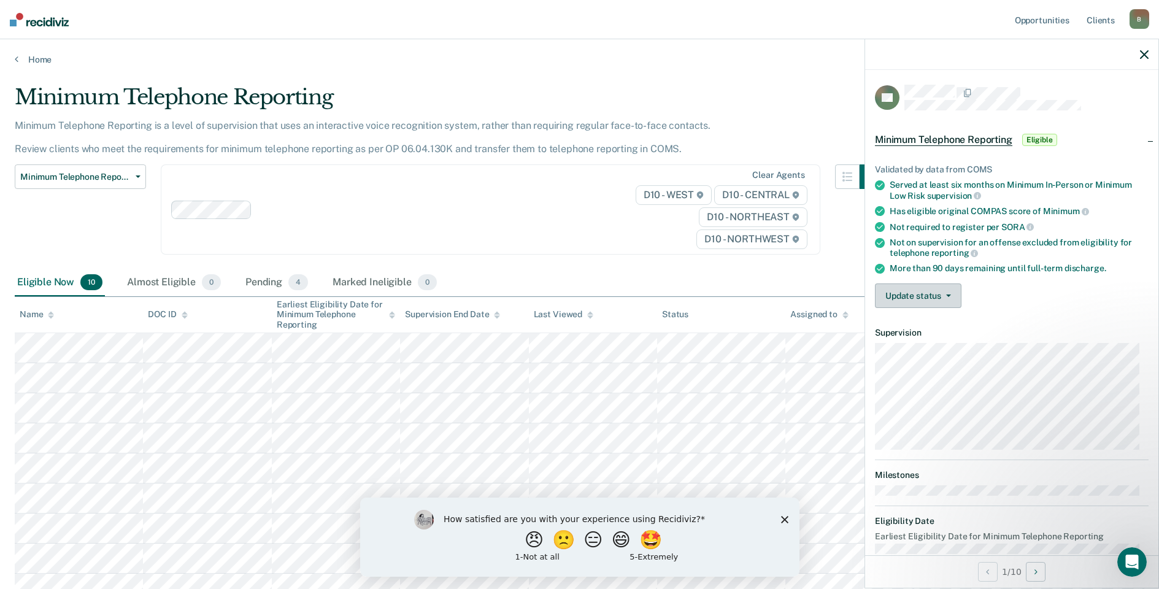
click at [902, 289] on button "Update status" at bounding box center [918, 295] width 86 height 25
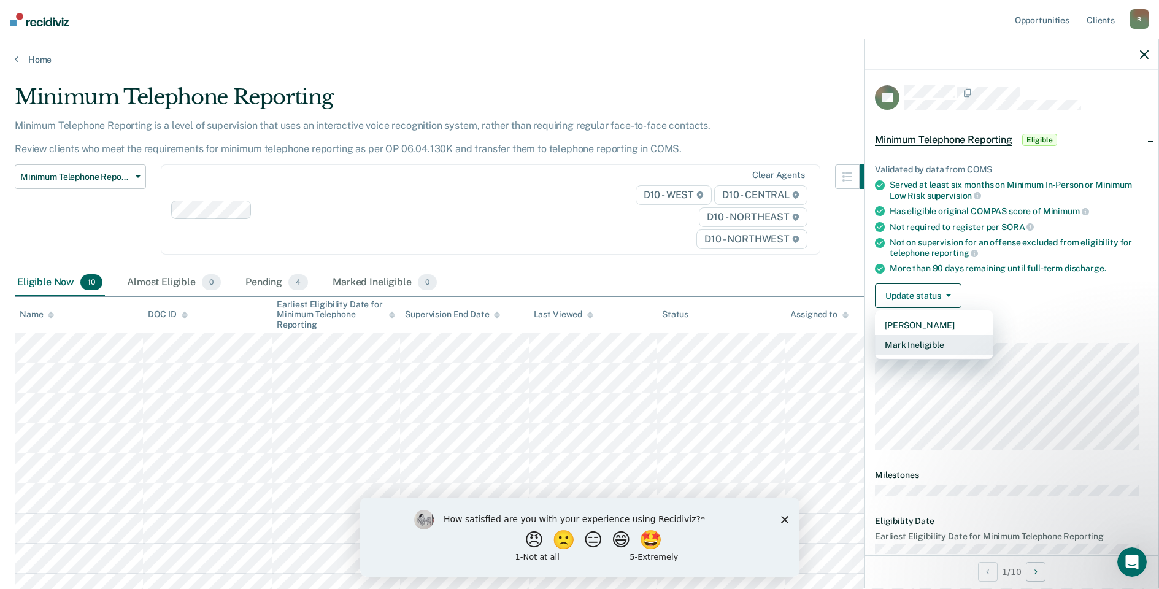
click at [916, 345] on button "Mark Ineligible" at bounding box center [934, 345] width 118 height 20
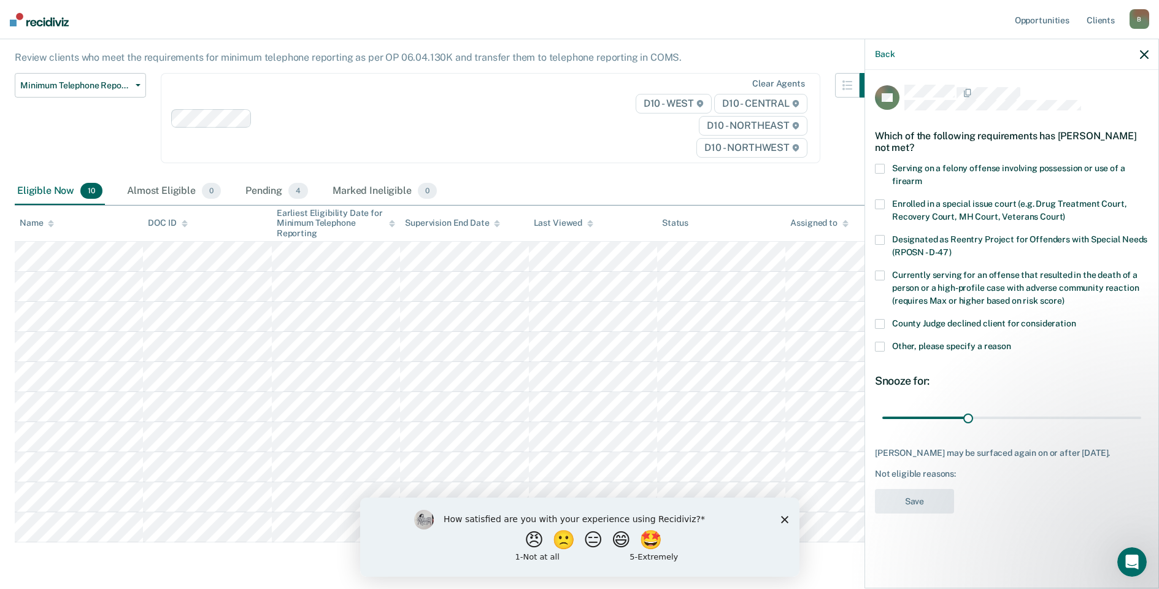
scroll to position [123, 0]
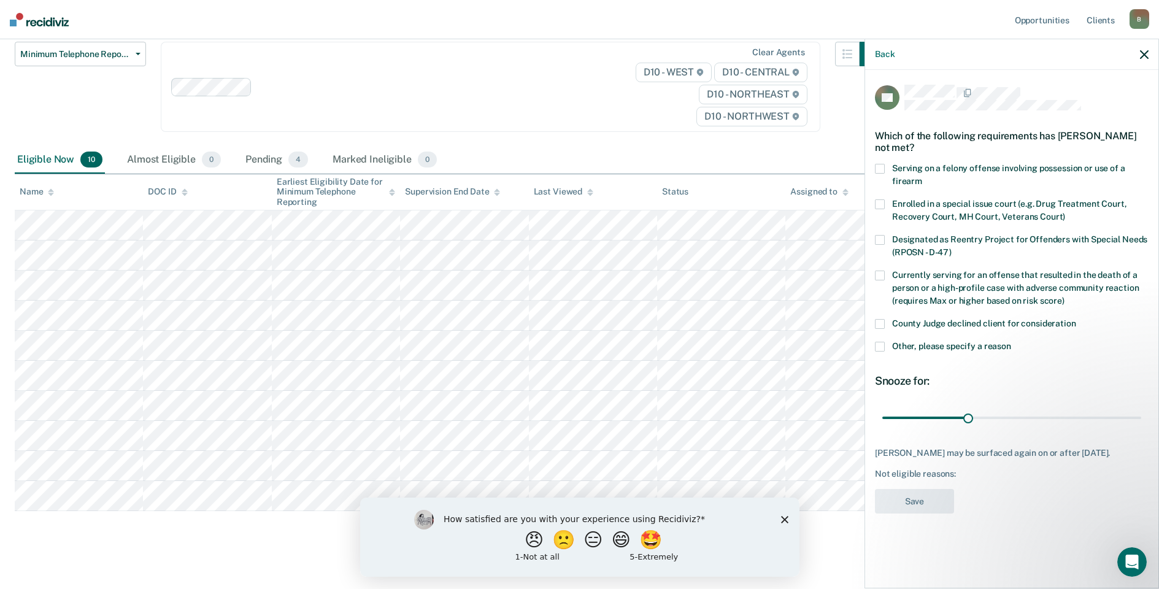
click at [880, 342] on span at bounding box center [880, 347] width 10 height 10
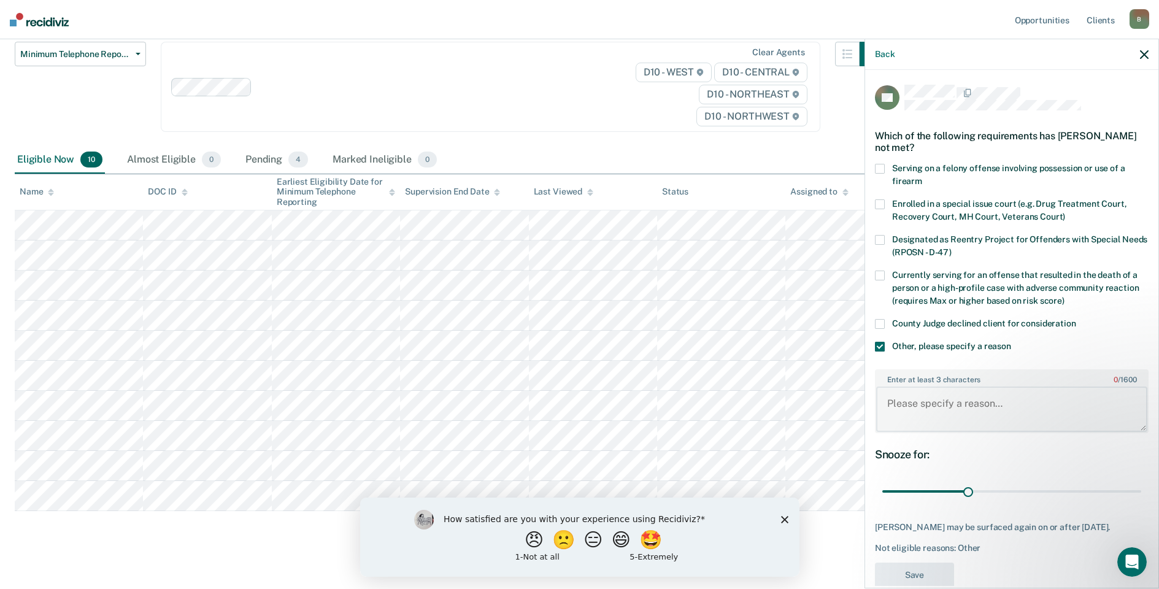
click at [892, 405] on textarea "Enter at least 3 characters 0 / 1600" at bounding box center [1011, 408] width 271 height 45
type textarea "Needs to complete more programing conditions."
click at [929, 578] on button "Save" at bounding box center [914, 574] width 79 height 25
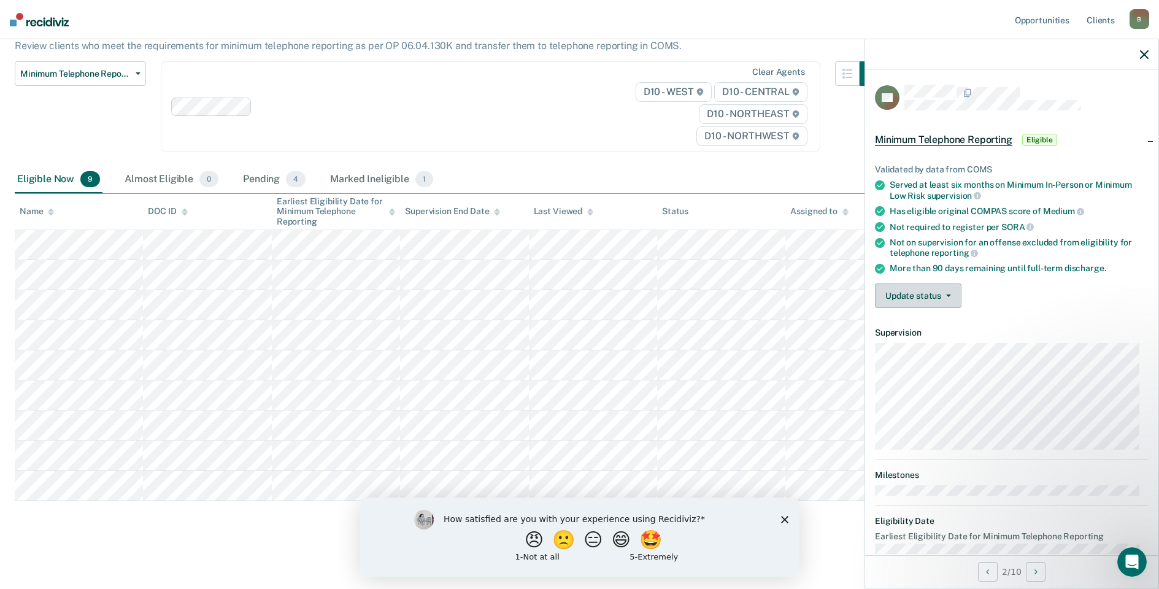
click at [905, 295] on button "Update status" at bounding box center [918, 295] width 86 height 25
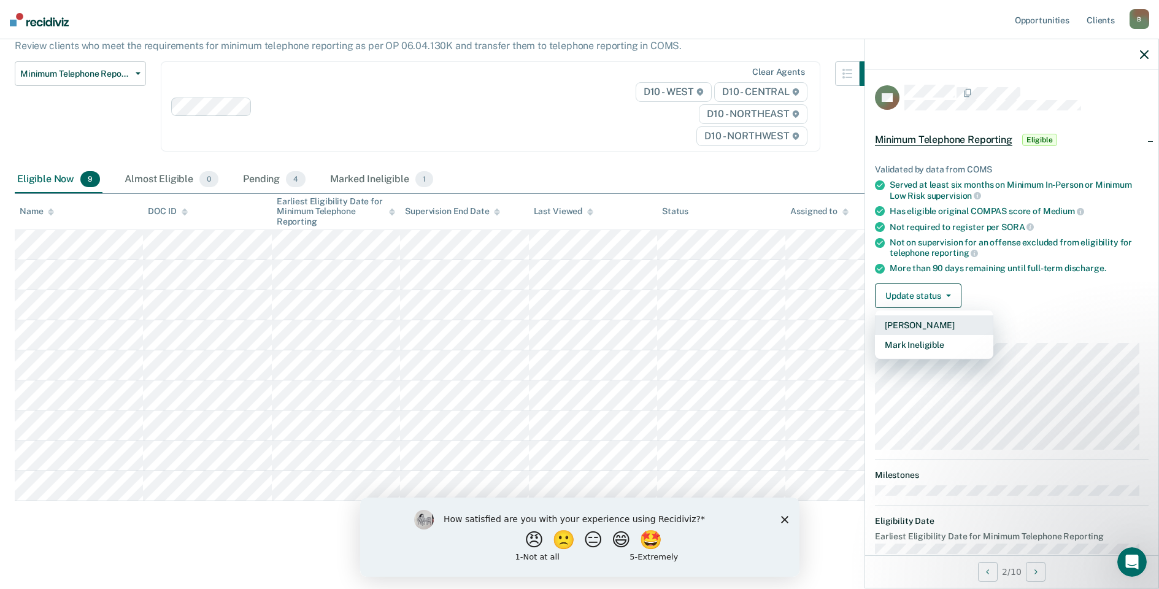
click at [921, 326] on button "[PERSON_NAME]" at bounding box center [934, 325] width 118 height 20
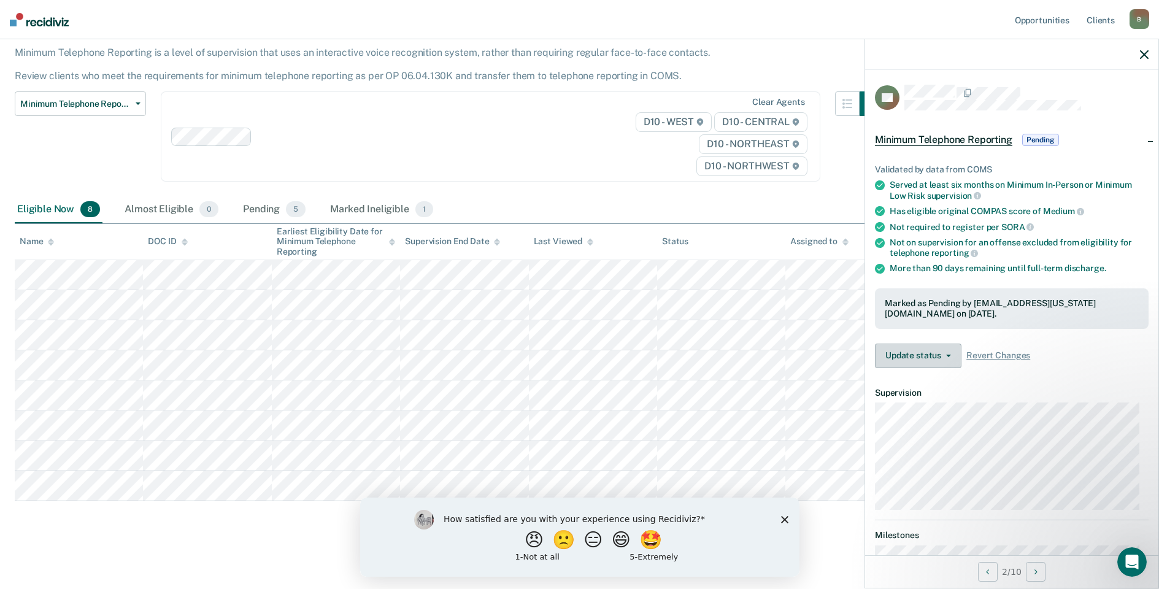
scroll to position [73, 0]
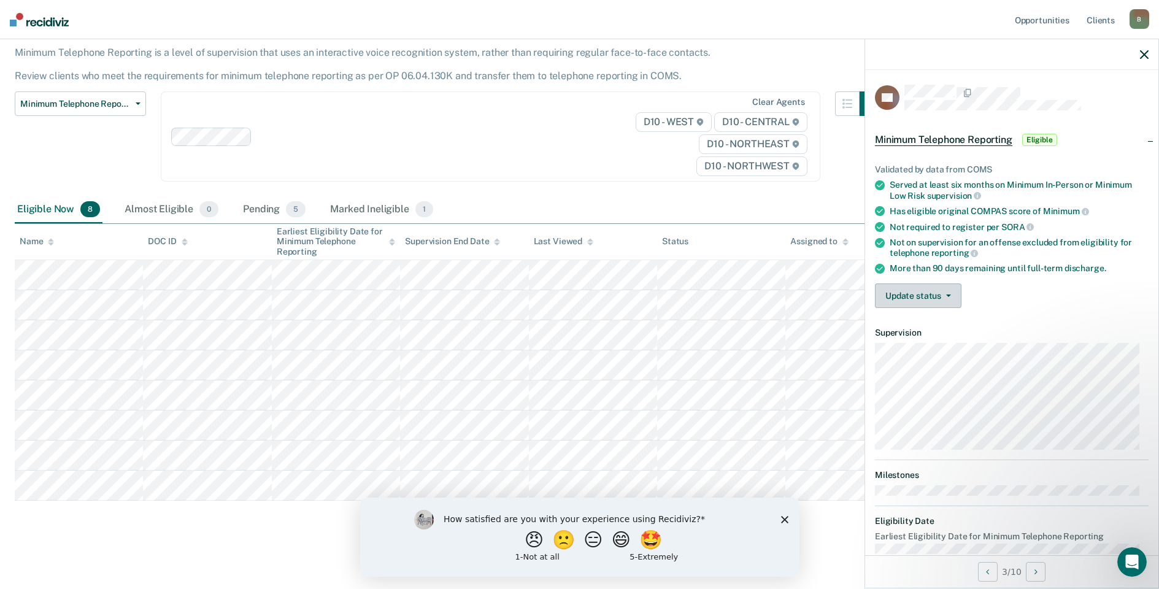
click at [904, 299] on button "Update status" at bounding box center [918, 295] width 86 height 25
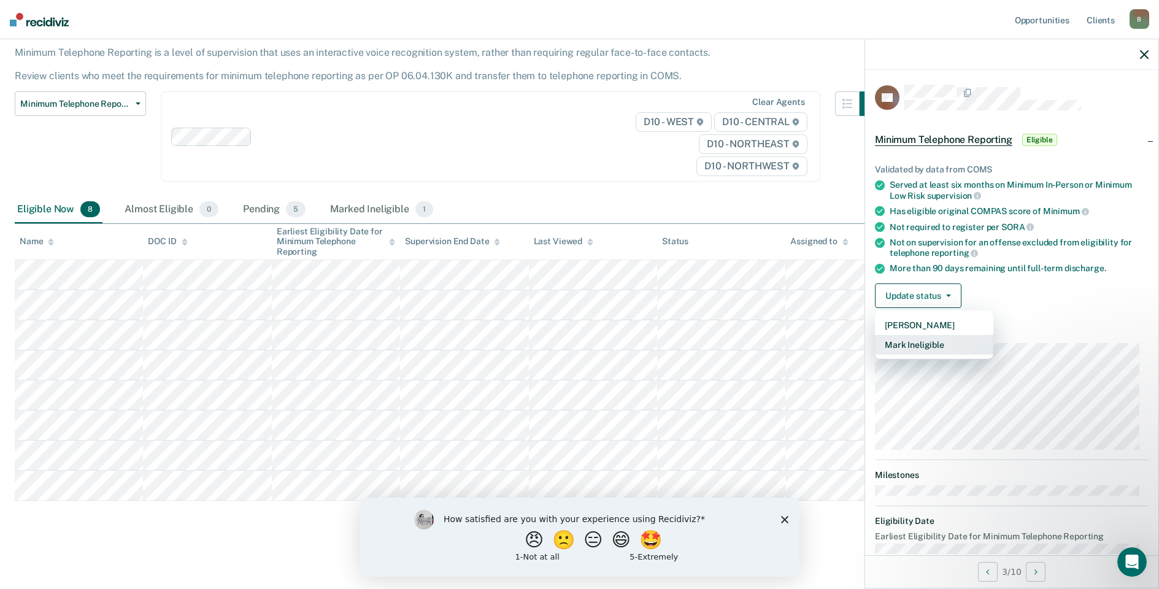
click at [914, 342] on button "Mark Ineligible" at bounding box center [934, 345] width 118 height 20
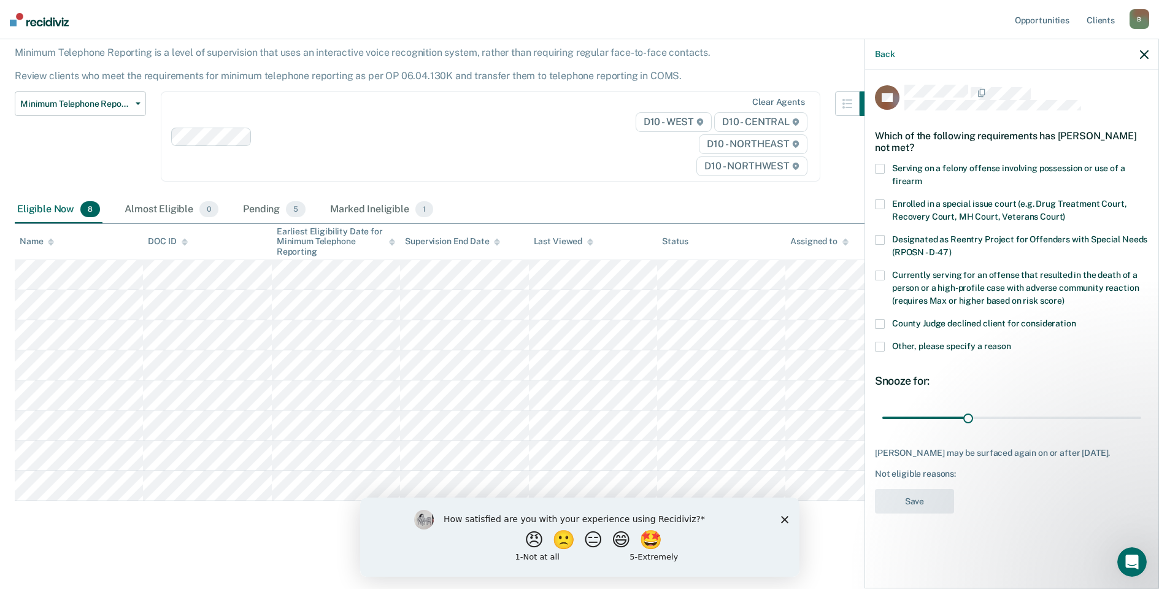
click at [877, 345] on span at bounding box center [880, 347] width 10 height 10
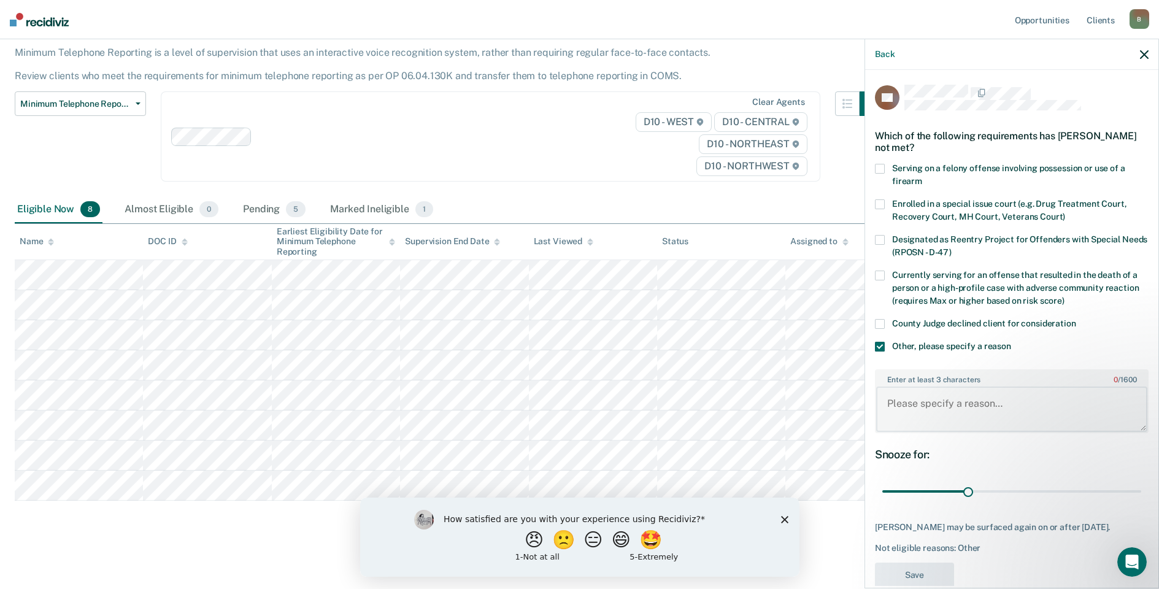
click at [891, 398] on textarea "Enter at least 3 characters 0 / 1600" at bounding box center [1011, 408] width 271 height 45
type textarea "Needs to complete"
click at [877, 344] on span at bounding box center [880, 347] width 10 height 10
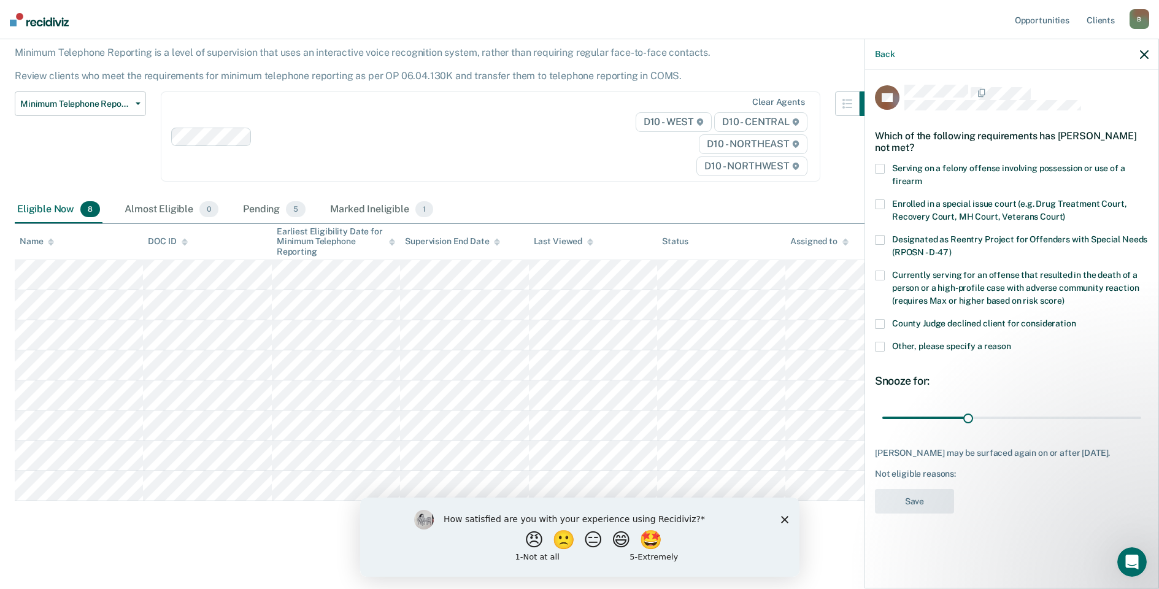
click at [881, 347] on span at bounding box center [880, 347] width 10 height 10
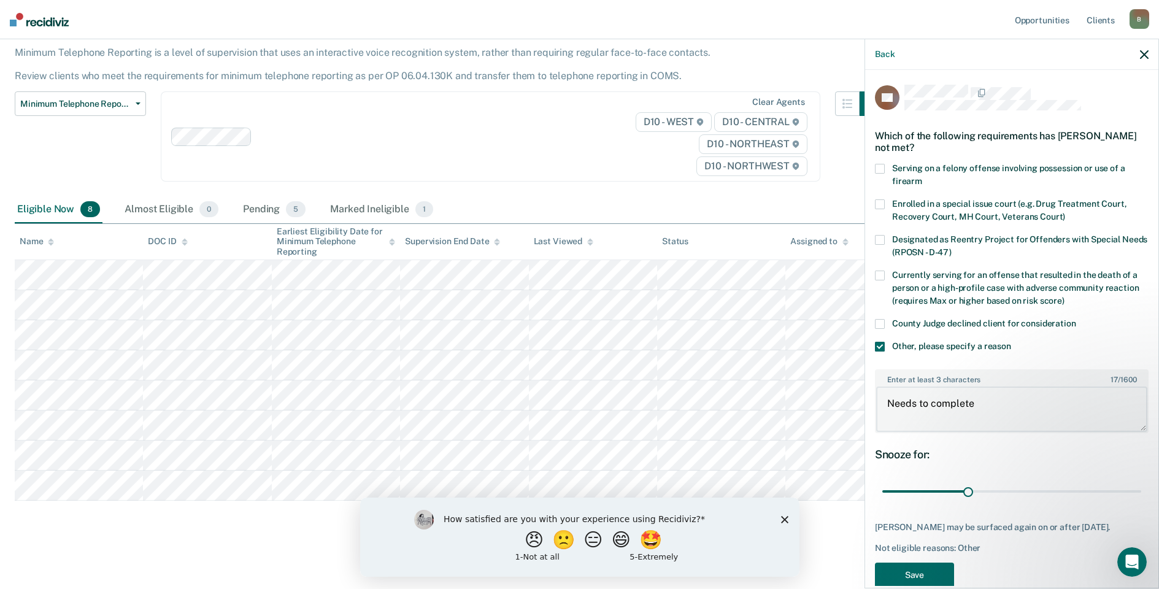
drag, startPoint x: 977, startPoint y: 402, endPoint x: 884, endPoint y: 414, distance: 94.0
click at [884, 414] on textarea "Needs to complete" at bounding box center [1011, 408] width 271 height 45
click at [904, 402] on textarea "on Domestic Violence charge" at bounding box center [1011, 408] width 271 height 45
click at [1090, 405] on textarea "on probation for Domestic Violence charge" at bounding box center [1011, 408] width 271 height 45
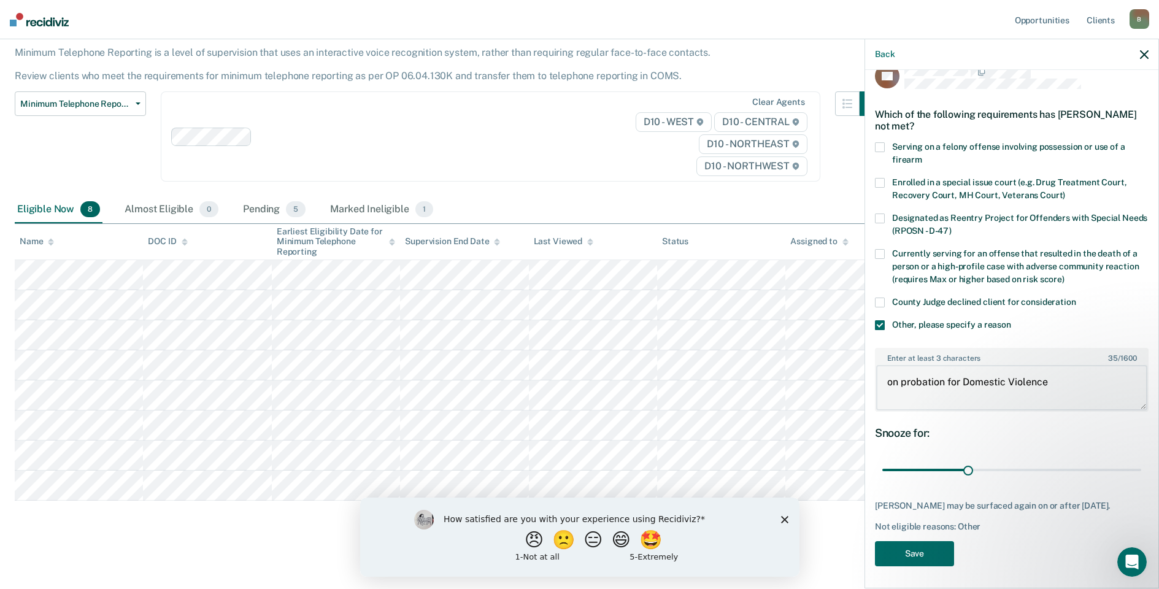
scroll to position [33, 0]
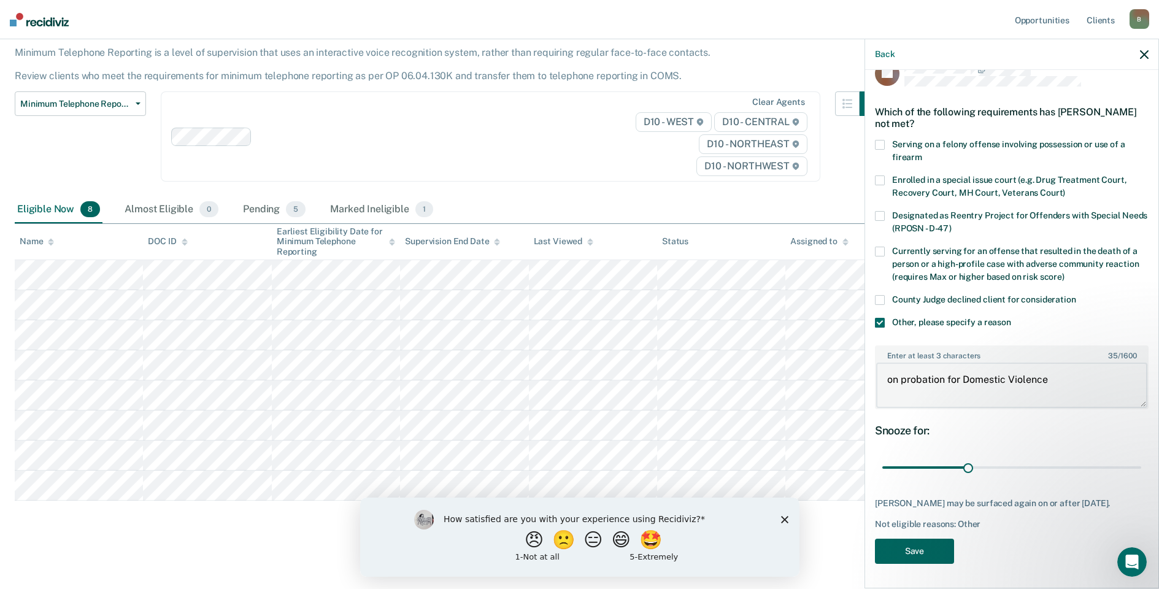
type textarea "on probation for Domestic Violence"
click at [927, 553] on button "Save" at bounding box center [914, 551] width 79 height 25
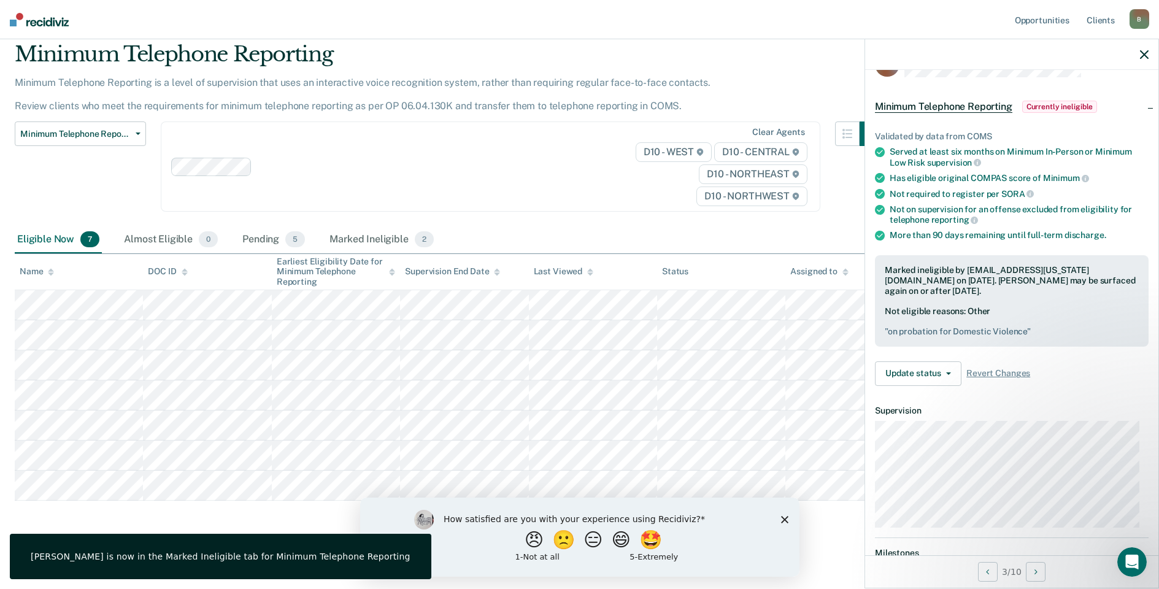
scroll to position [22, 0]
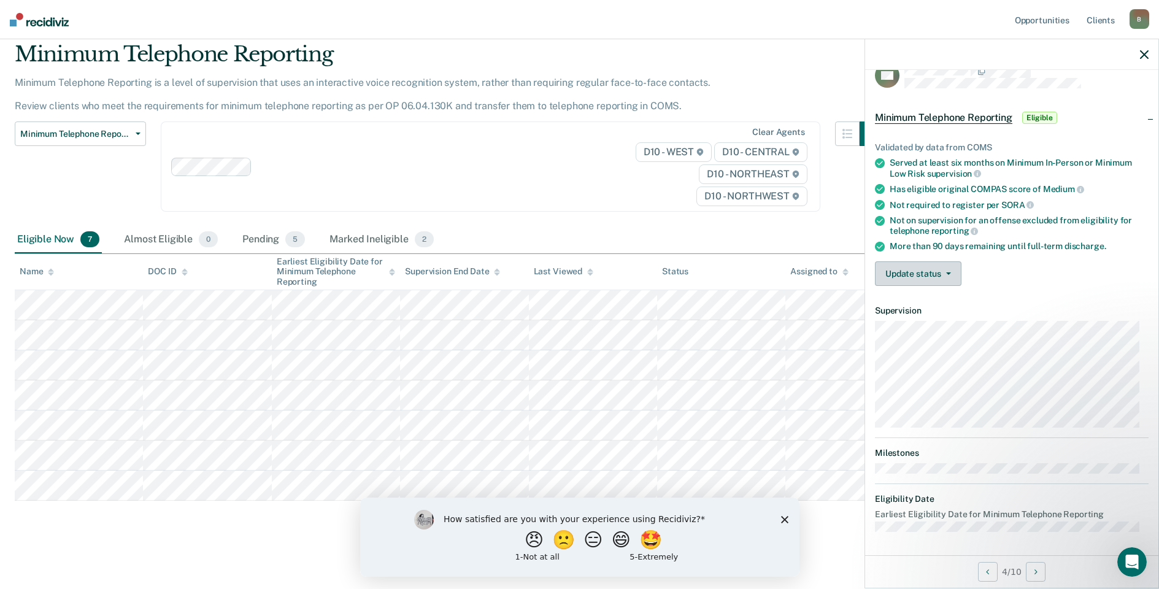
click at [921, 275] on button "Update status" at bounding box center [918, 273] width 86 height 25
click at [932, 297] on button "[PERSON_NAME]" at bounding box center [934, 303] width 118 height 20
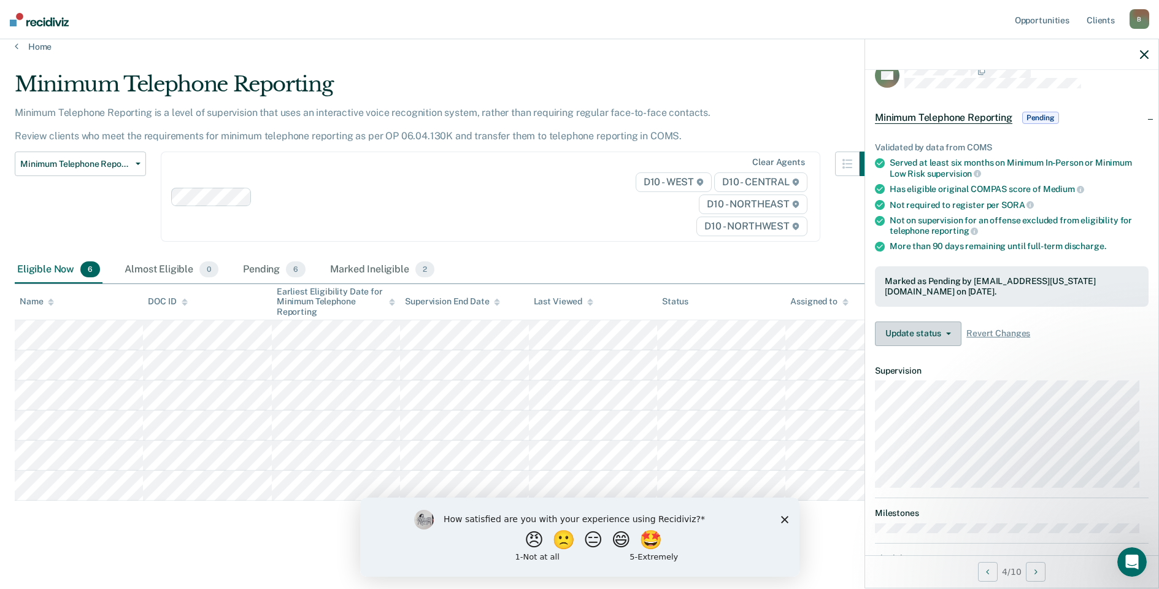
scroll to position [13, 0]
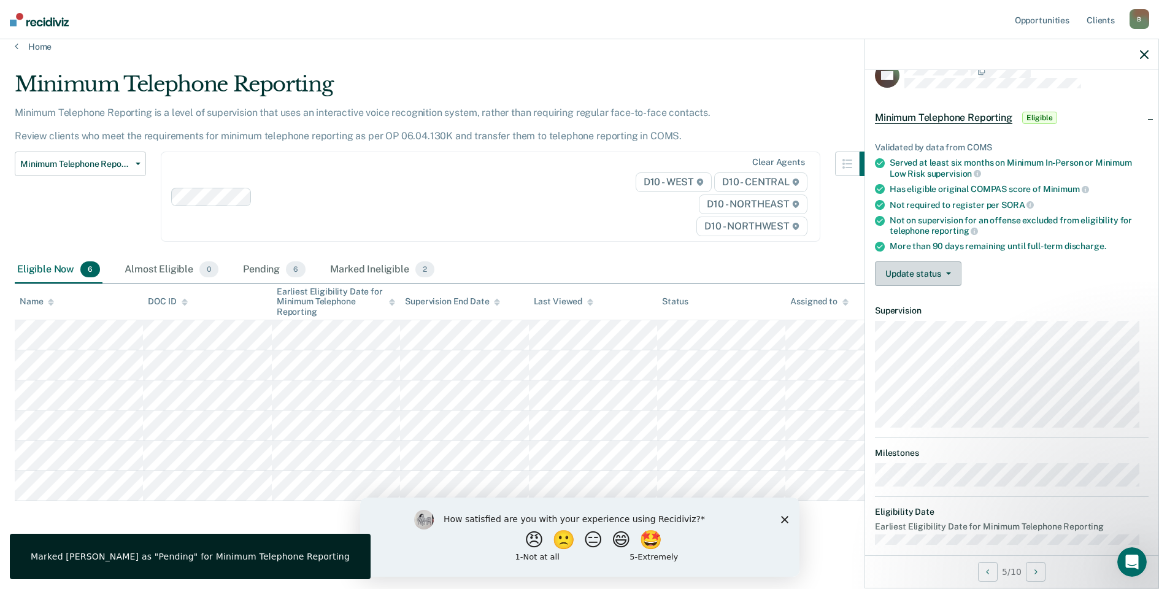
click at [928, 275] on button "Update status" at bounding box center [918, 273] width 86 height 25
drag, startPoint x: 938, startPoint y: 293, endPoint x: 902, endPoint y: 326, distance: 48.2
click at [936, 298] on button "[PERSON_NAME]" at bounding box center [934, 303] width 118 height 20
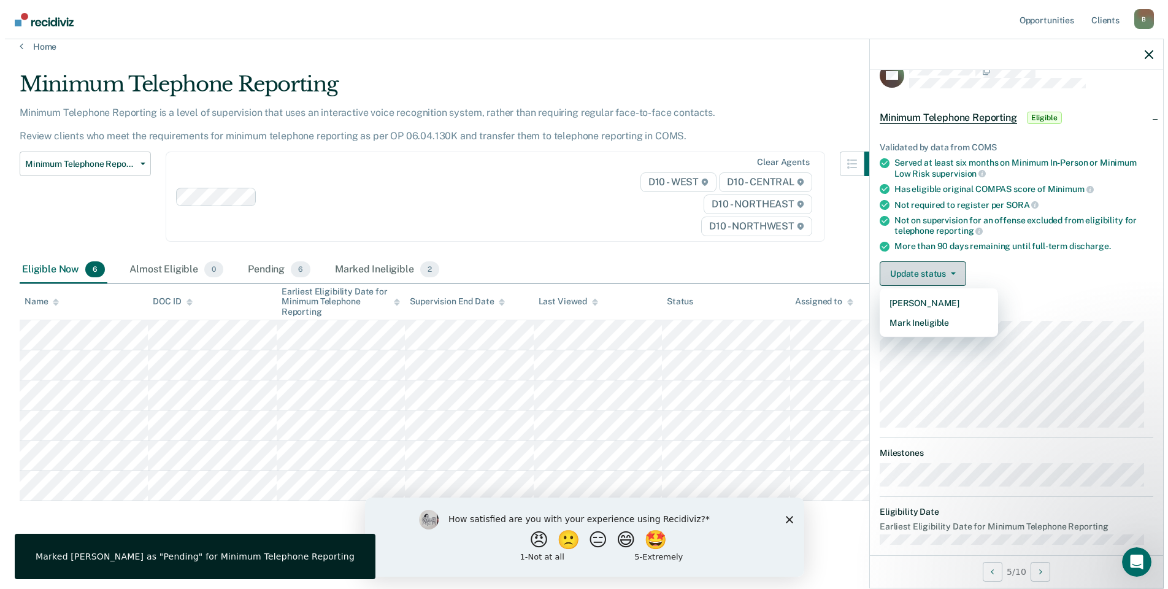
scroll to position [0, 0]
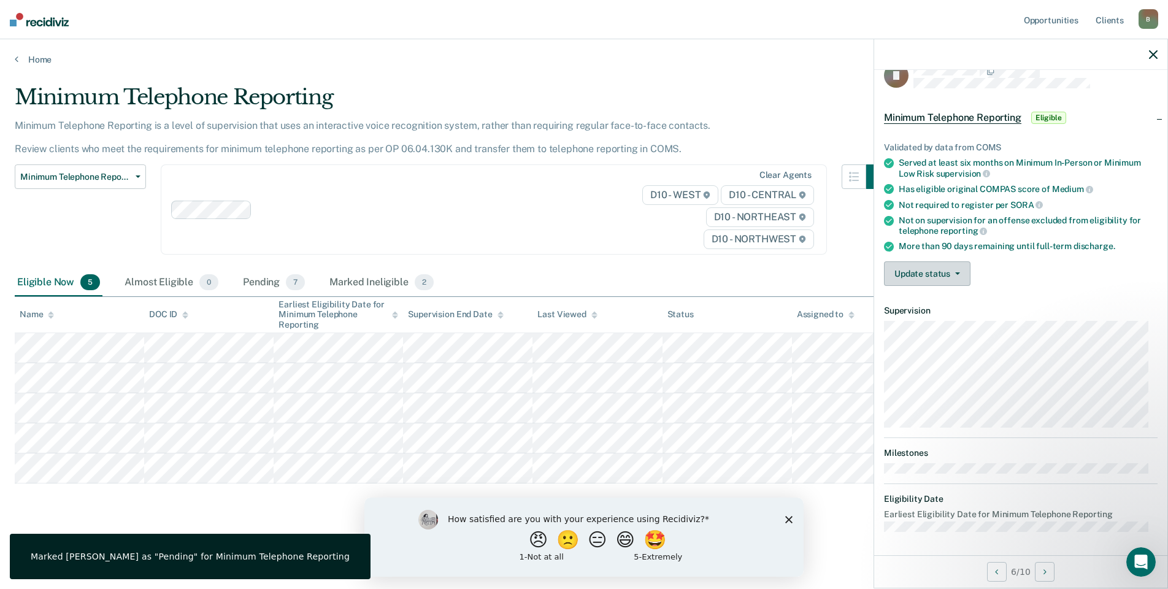
click at [924, 278] on button "Update status" at bounding box center [927, 273] width 86 height 25
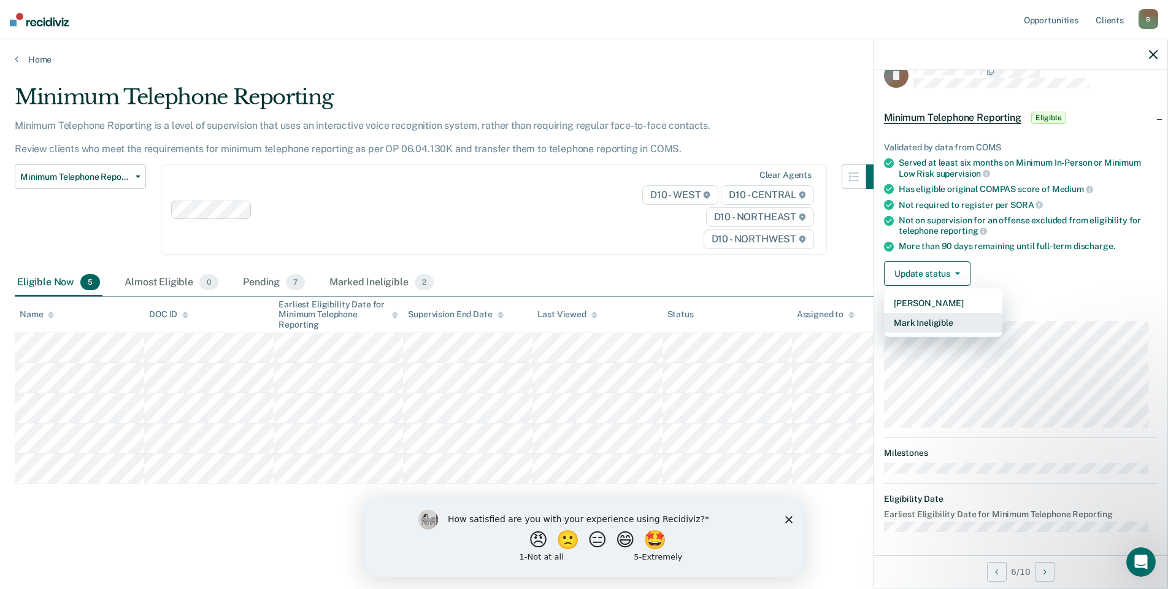
click at [934, 323] on button "Mark Ineligible" at bounding box center [943, 323] width 118 height 20
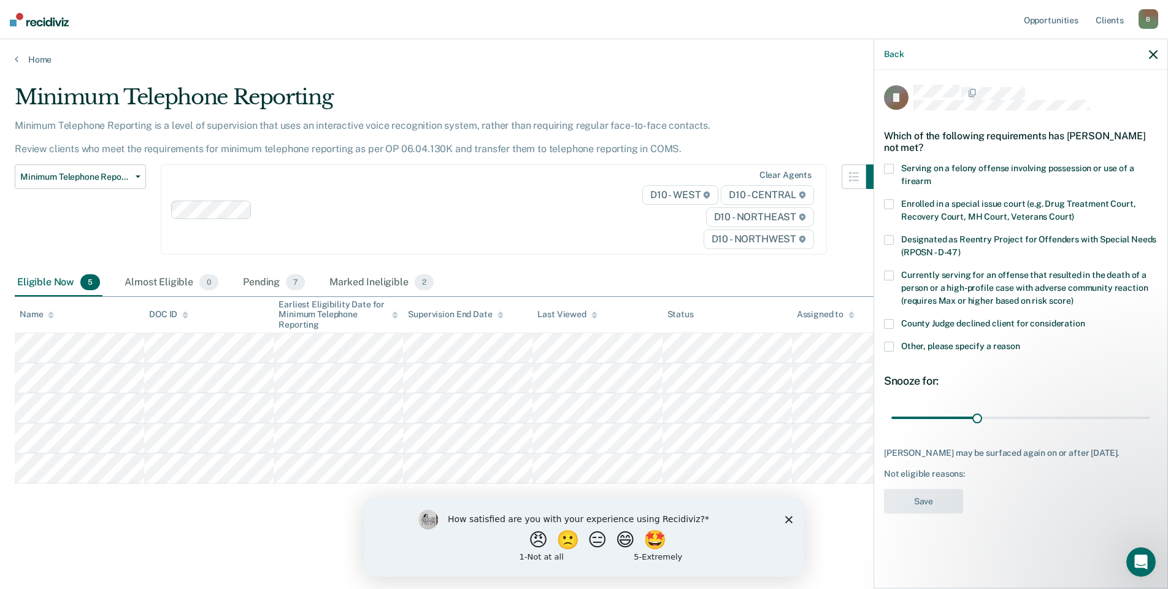
click at [890, 342] on span at bounding box center [889, 347] width 10 height 10
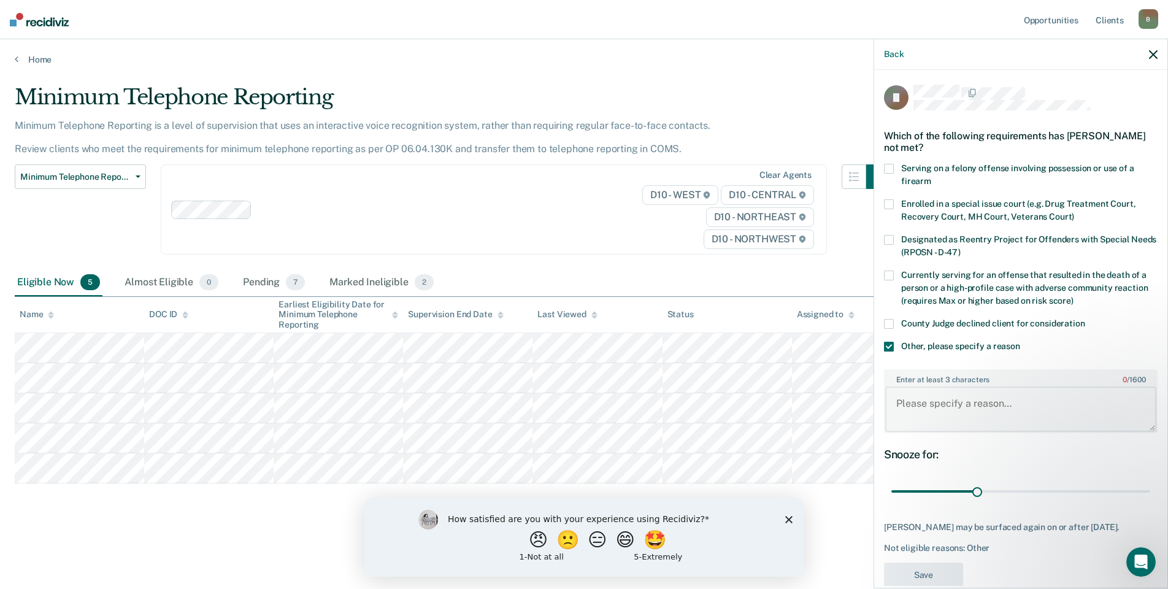
click at [969, 408] on textarea "Enter at least 3 characters 0 / 1600" at bounding box center [1020, 408] width 271 height 45
drag, startPoint x: 1013, startPoint y: 418, endPoint x: 984, endPoint y: 420, distance: 28.3
click at [984, 420] on textarea "will submit early discharge" at bounding box center [1020, 408] width 271 height 45
type textarea "will submit early discharge"
click at [923, 569] on button "Save" at bounding box center [923, 574] width 79 height 25
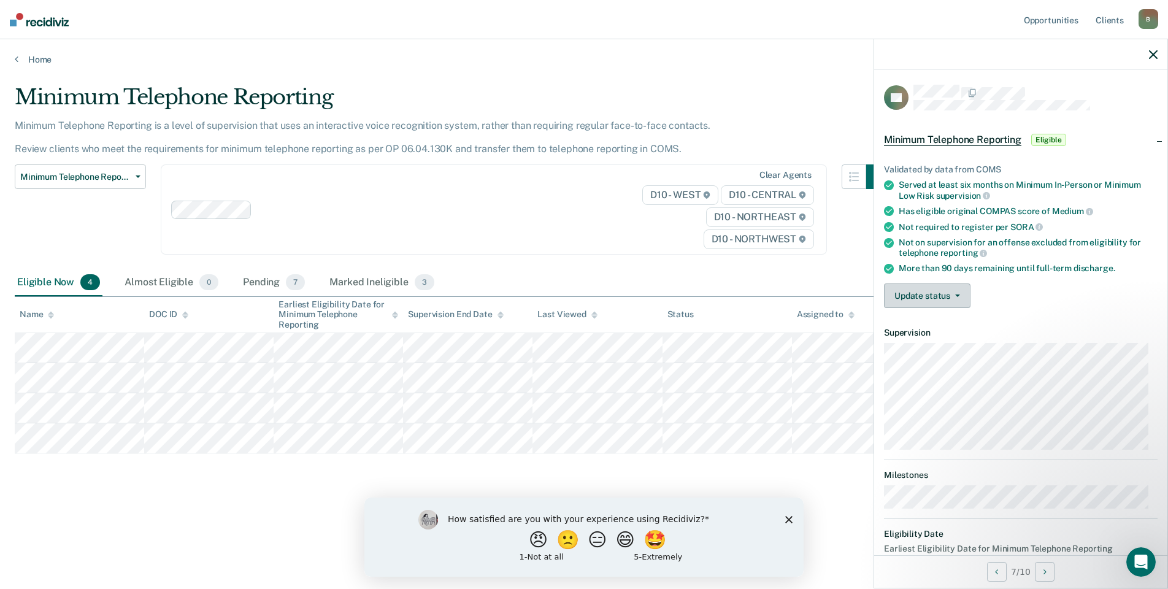
click at [940, 301] on button "Update status" at bounding box center [927, 295] width 86 height 25
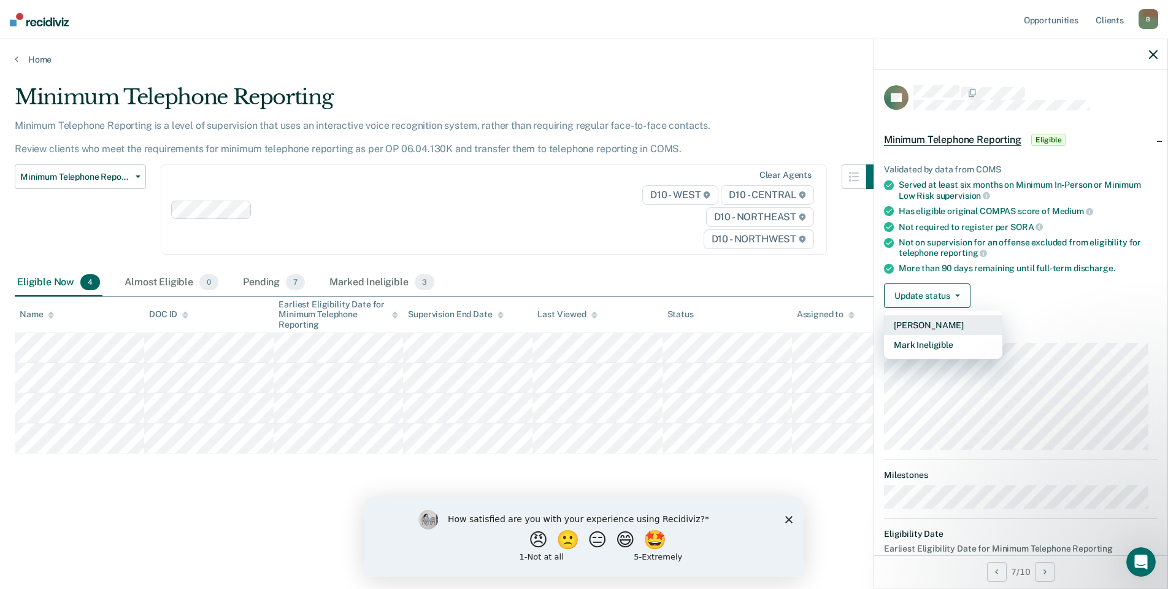
click at [924, 323] on button "[PERSON_NAME]" at bounding box center [943, 325] width 118 height 20
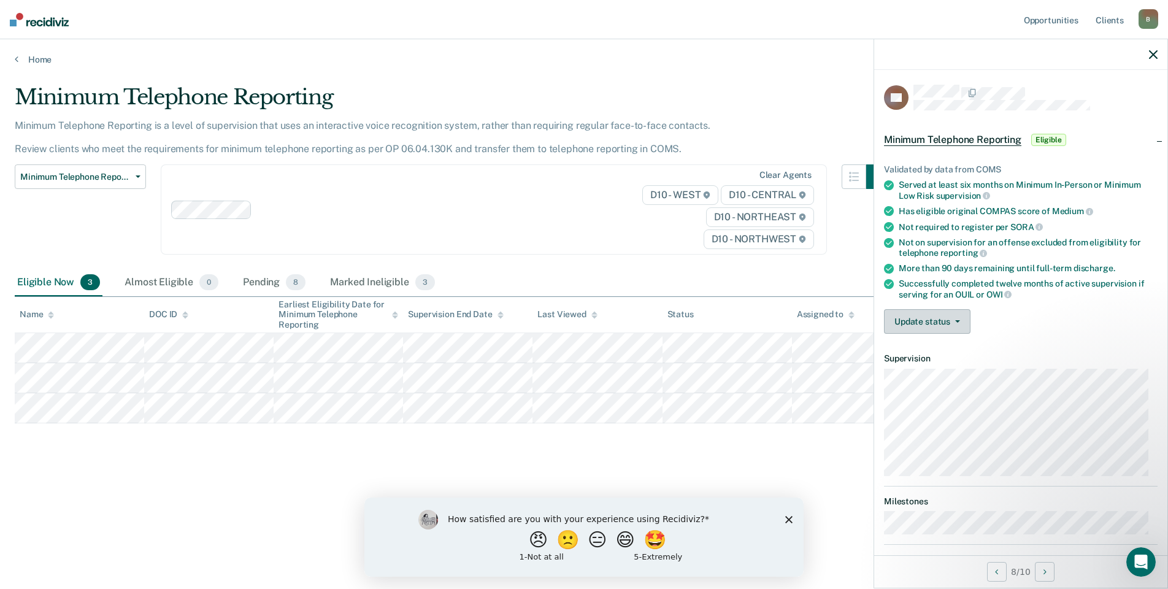
click at [913, 318] on button "Update status" at bounding box center [927, 321] width 86 height 25
click at [943, 370] on button "Mark Ineligible" at bounding box center [943, 371] width 118 height 20
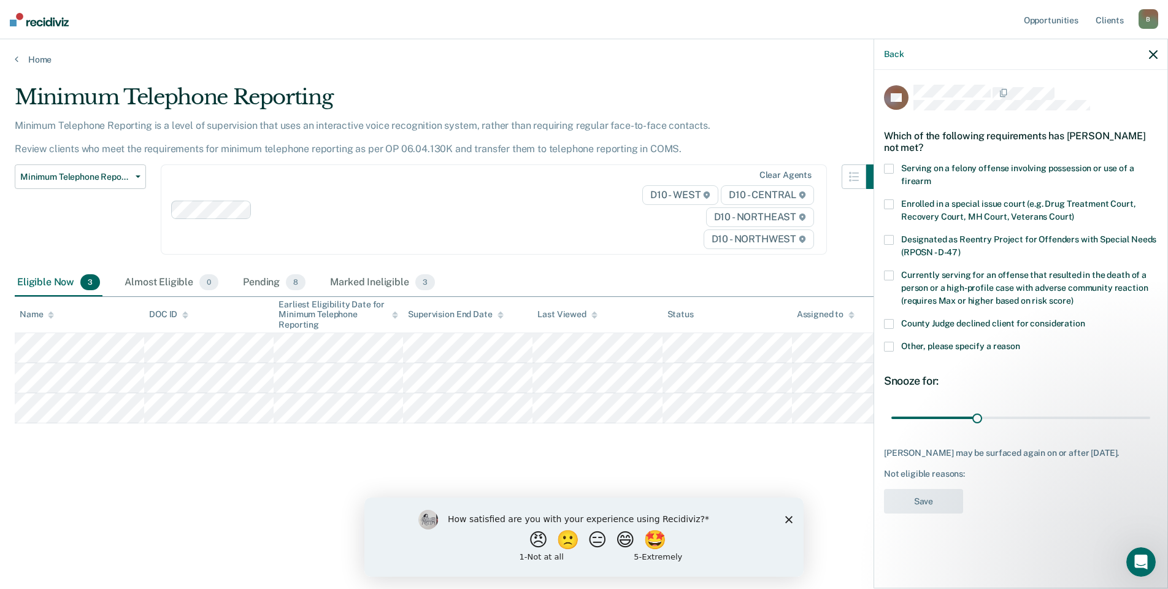
click at [888, 343] on span at bounding box center [889, 347] width 10 height 10
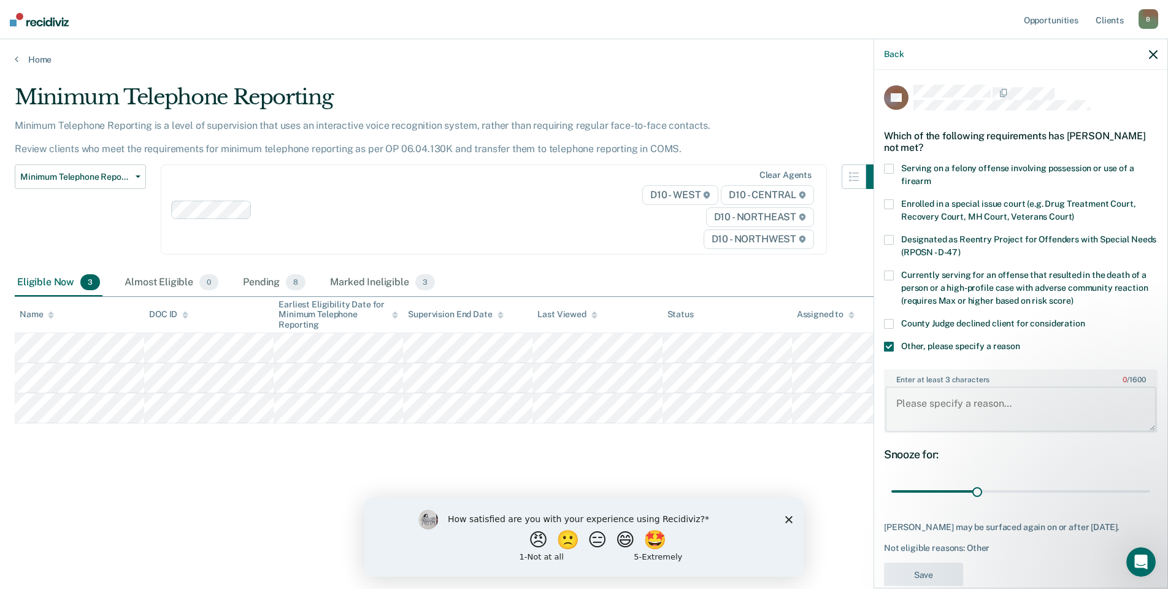
click at [904, 402] on textarea "Enter at least 3 characters 0 / 1600" at bounding box center [1020, 408] width 271 height 45
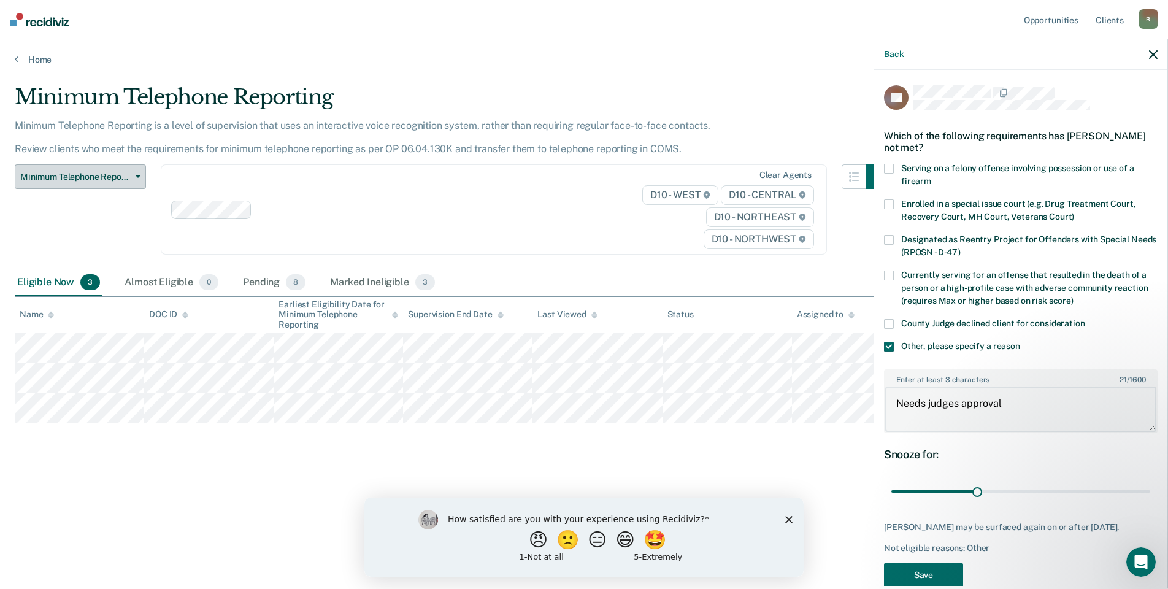
type textarea "Needs judges approval"
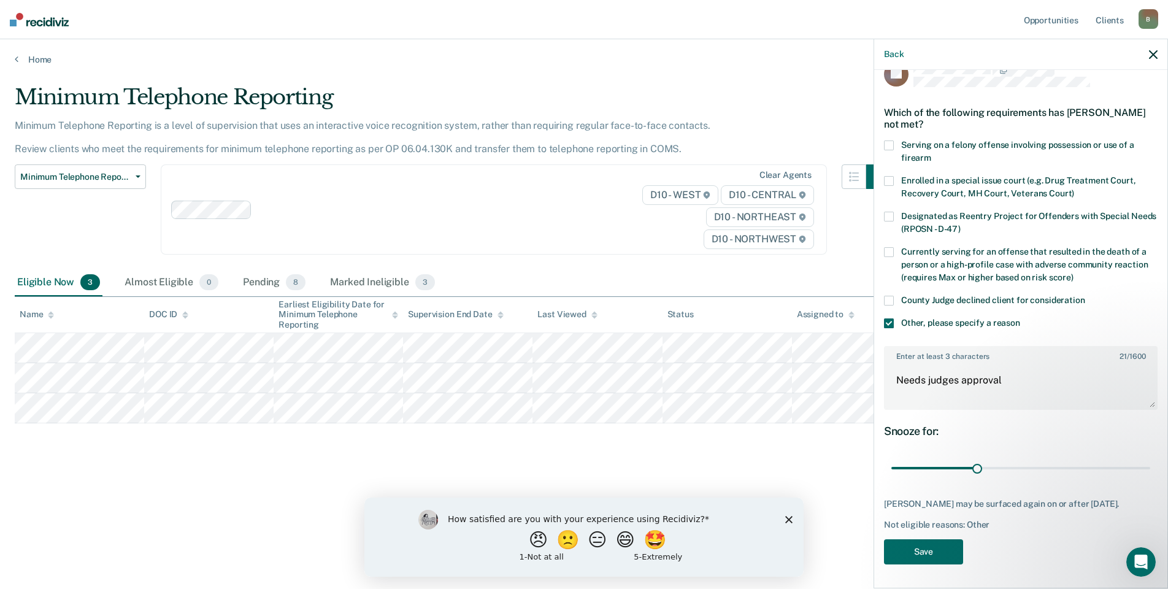
scroll to position [33, 0]
click at [938, 550] on button "Save" at bounding box center [923, 551] width 79 height 25
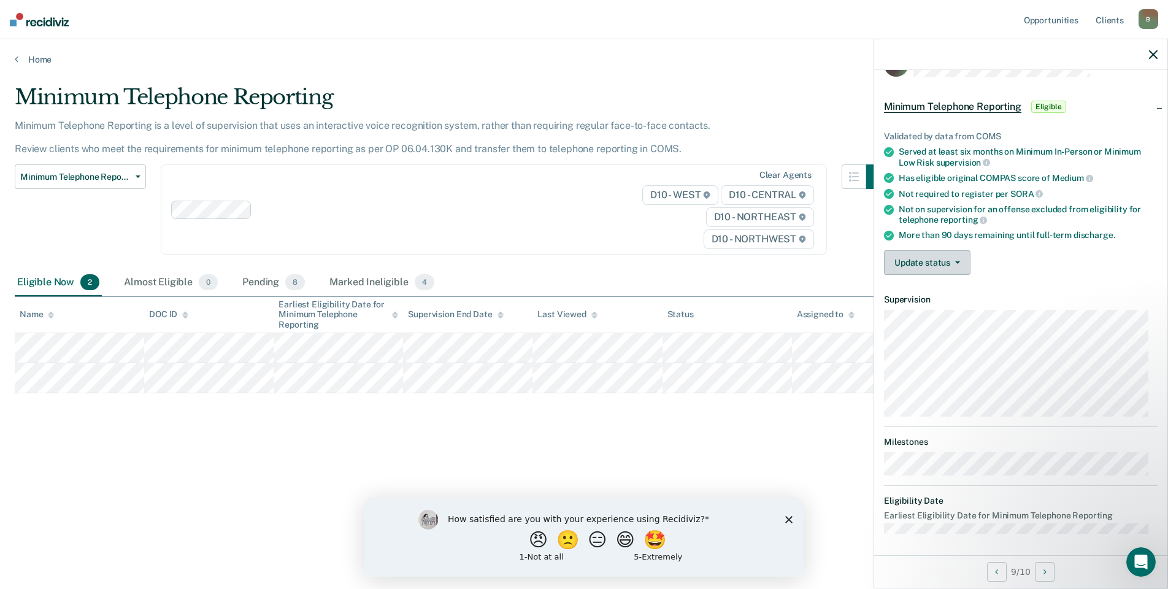
click at [915, 266] on button "Update status" at bounding box center [927, 262] width 86 height 25
click at [929, 293] on button "[PERSON_NAME]" at bounding box center [943, 292] width 118 height 20
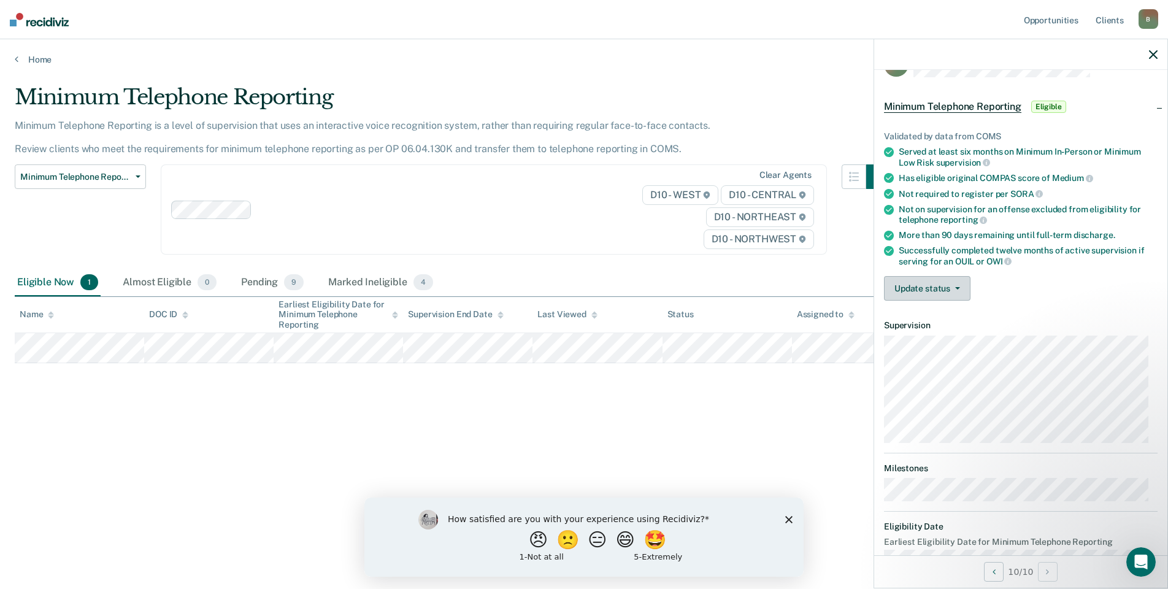
click at [900, 285] on button "Update status" at bounding box center [927, 288] width 86 height 25
click at [945, 333] on button "Mark Ineligible" at bounding box center [943, 338] width 118 height 20
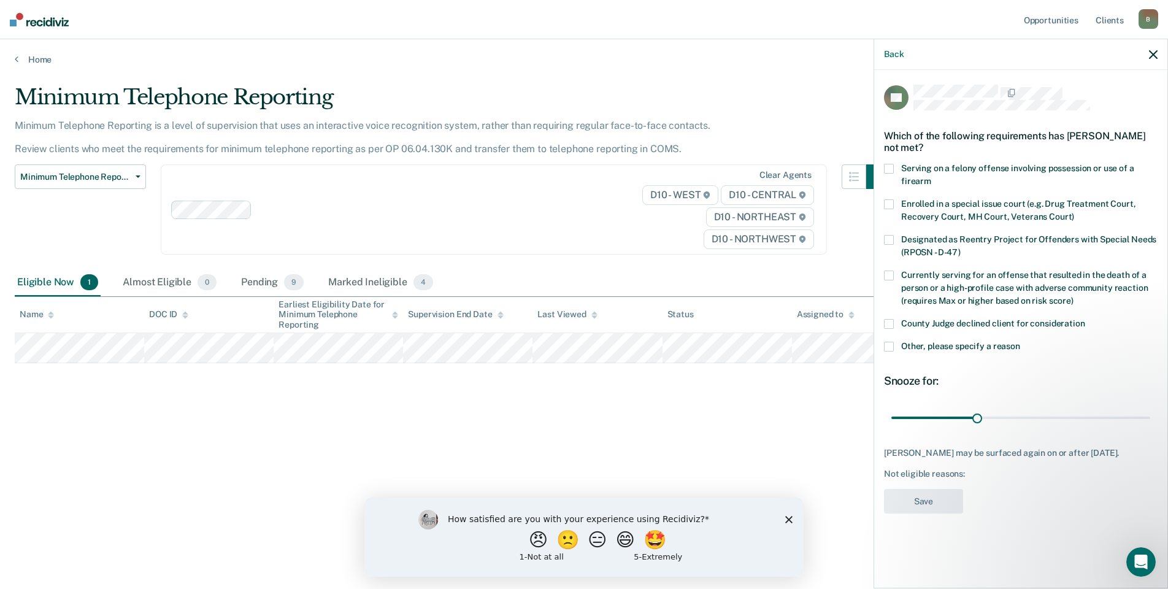
scroll to position [0, 0]
drag, startPoint x: 884, startPoint y: 344, endPoint x: 891, endPoint y: 361, distance: 18.5
click at [885, 344] on span at bounding box center [889, 347] width 10 height 10
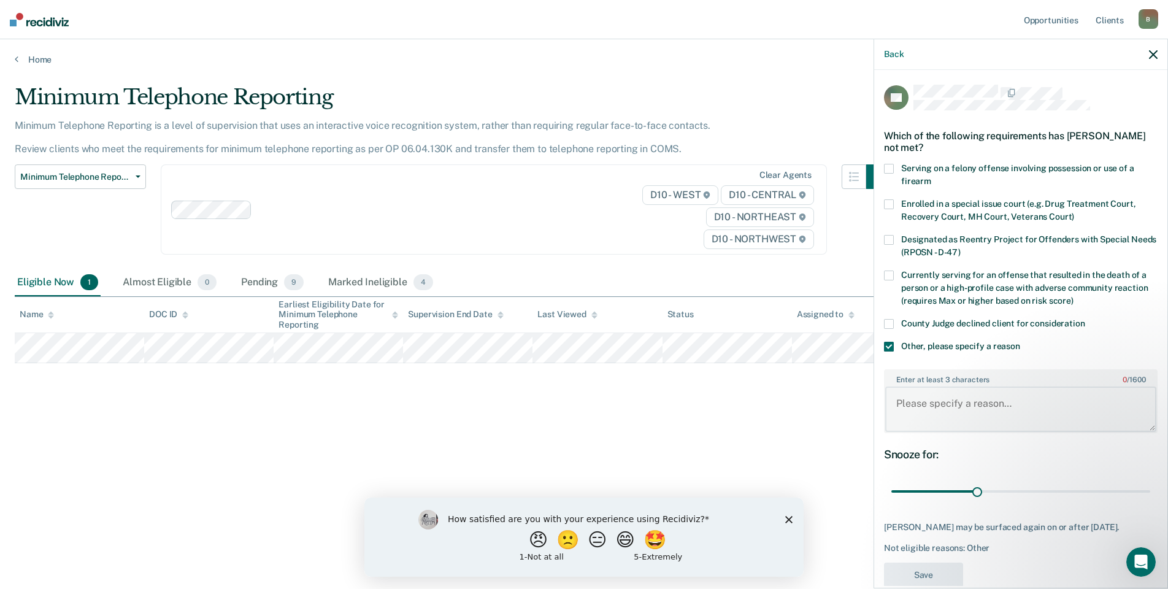
click at [904, 406] on textarea "Enter at least 3 characters 0 / 1600" at bounding box center [1020, 408] width 271 height 45
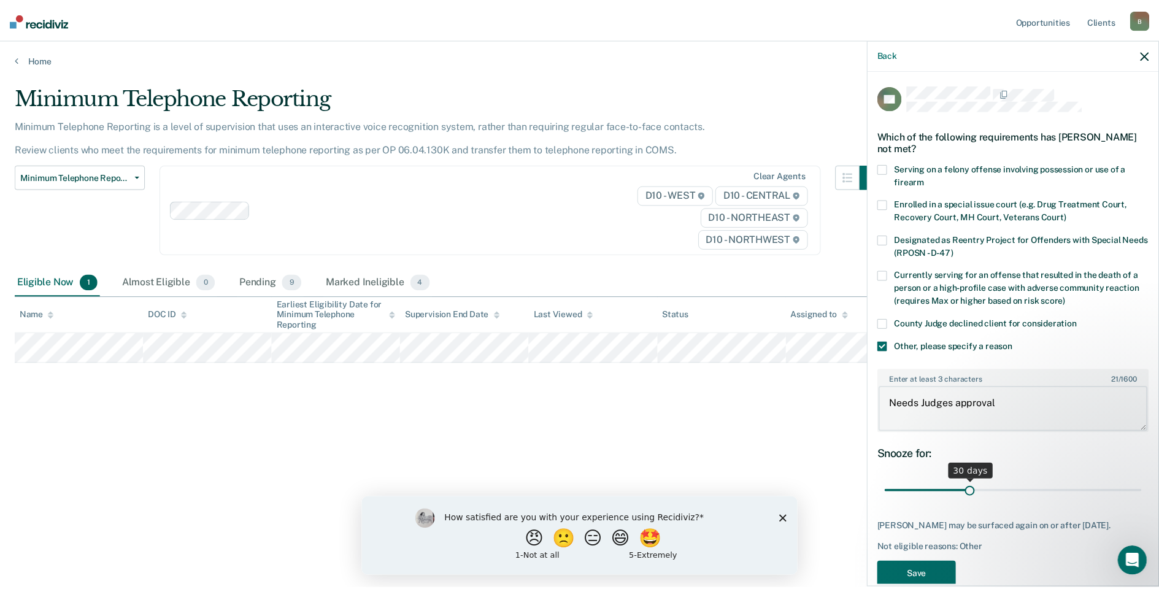
scroll to position [33, 0]
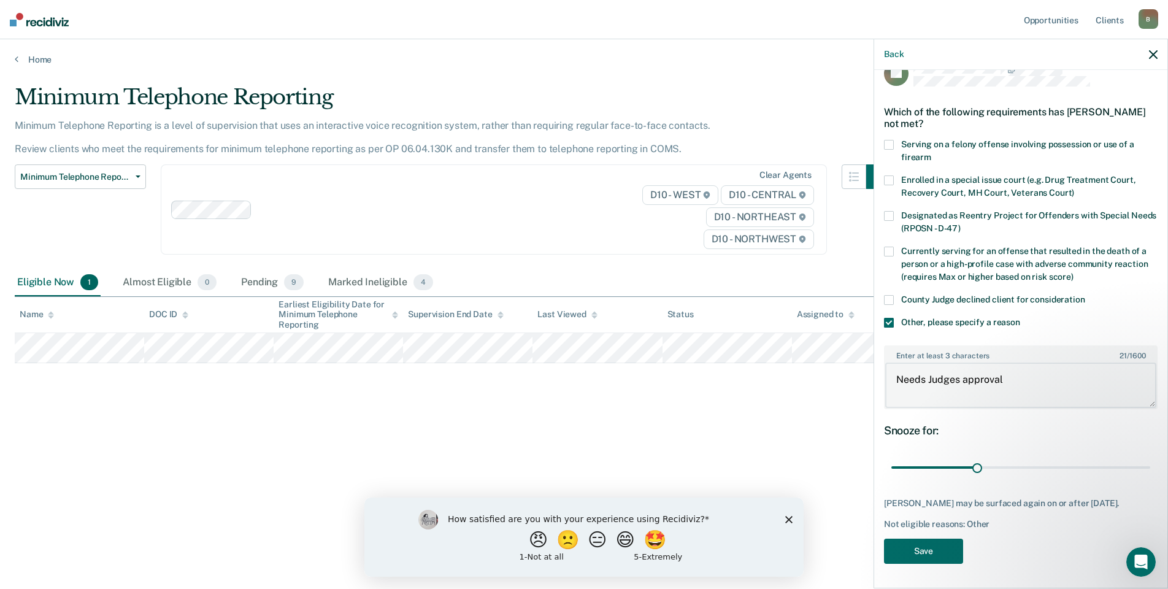
type textarea "Needs Judges approval"
click at [791, 514] on div "How satisfied are you with your experience using Recidiviz? 😠 🙁 😑 😄 🤩 1 - Not a…" at bounding box center [583, 536] width 439 height 79
click at [785, 513] on div "How satisfied are you with your experience using Recidiviz? 😠 🙁 😑 😄 🤩 1 - Not a…" at bounding box center [583, 536] width 439 height 79
click at [790, 521] on icon "Close survey" at bounding box center [788, 518] width 7 height 7
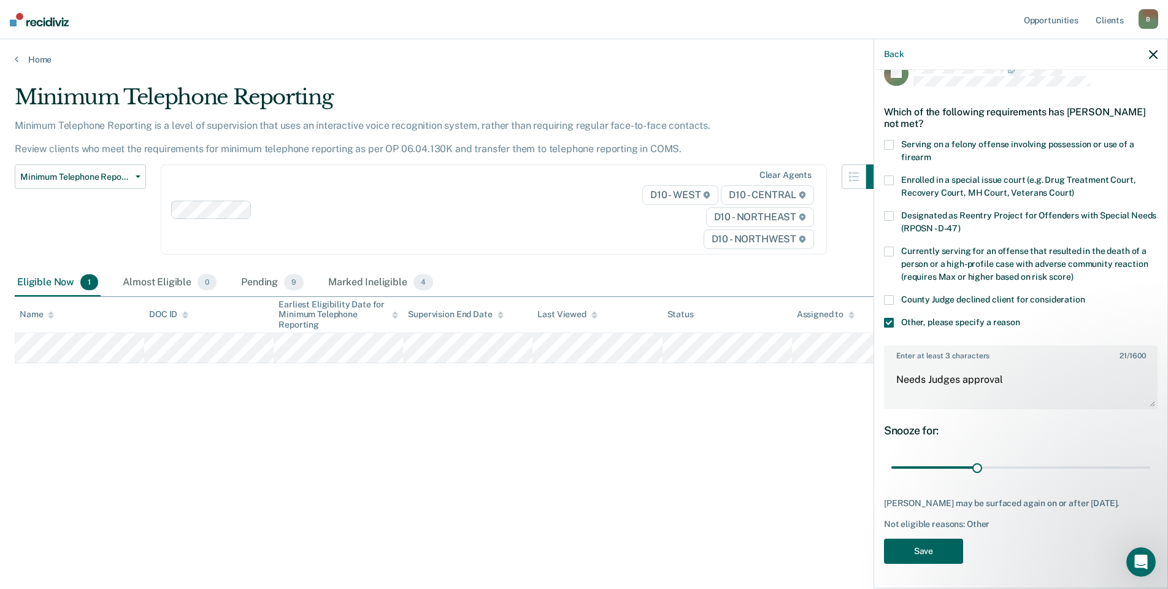
click at [920, 547] on button "Save" at bounding box center [923, 551] width 79 height 25
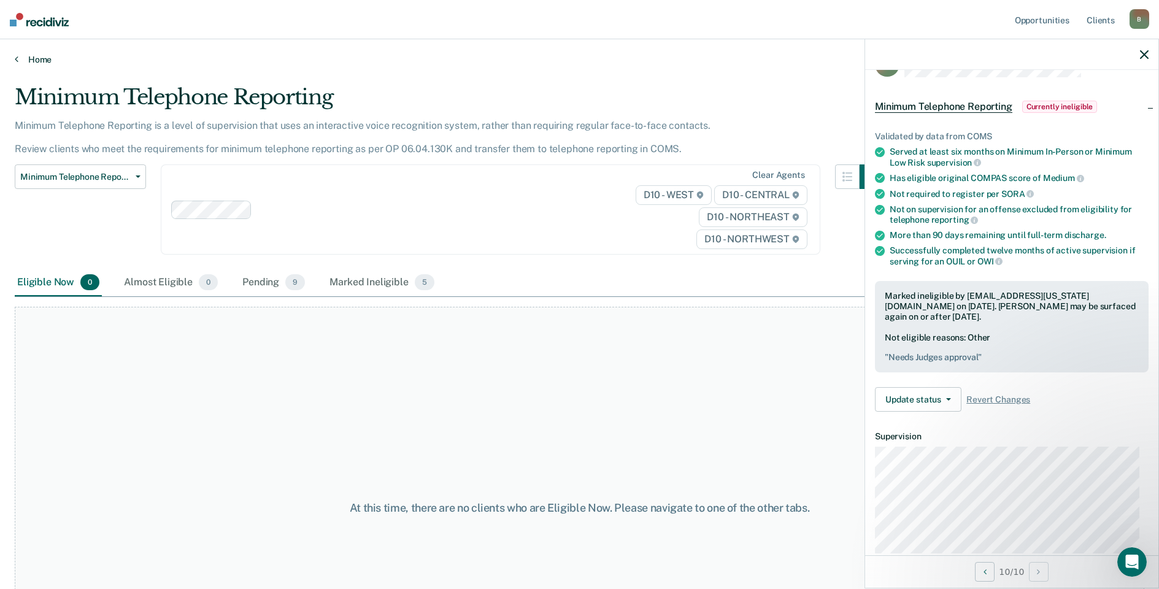
click at [32, 58] on link "Home" at bounding box center [579, 59] width 1129 height 11
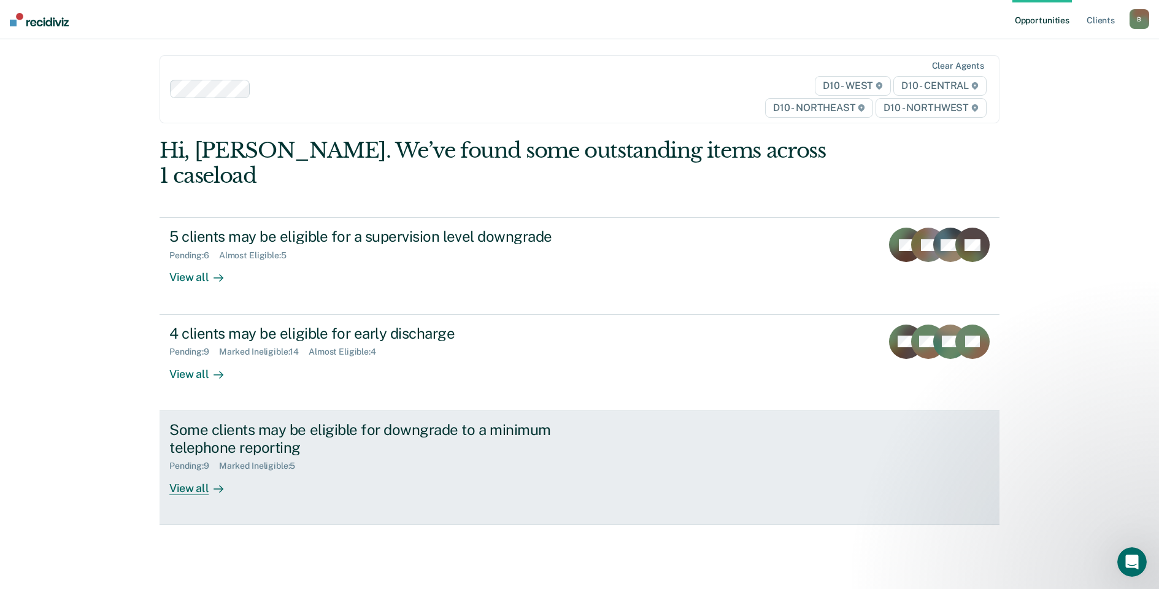
scroll to position [4, 0]
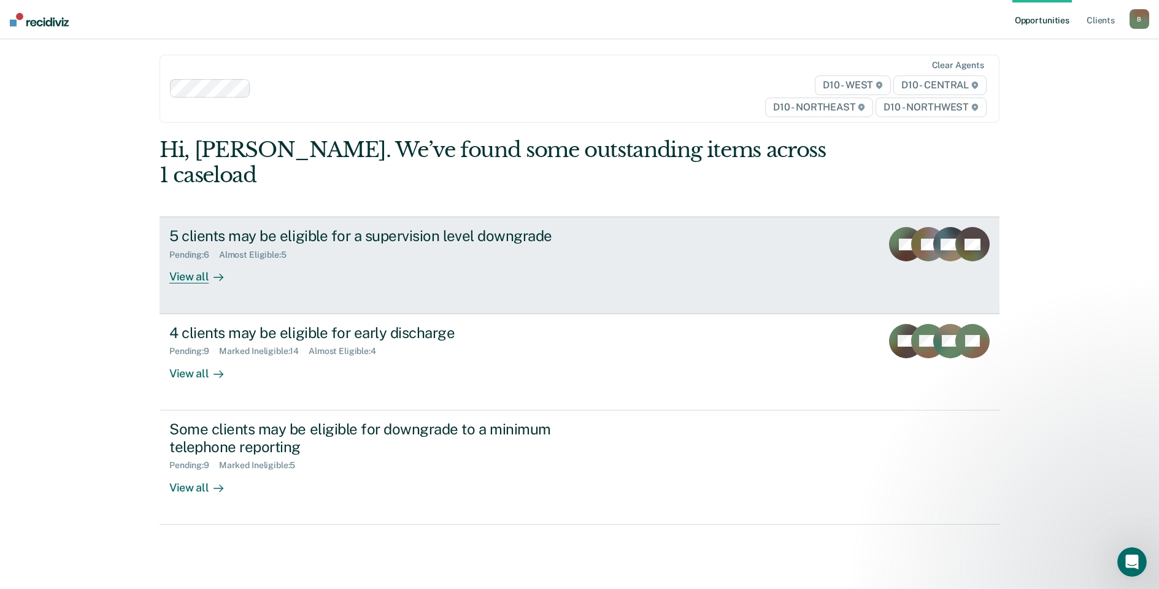
click at [191, 260] on div "View all" at bounding box center [203, 272] width 69 height 24
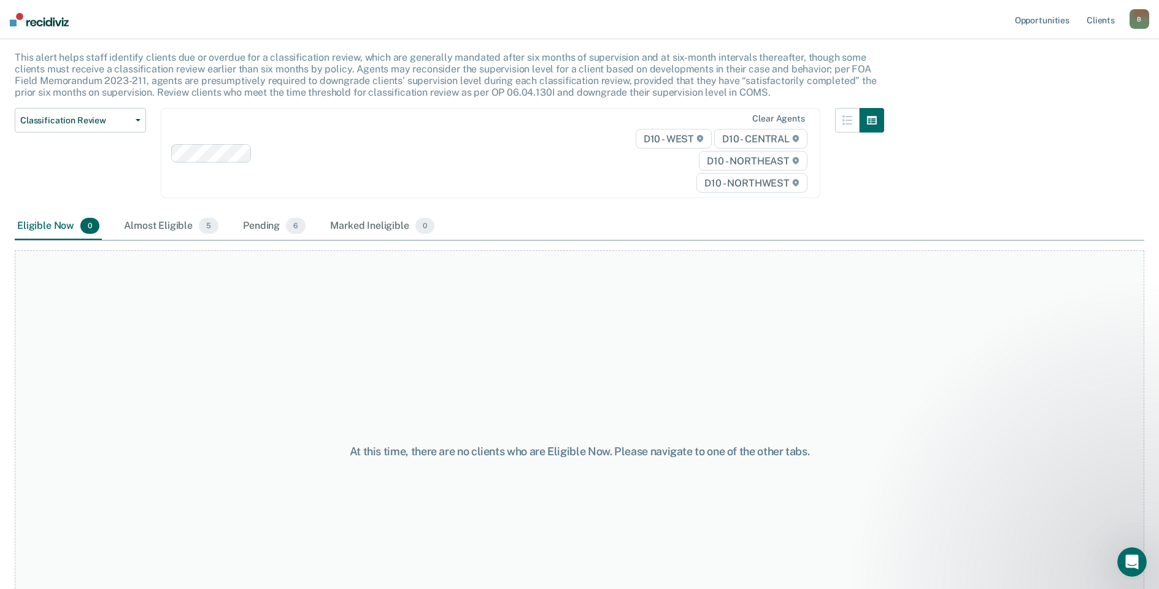
scroll to position [132, 0]
